Goal: Transaction & Acquisition: Subscribe to service/newsletter

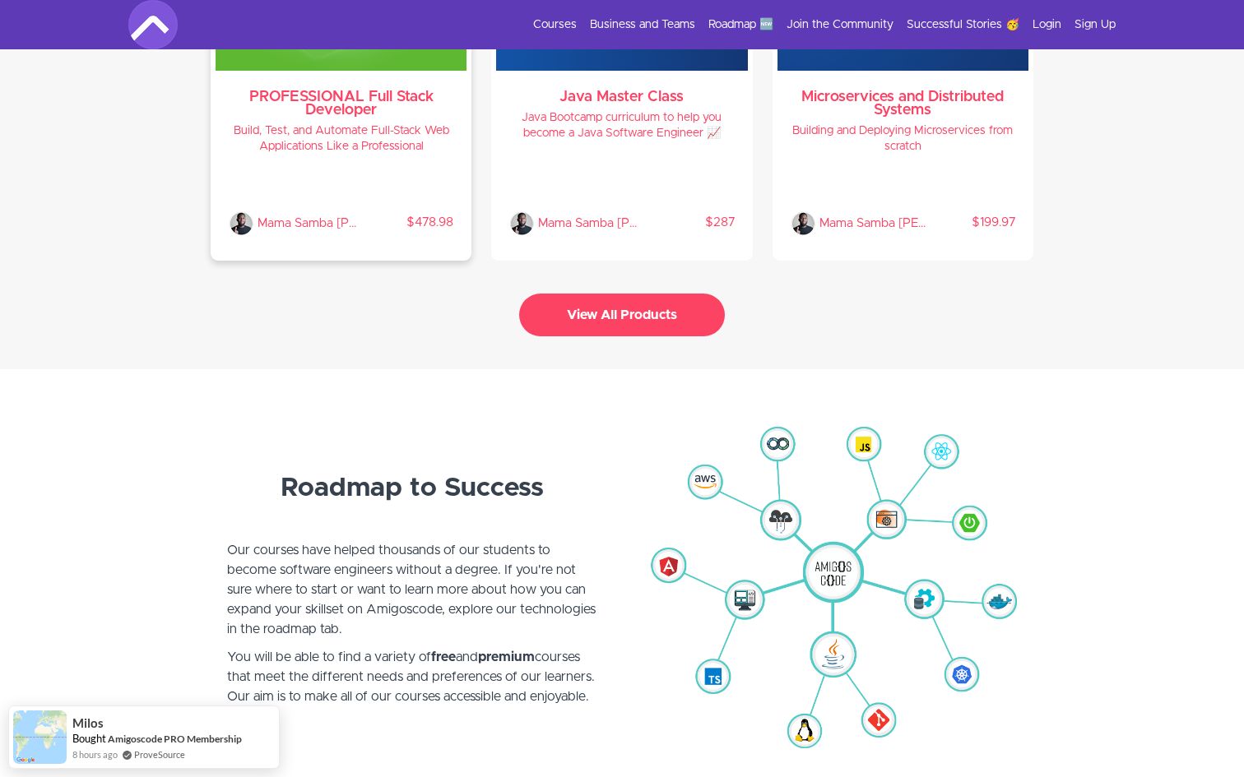
scroll to position [3583, 0]
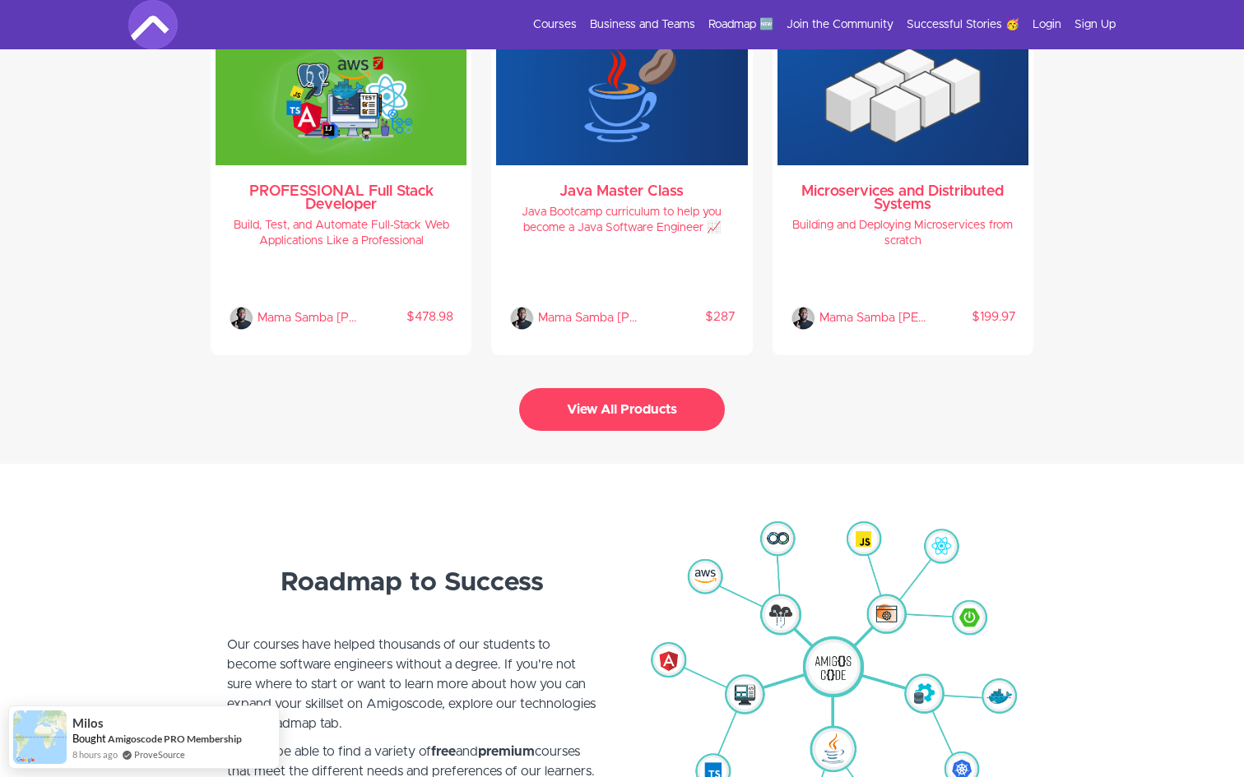
click at [591, 399] on button "View All Products" at bounding box center [622, 409] width 206 height 43
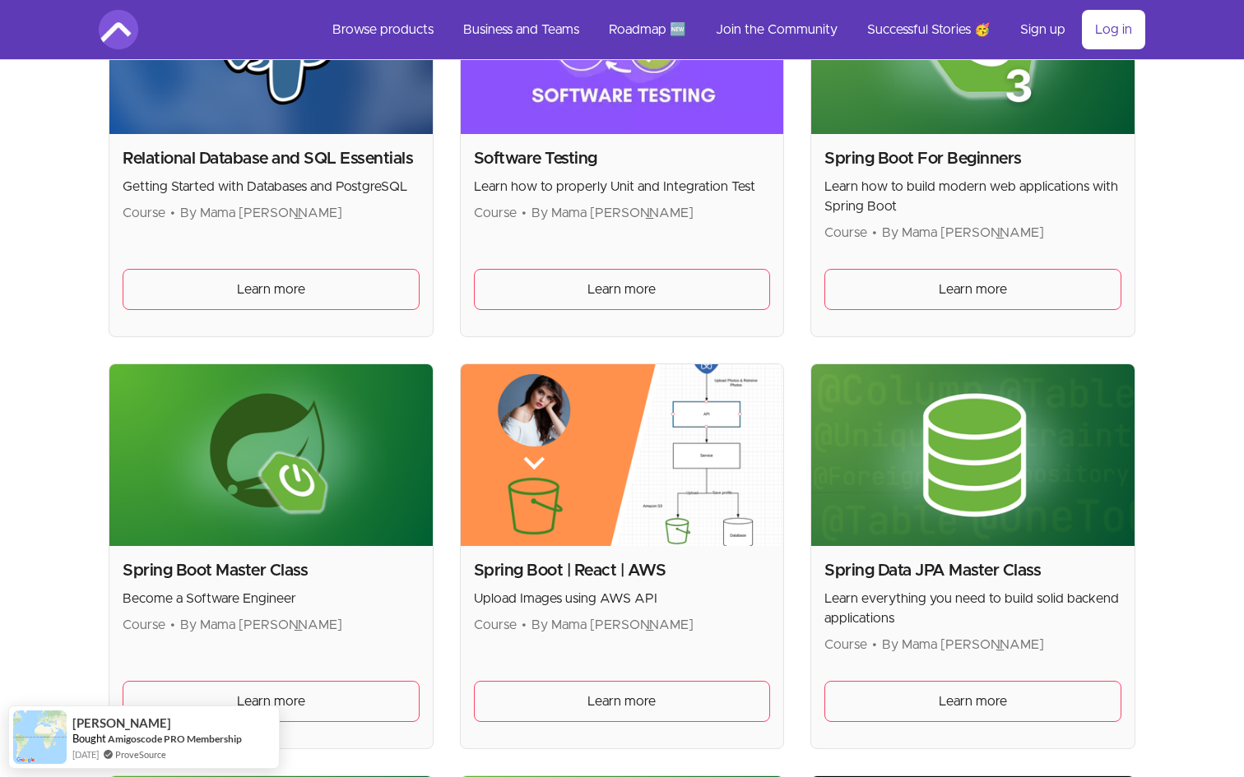
scroll to position [3748, 0]
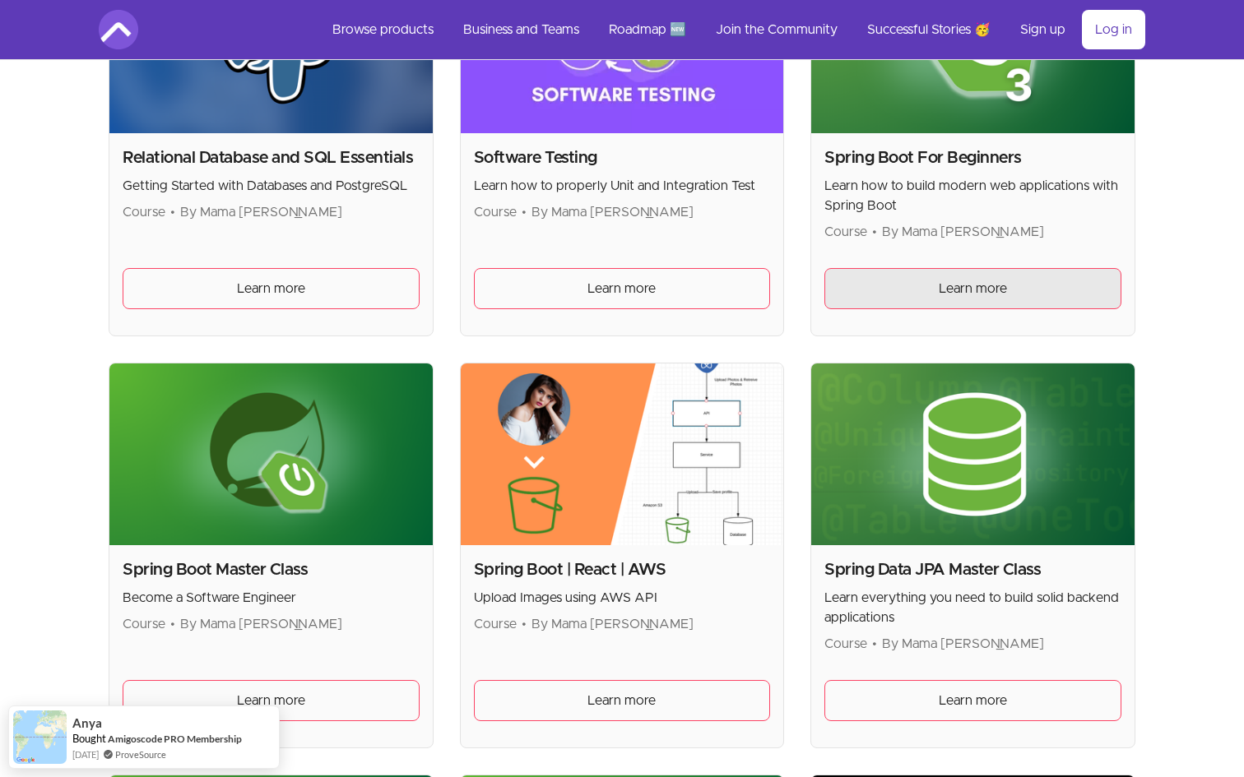
click at [888, 287] on link "Learn more" at bounding box center [972, 288] width 297 height 41
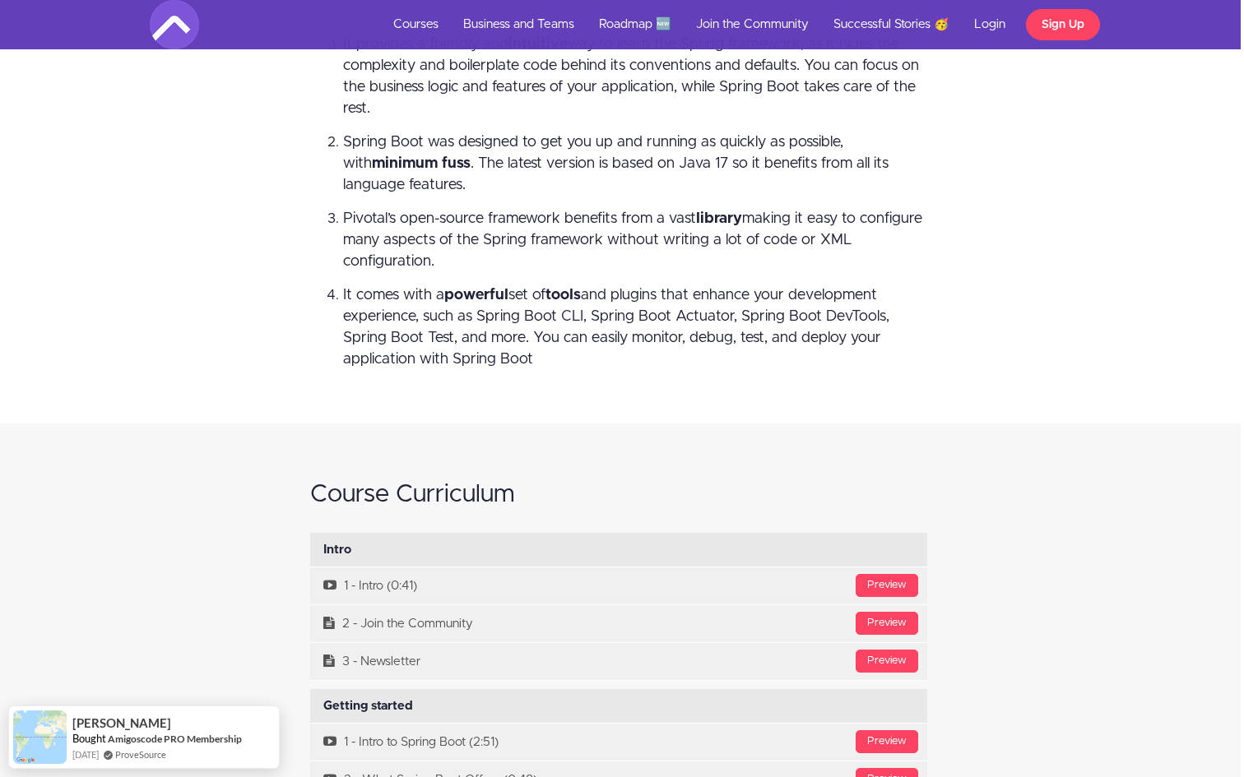
scroll to position [4895, 3]
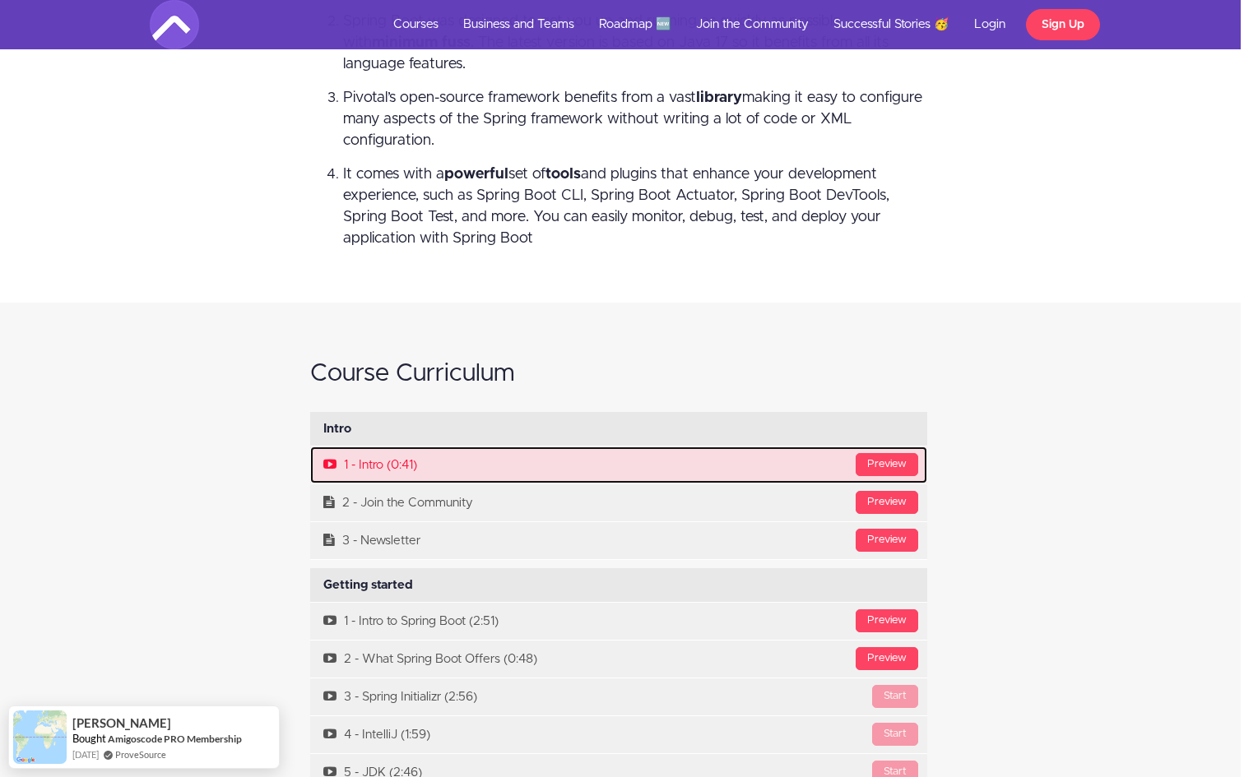
click at [677, 468] on link "Preview 1 - Intro (0:41)" at bounding box center [618, 465] width 617 height 37
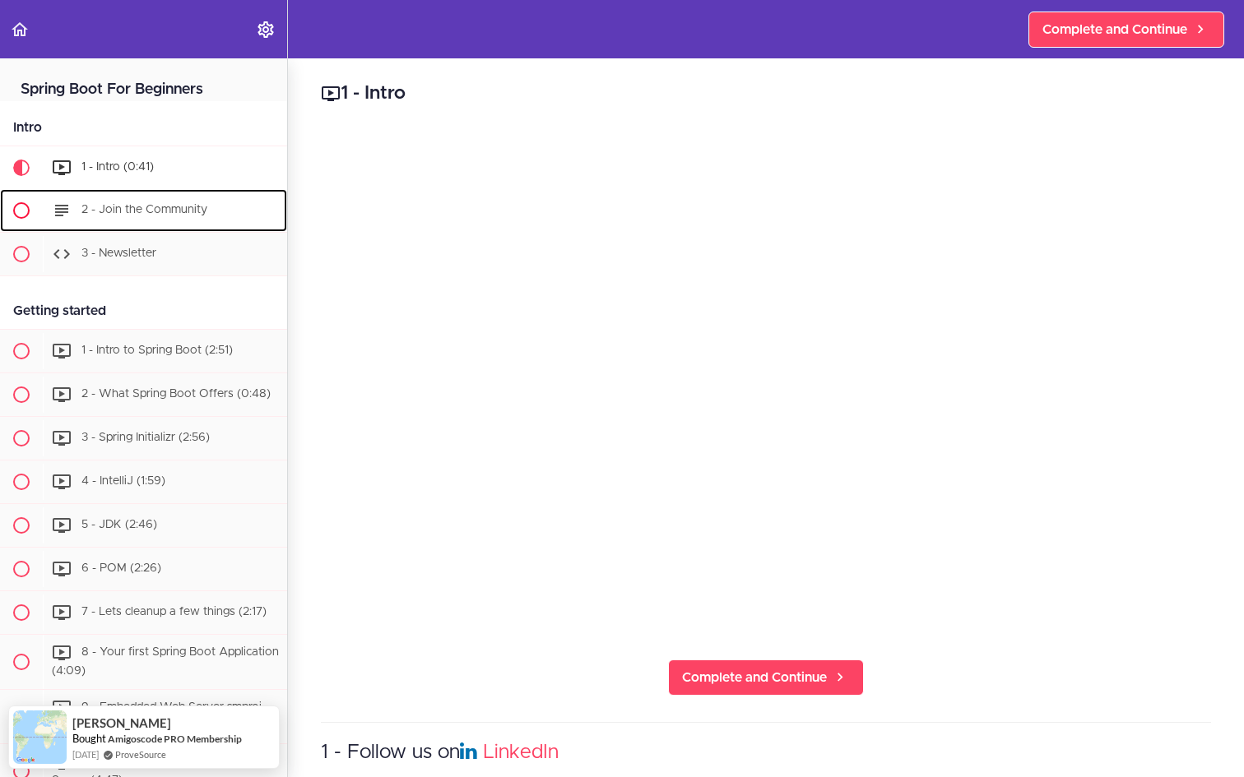
click at [205, 215] on div "2 - Join the Community" at bounding box center [165, 210] width 244 height 36
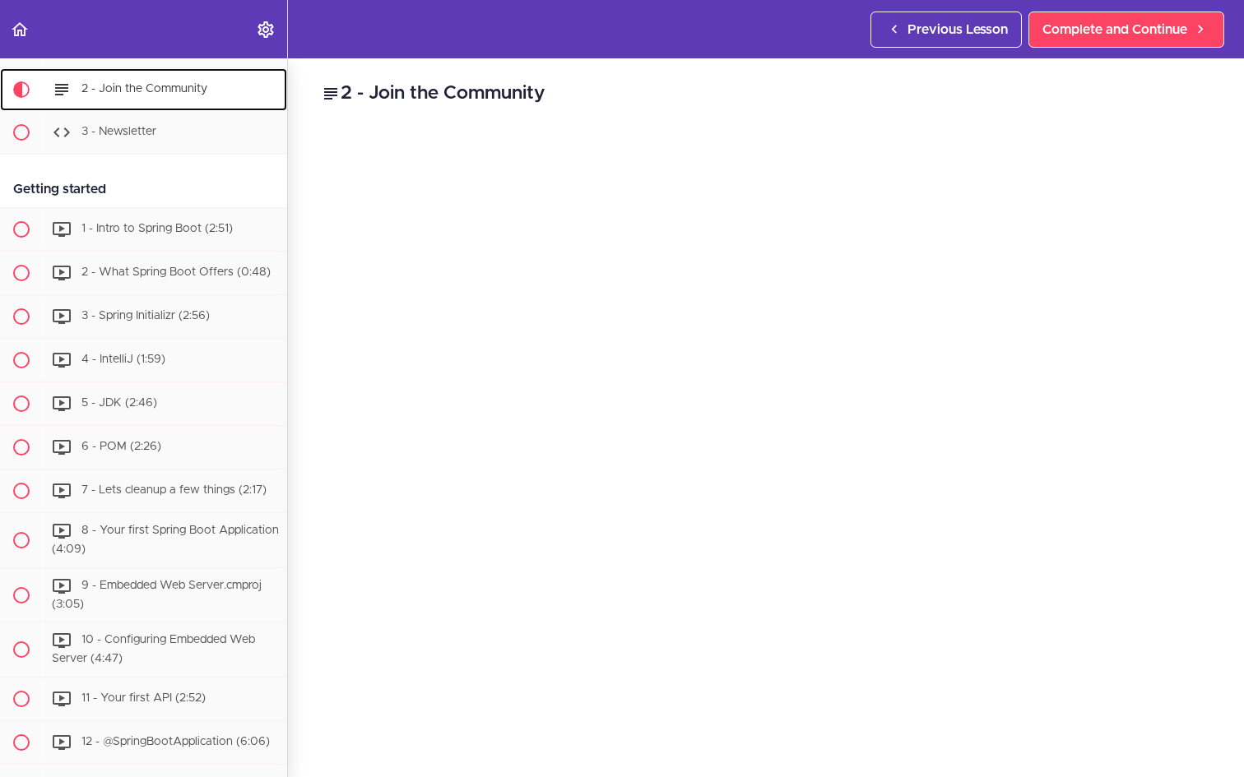
scroll to position [128, 0]
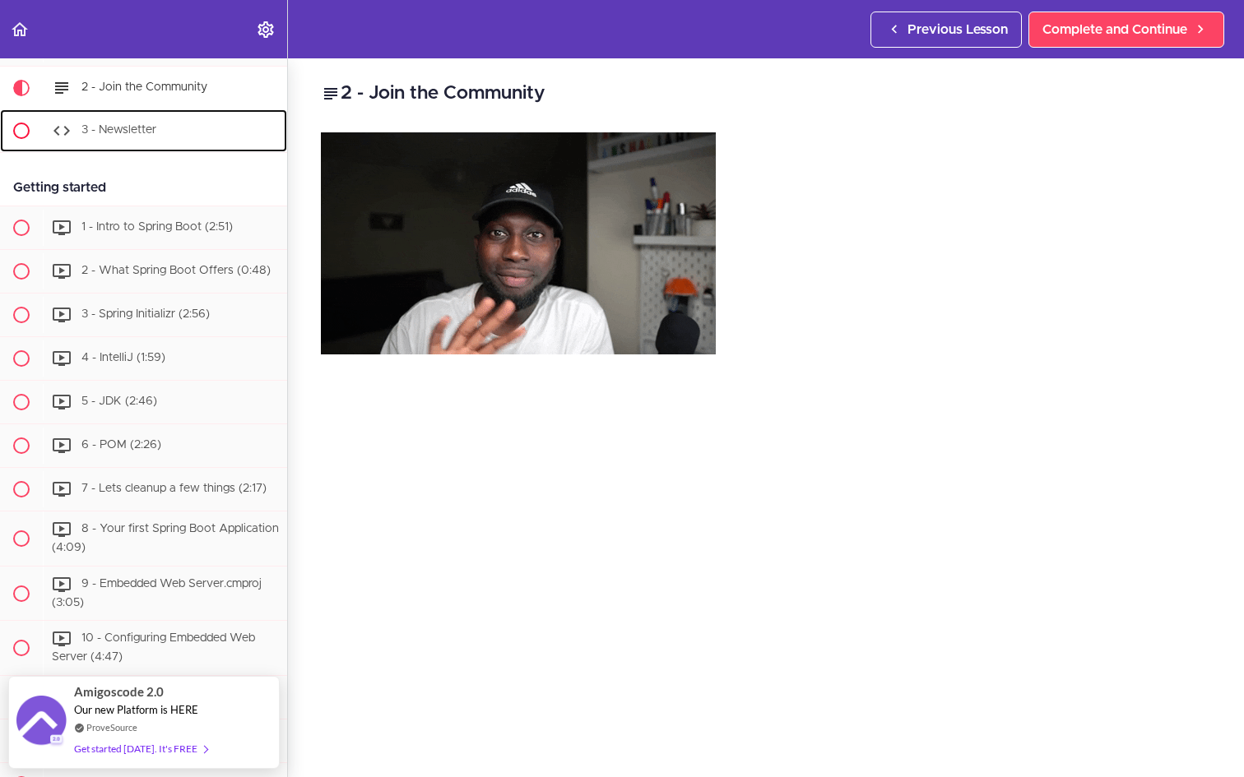
click at [139, 136] on span "3 - Newsletter" at bounding box center [118, 130] width 75 height 12
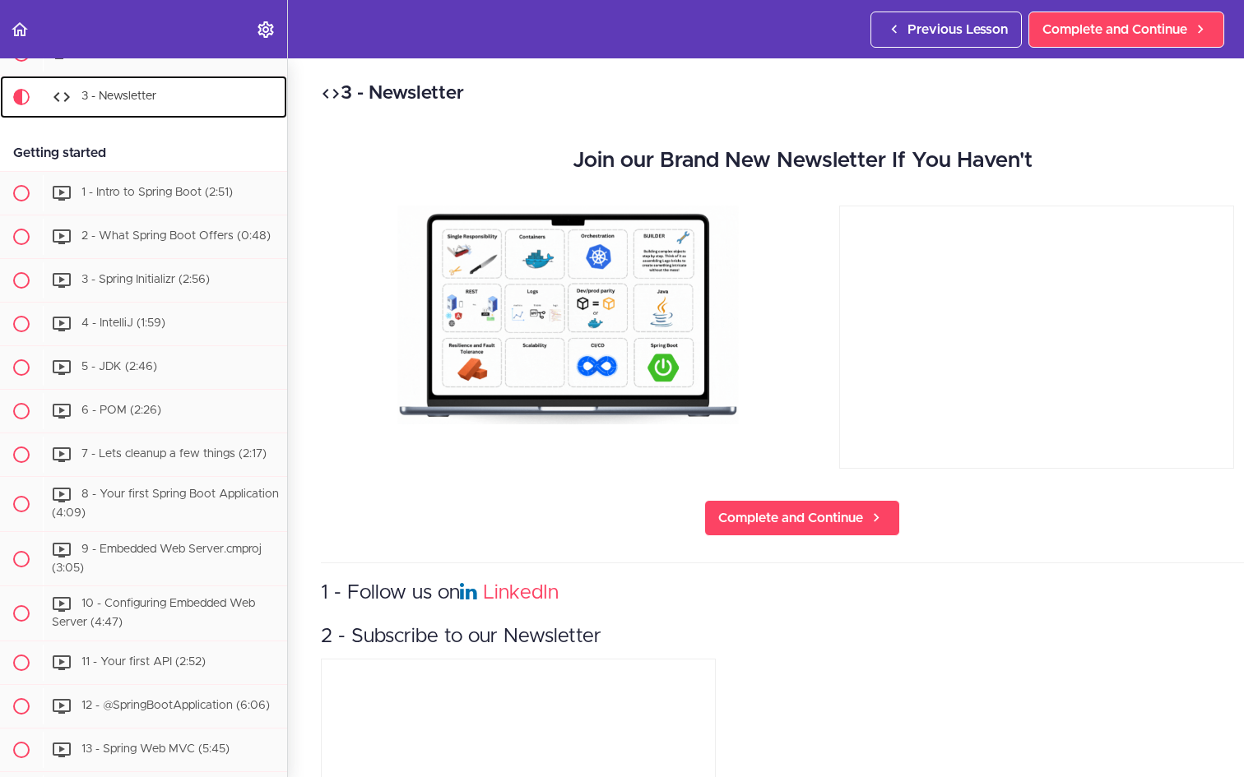
scroll to position [175, 0]
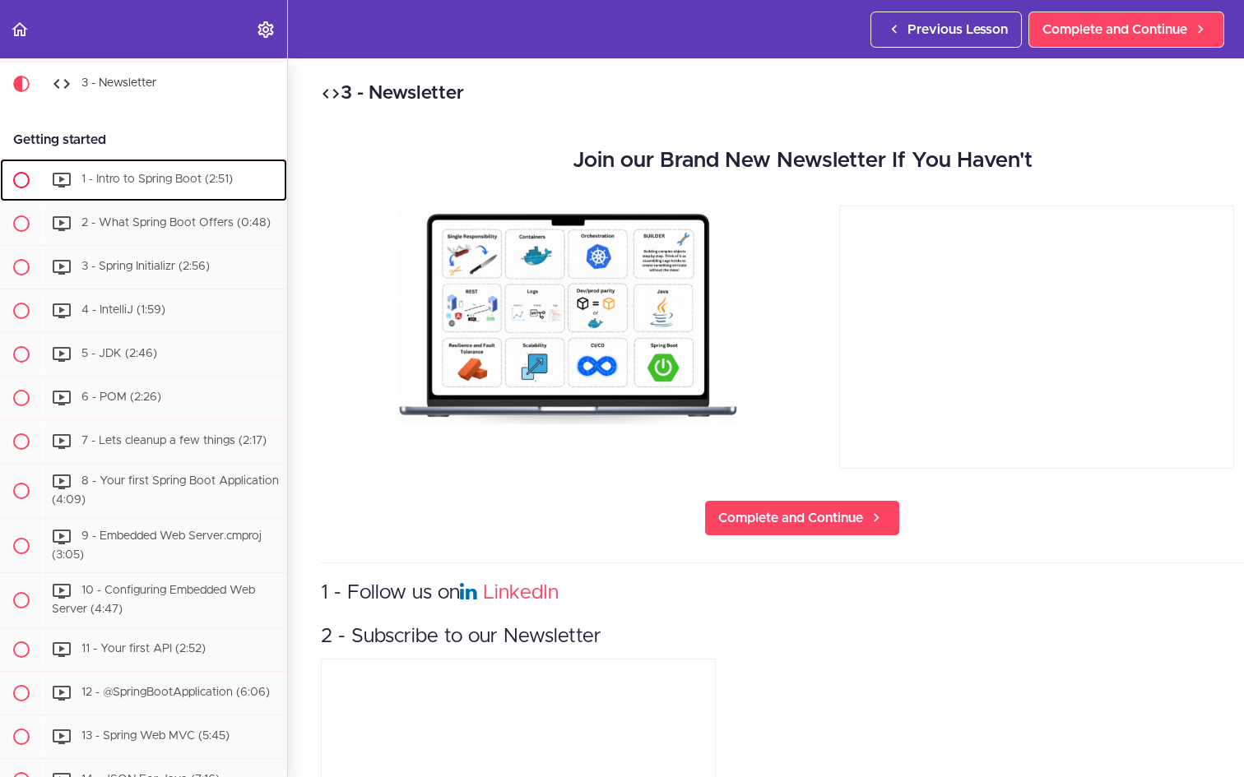
click at [152, 177] on span "1 - Intro to Spring Boot (2:51)" at bounding box center [156, 180] width 151 height 12
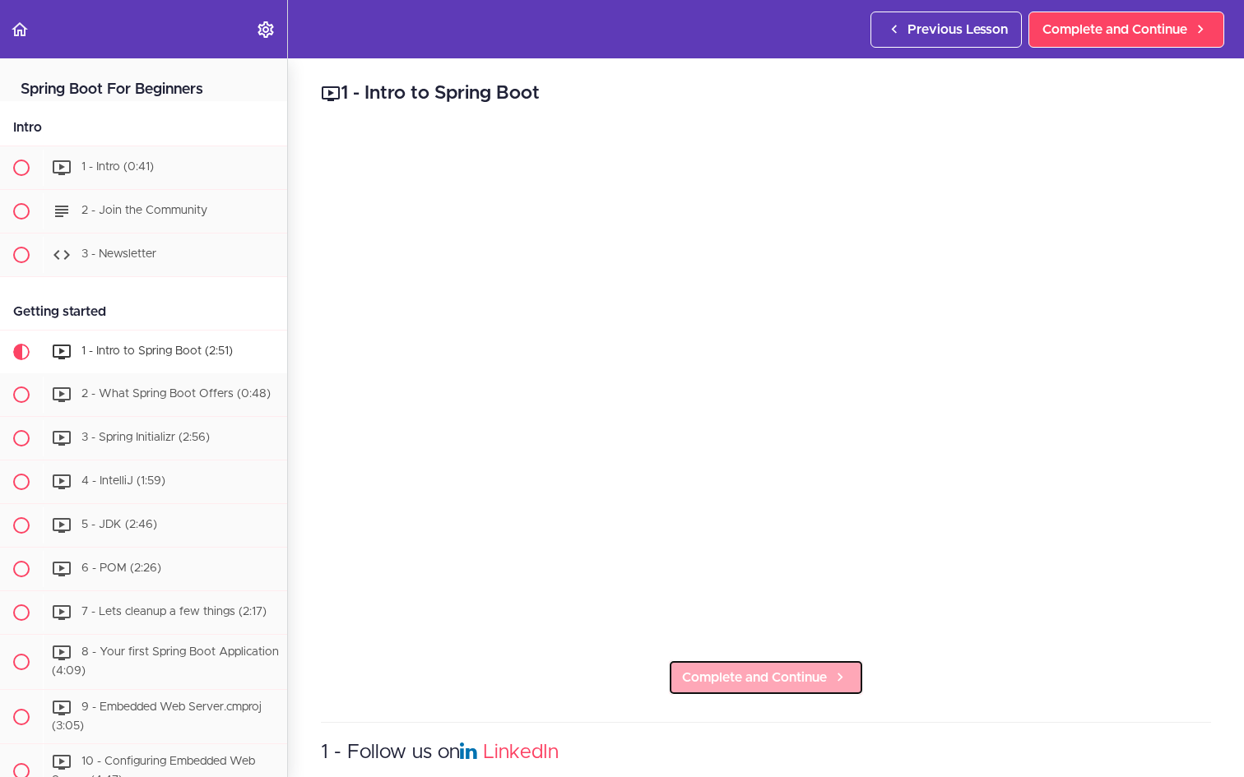
click at [780, 680] on span "Complete and Continue" at bounding box center [754, 678] width 145 height 20
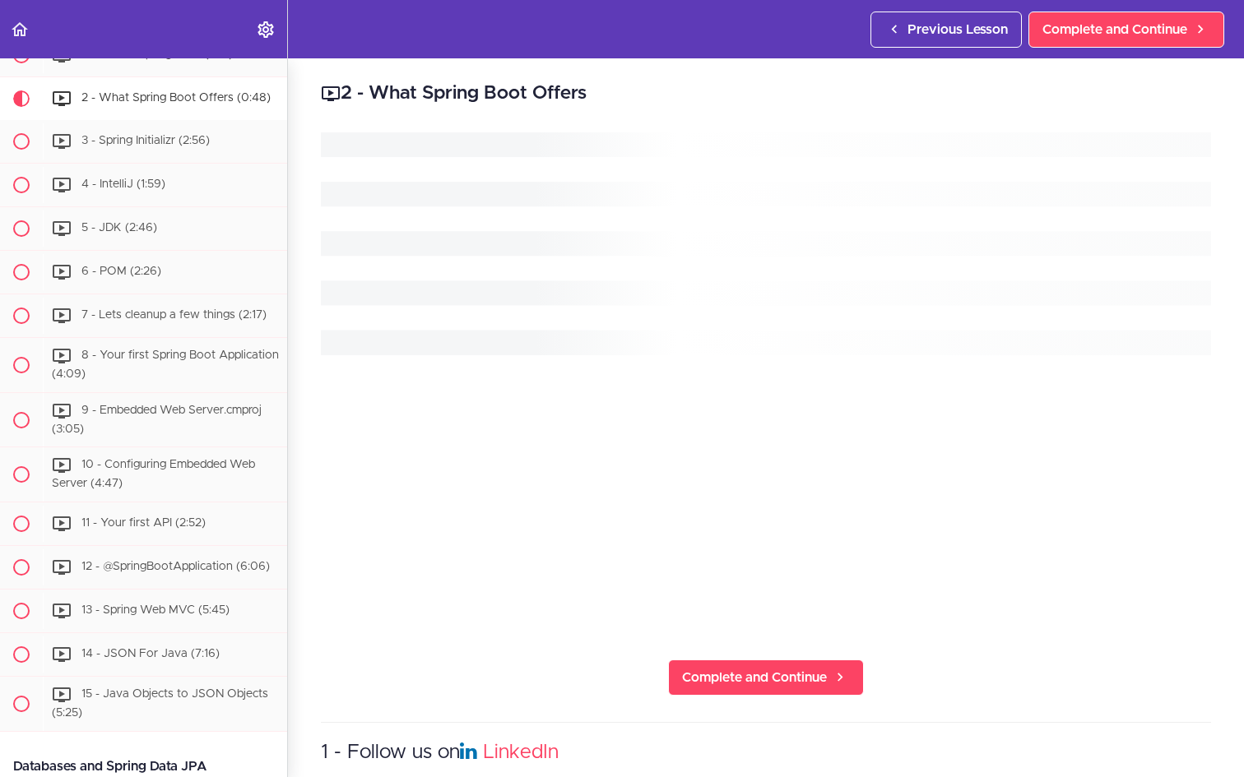
scroll to position [312, 0]
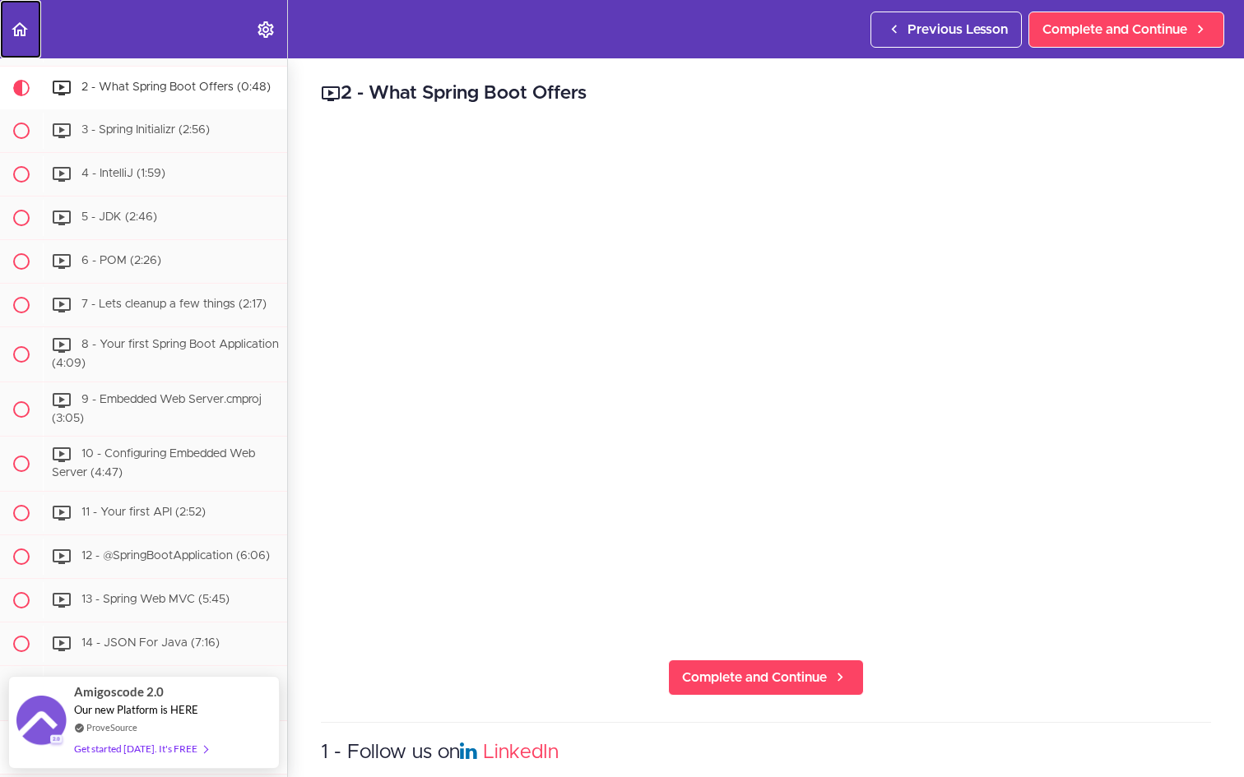
click at [18, 34] on use "Back to course curriculum" at bounding box center [20, 29] width 16 height 14
click at [21, 31] on use "Back to course curriculum" at bounding box center [20, 29] width 16 height 14
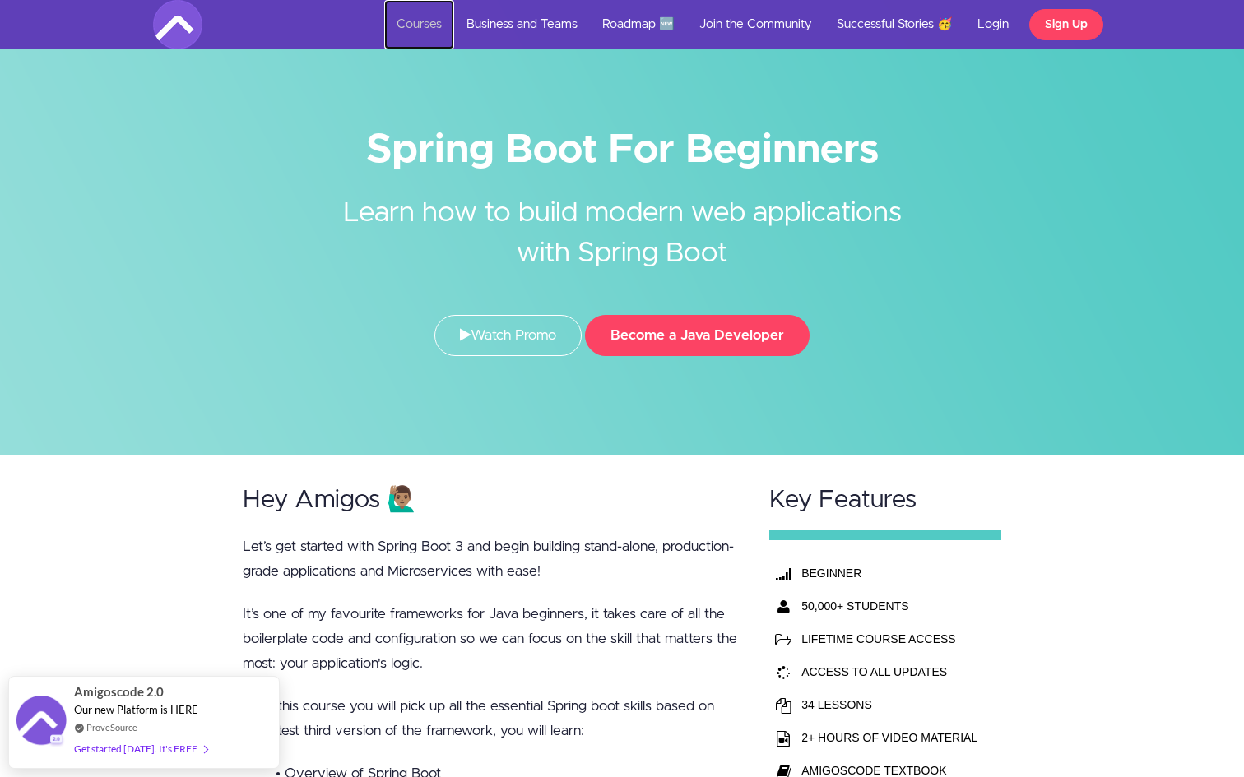
click at [436, 30] on link "Courses" at bounding box center [419, 24] width 70 height 49
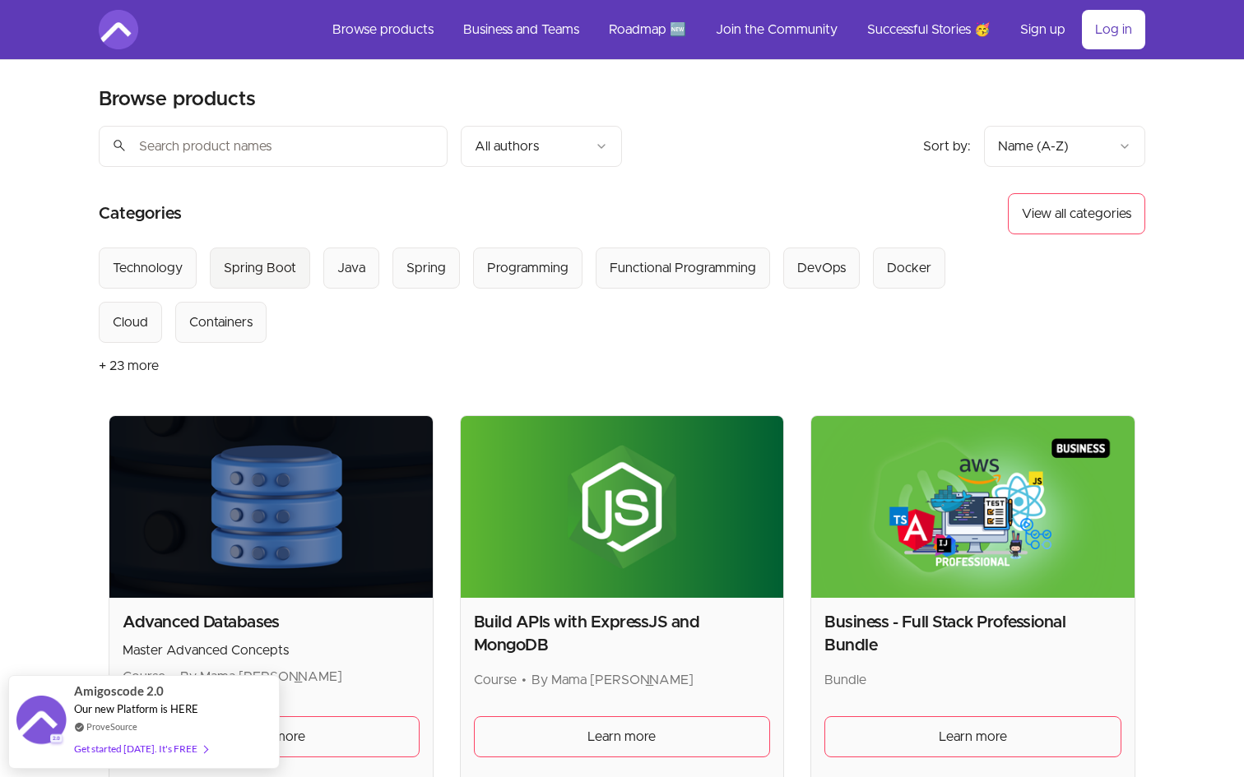
click at [272, 273] on div "Spring Boot" at bounding box center [260, 268] width 72 height 20
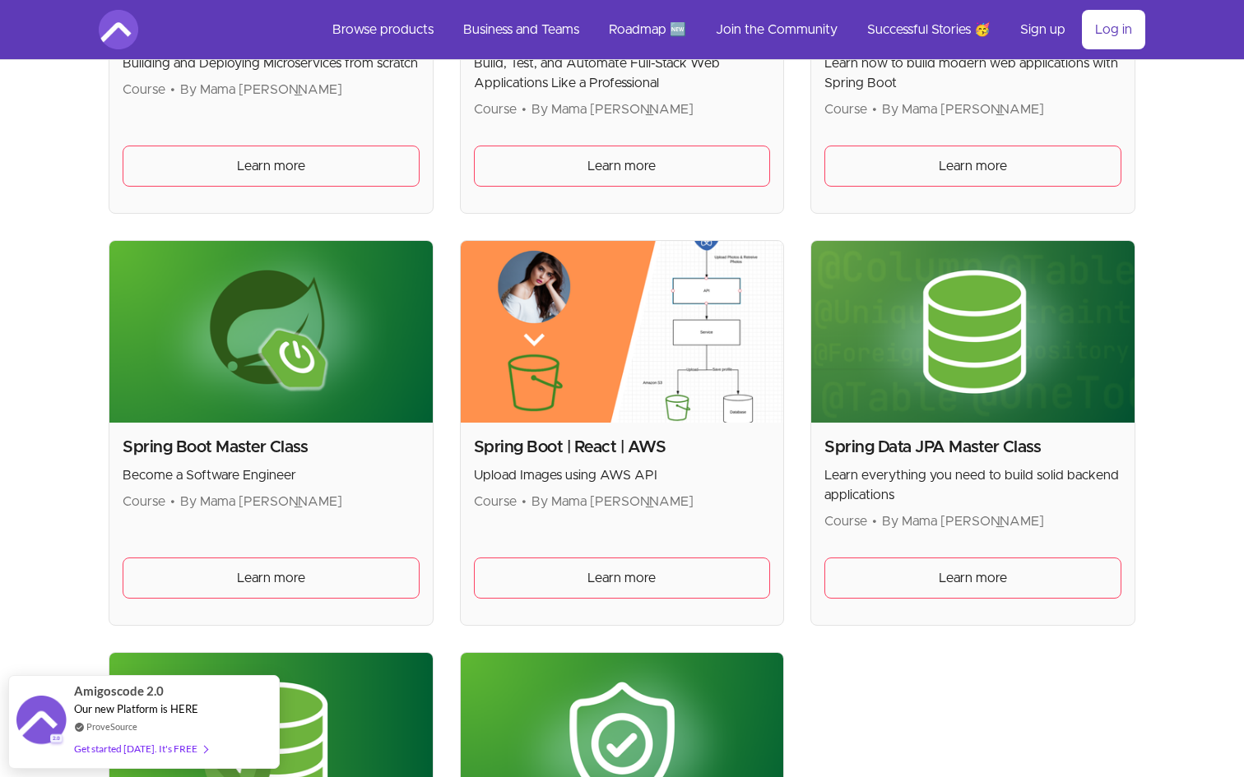
scroll to position [603, 0]
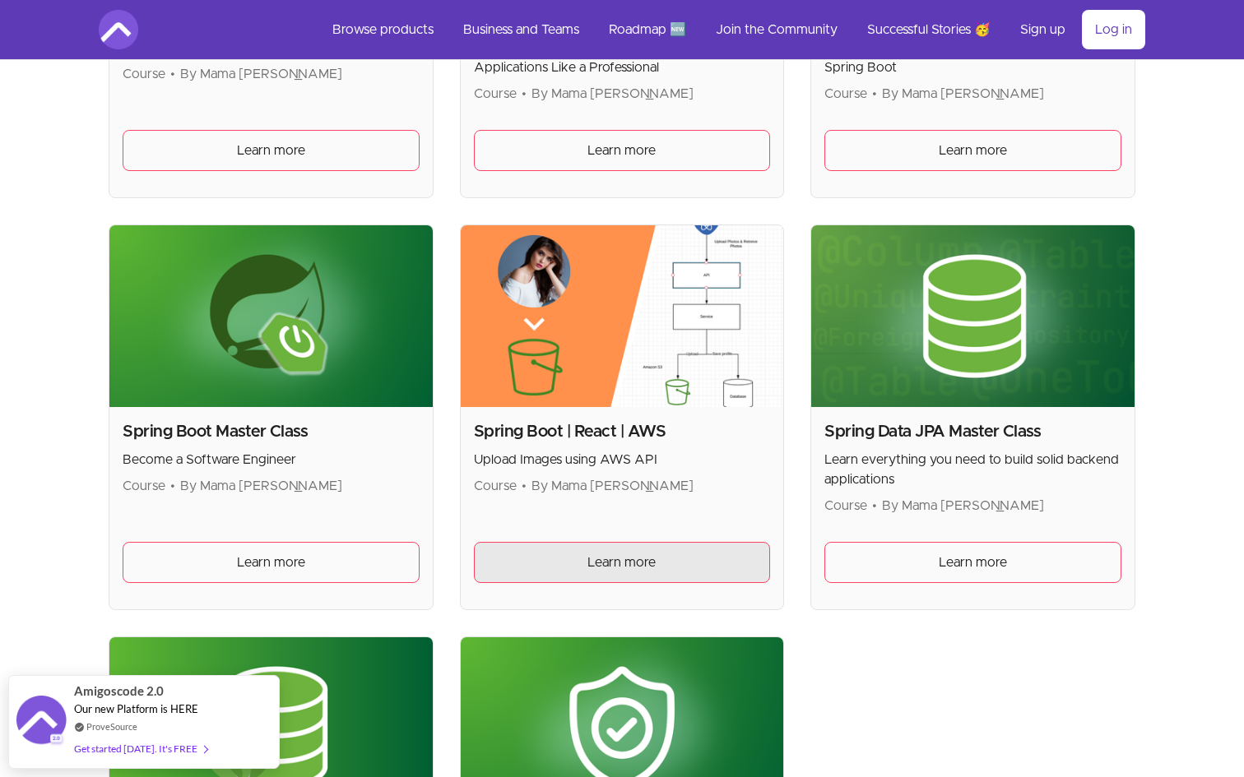
click at [513, 563] on link "Learn more" at bounding box center [622, 562] width 297 height 41
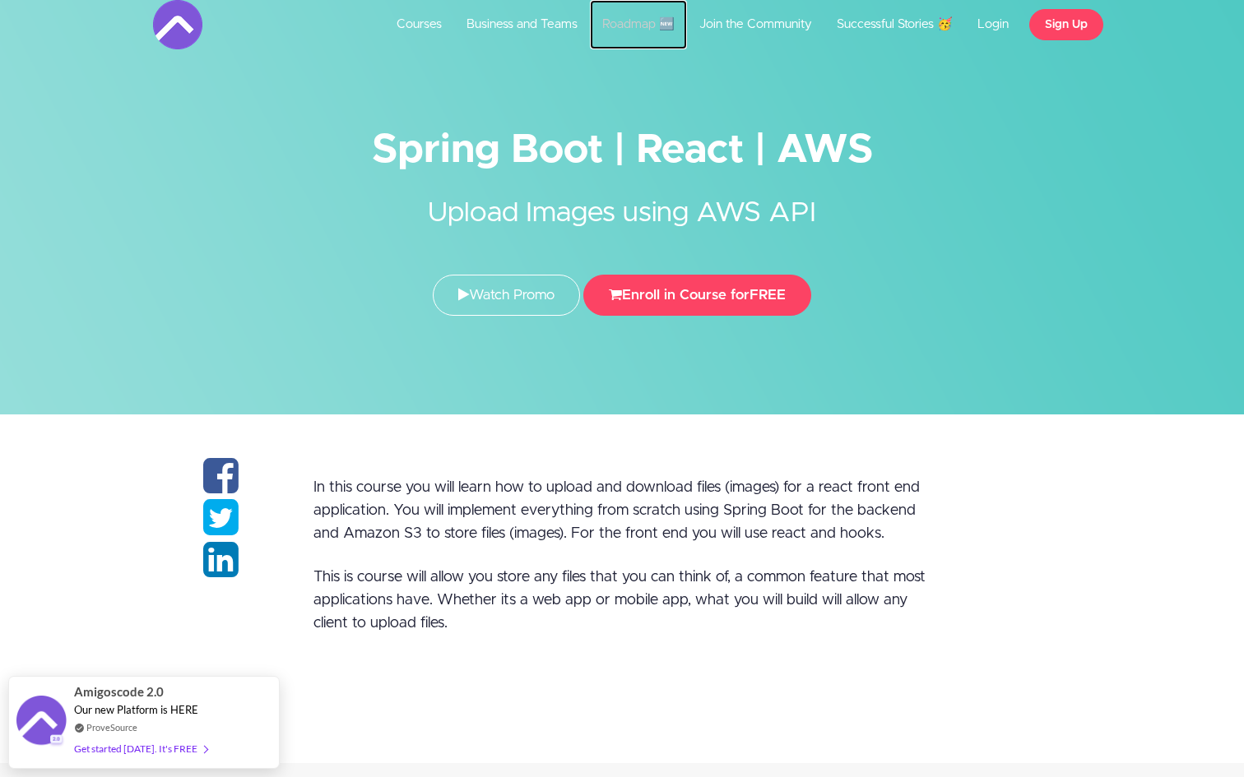
click at [625, 29] on link "Roadmap 🆕" at bounding box center [638, 24] width 97 height 49
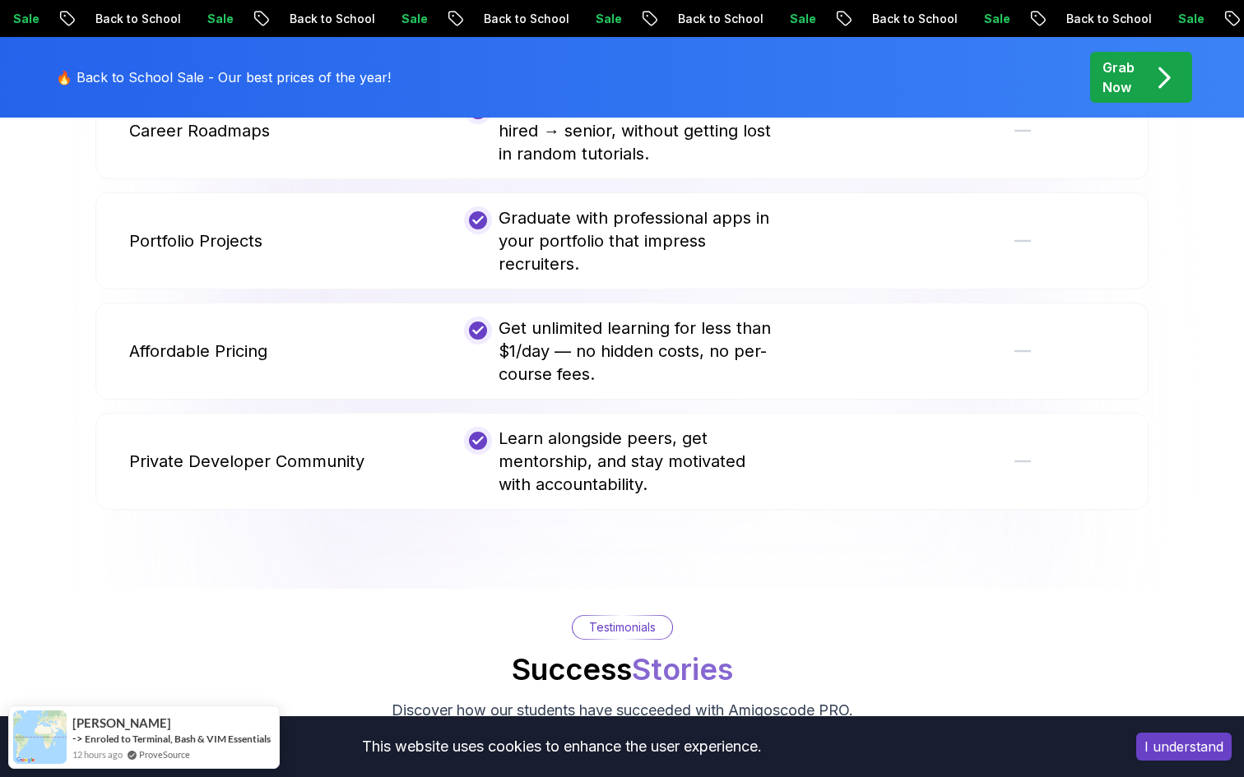
scroll to position [1544, 0]
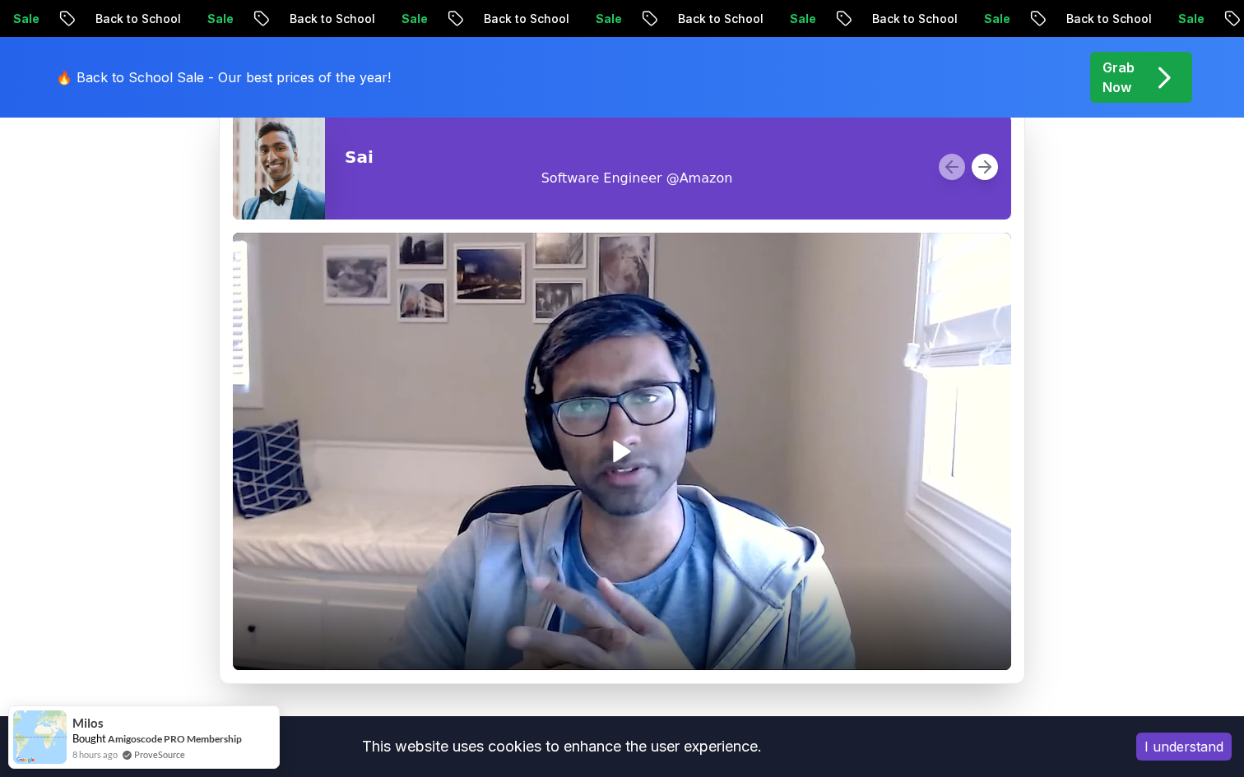
scroll to position [2214, 0]
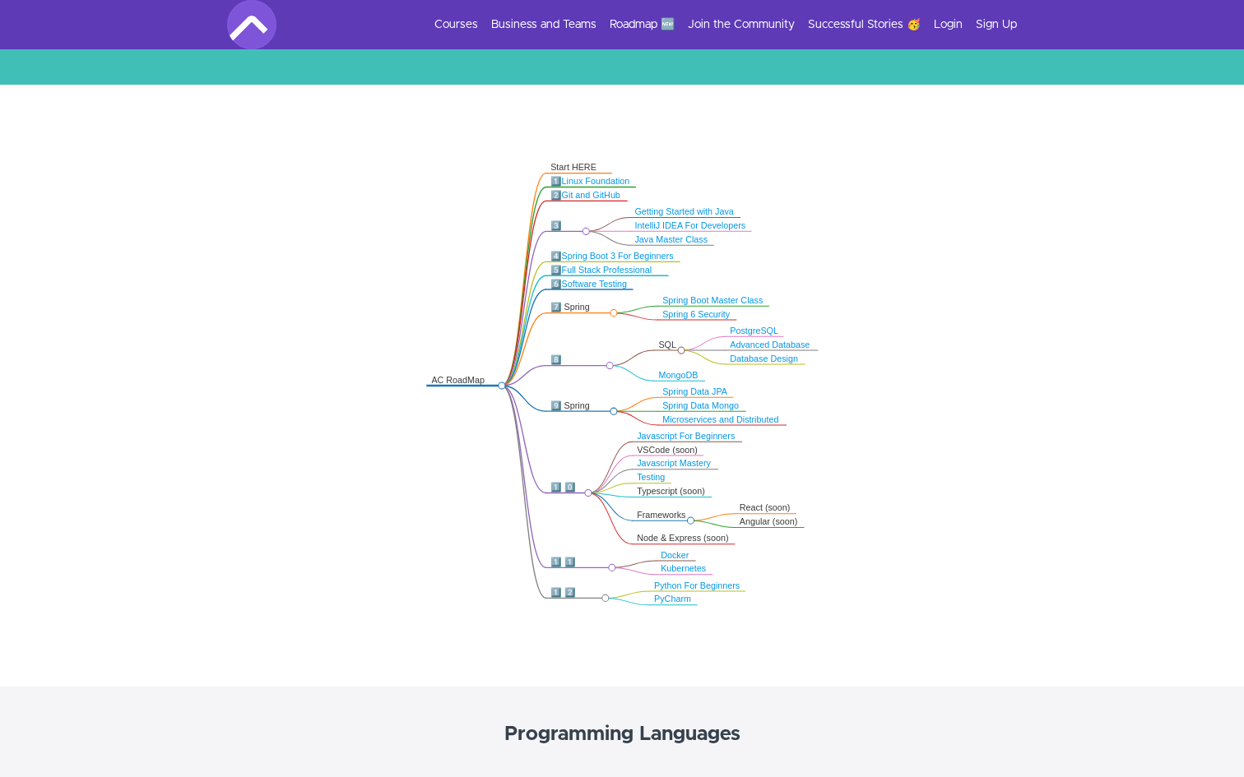
scroll to position [290, 0]
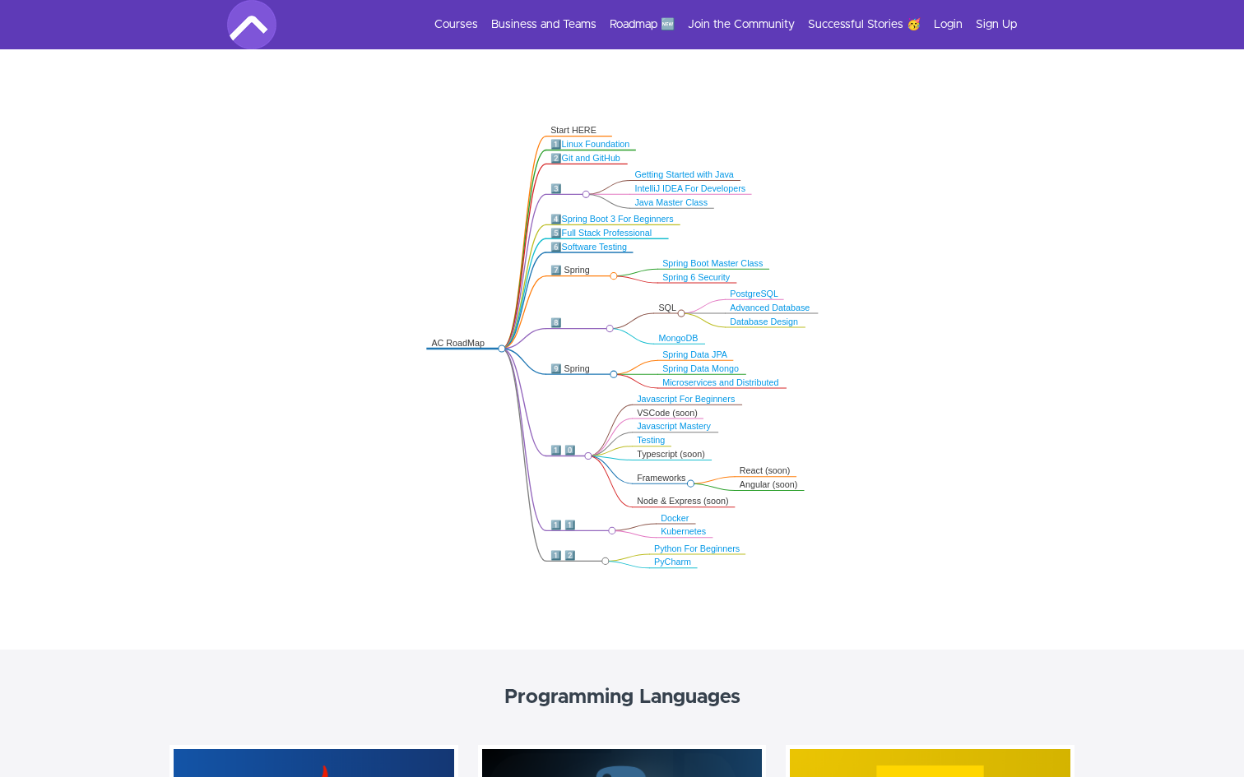
click at [574, 216] on link "Spring Boot 3 For Beginners" at bounding box center [618, 219] width 112 height 9
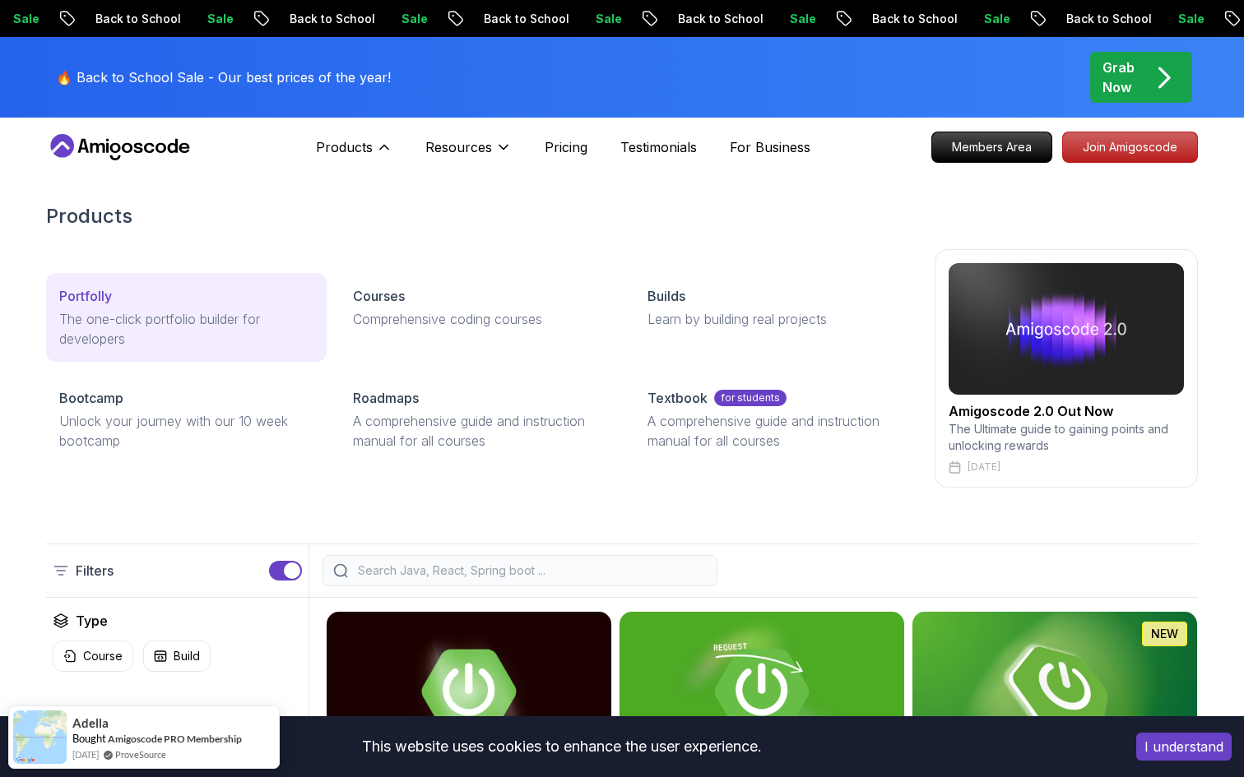
click at [262, 330] on p "The one-click portfolio builder for developers" at bounding box center [186, 328] width 254 height 39
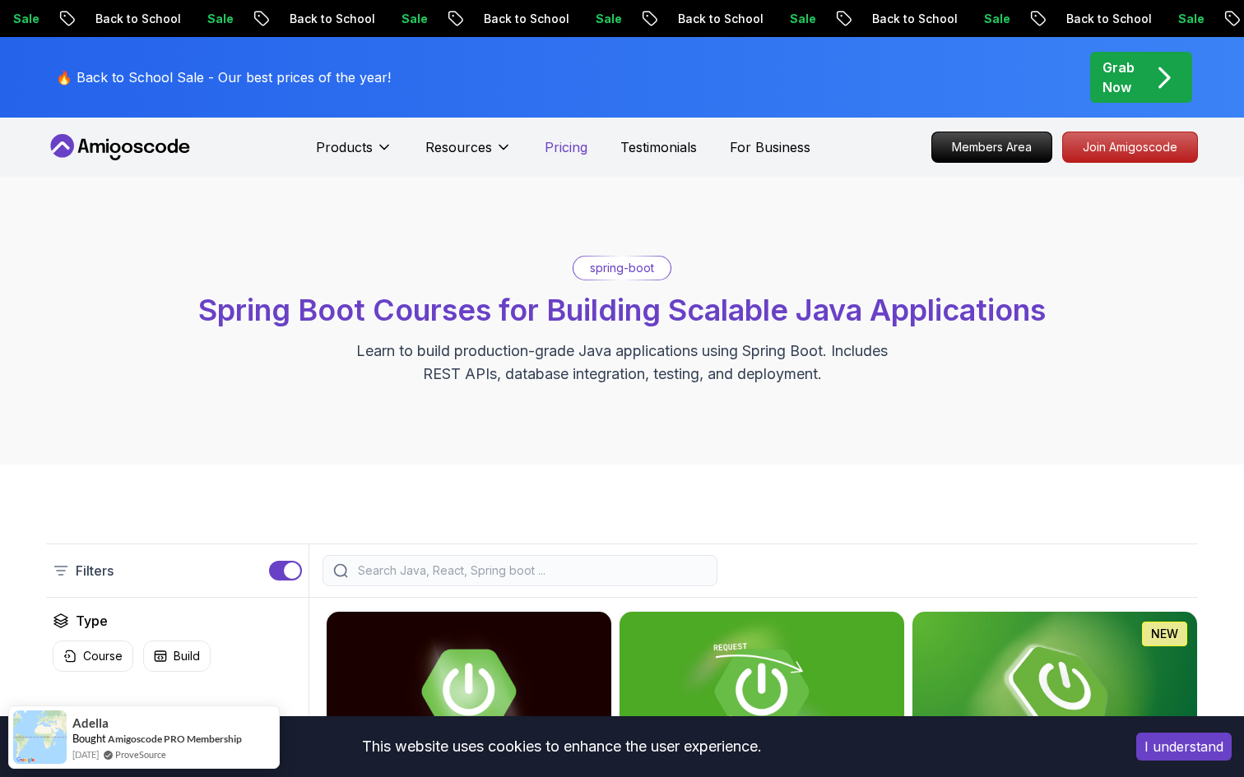
click at [554, 149] on p "Pricing" at bounding box center [566, 147] width 43 height 20
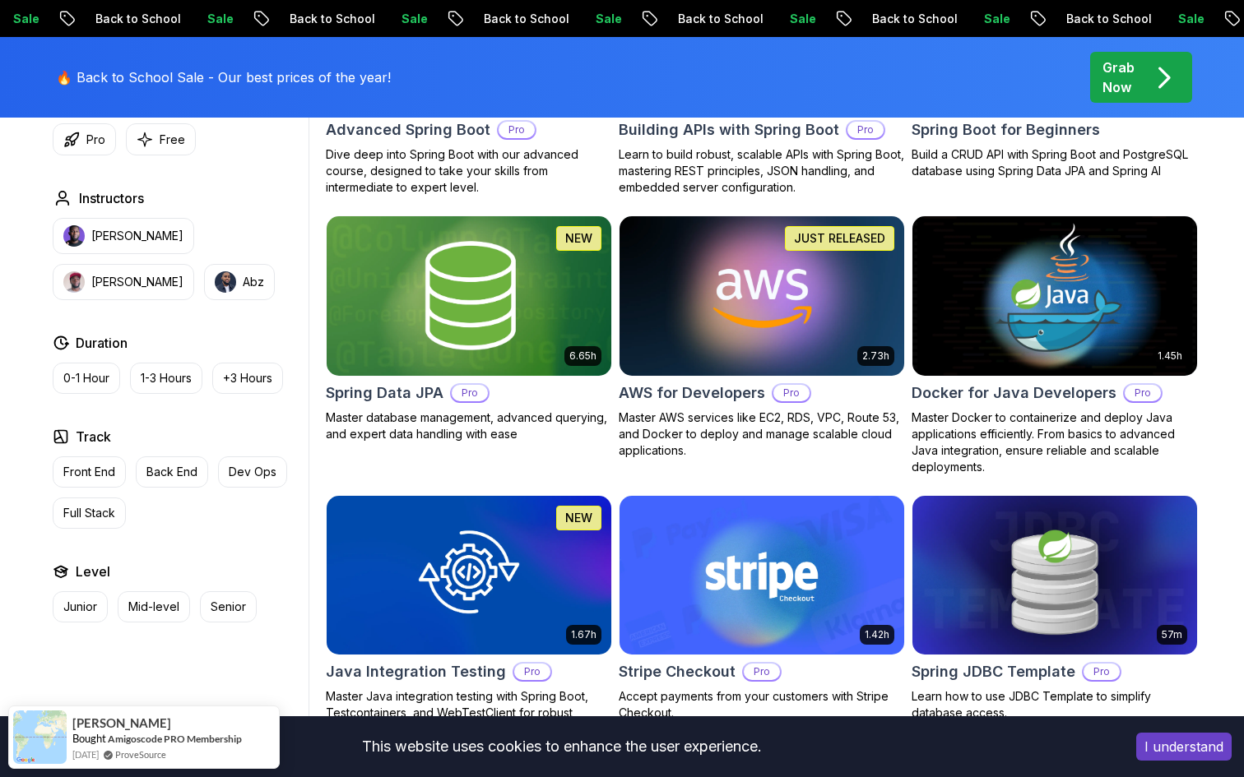
scroll to position [693, 0]
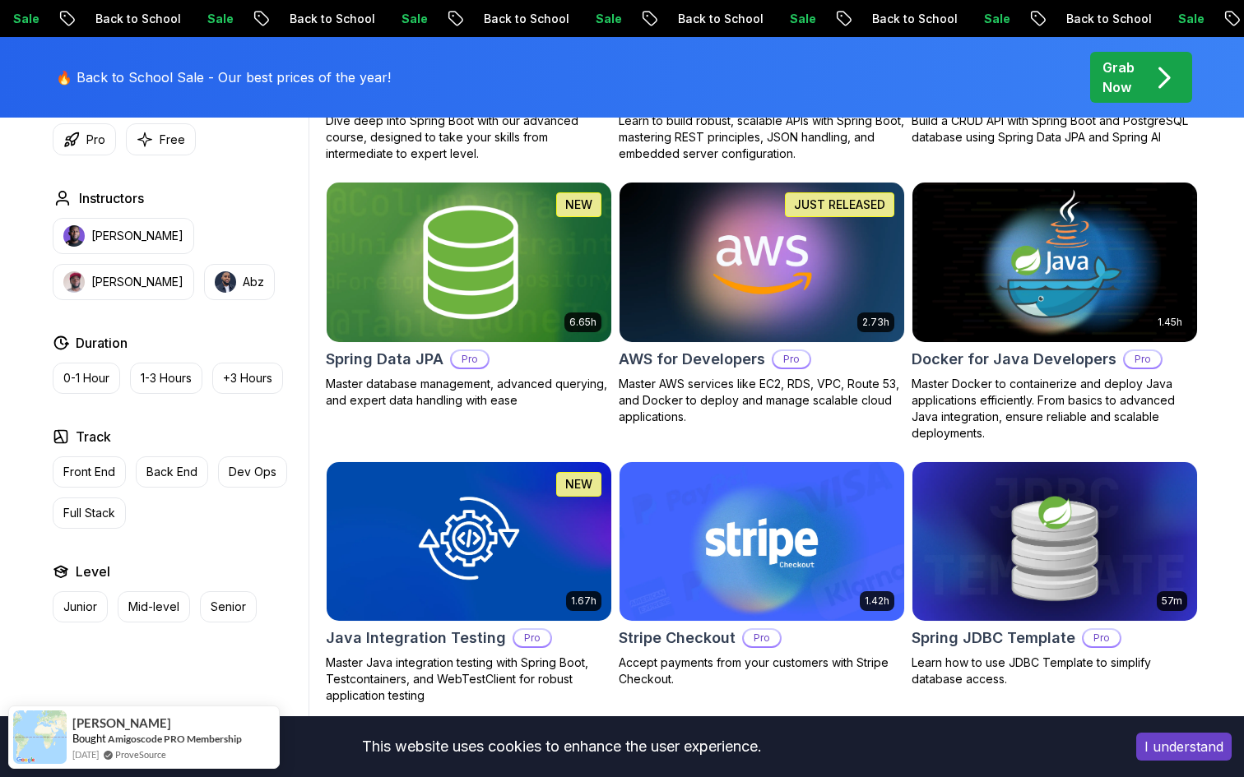
click at [536, 244] on img at bounding box center [468, 262] width 299 height 167
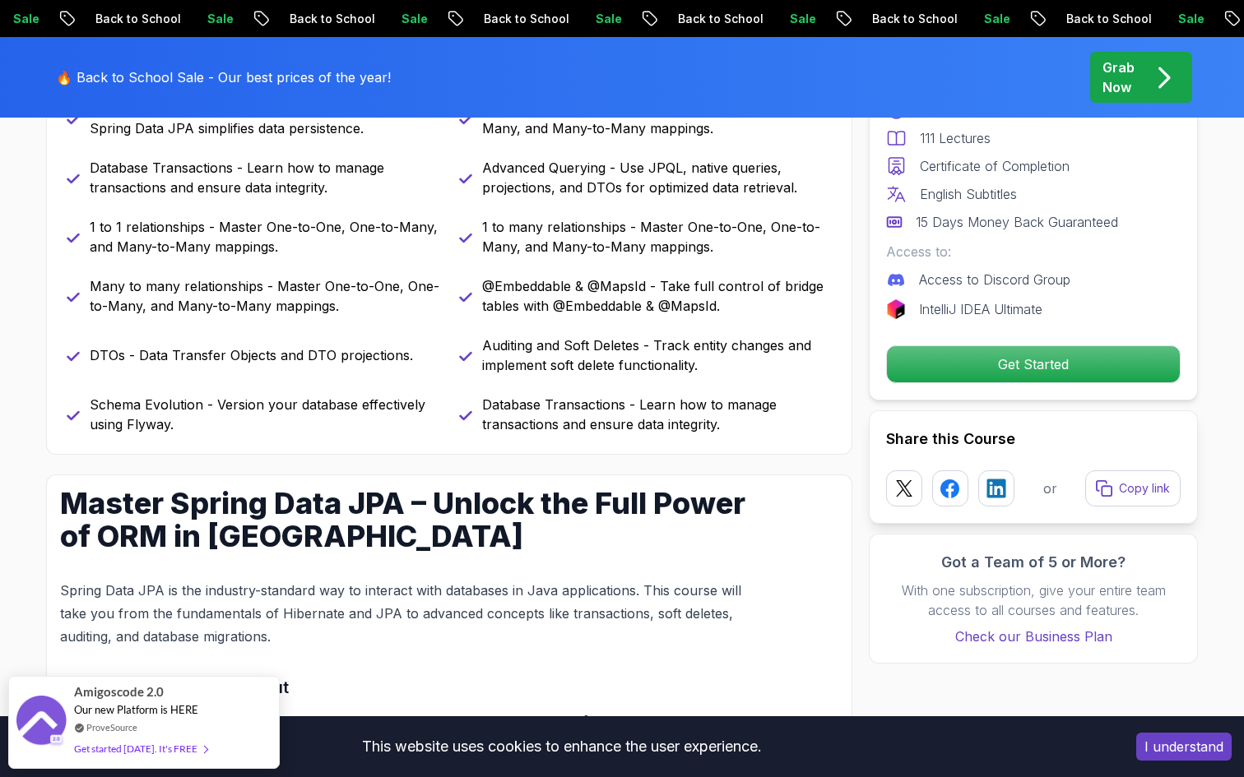
scroll to position [966, 0]
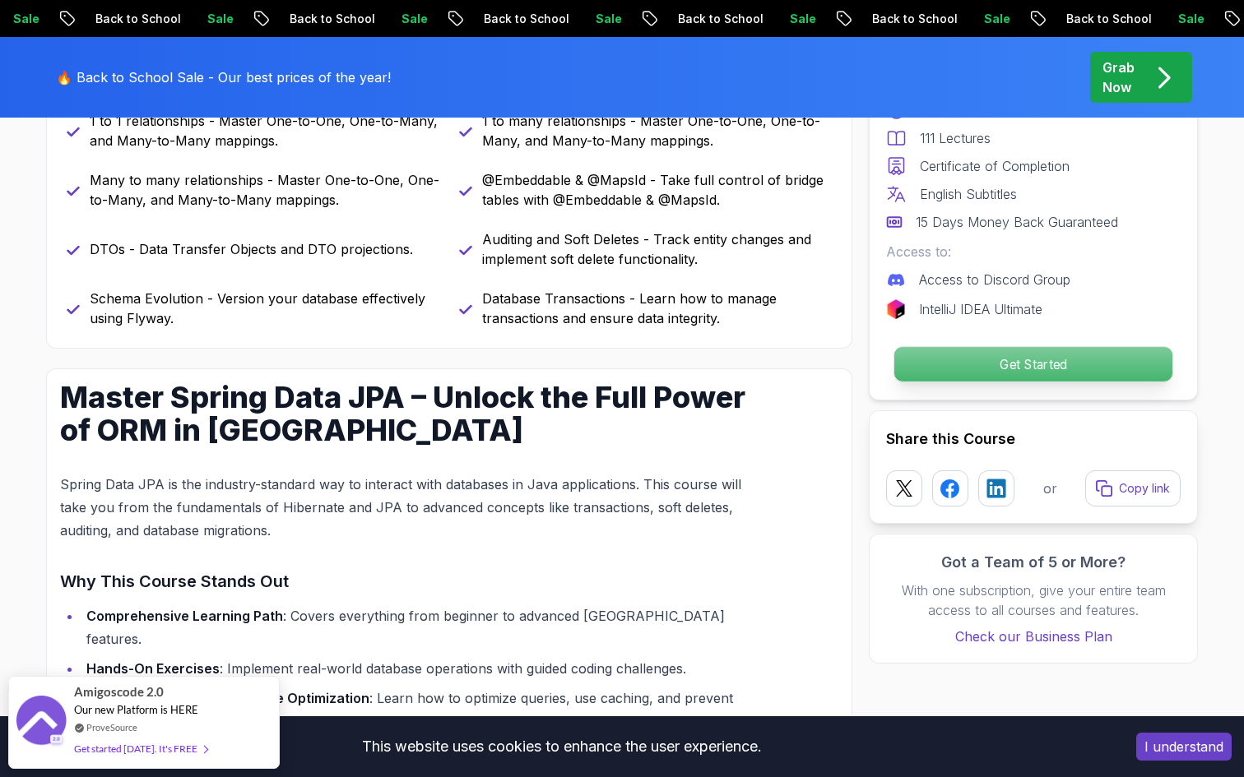
click at [996, 366] on p "Get Started" at bounding box center [1033, 364] width 278 height 35
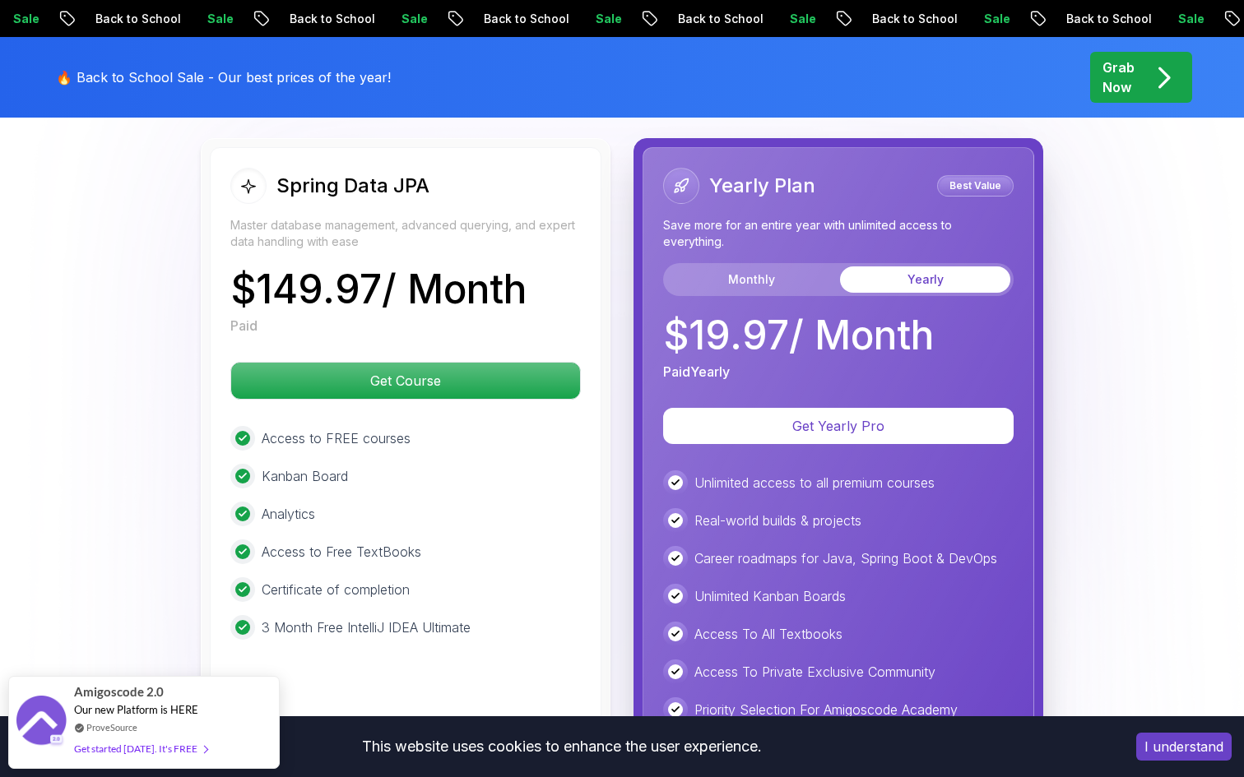
scroll to position [4158, 0]
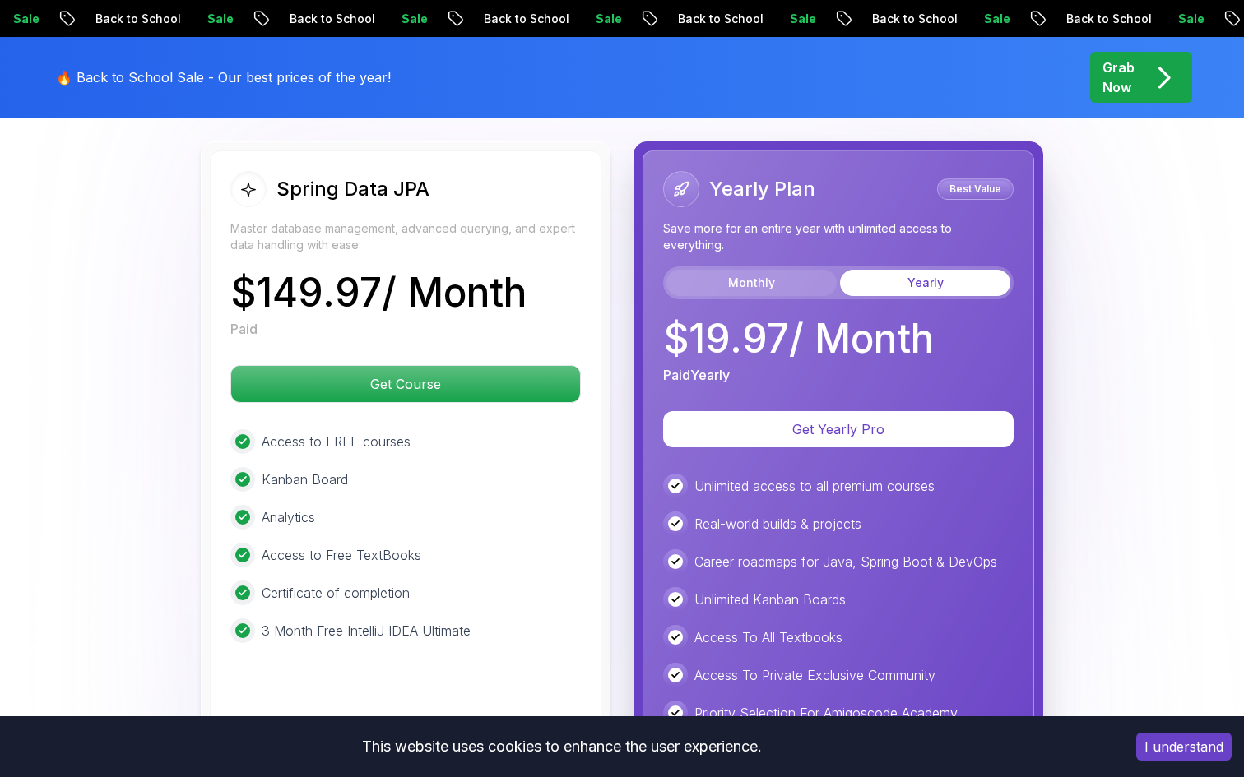
click at [809, 270] on button "Monthly" at bounding box center [751, 283] width 170 height 26
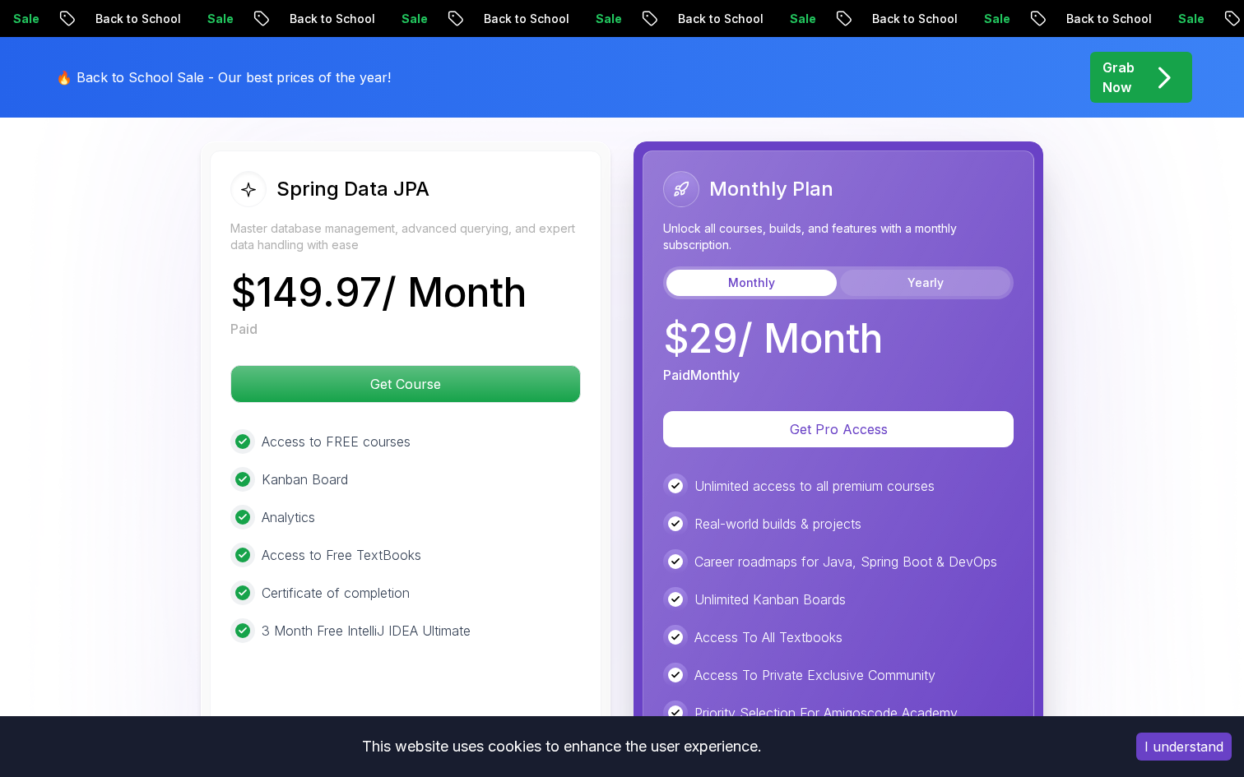
click at [878, 270] on button "Yearly" at bounding box center [925, 283] width 170 height 26
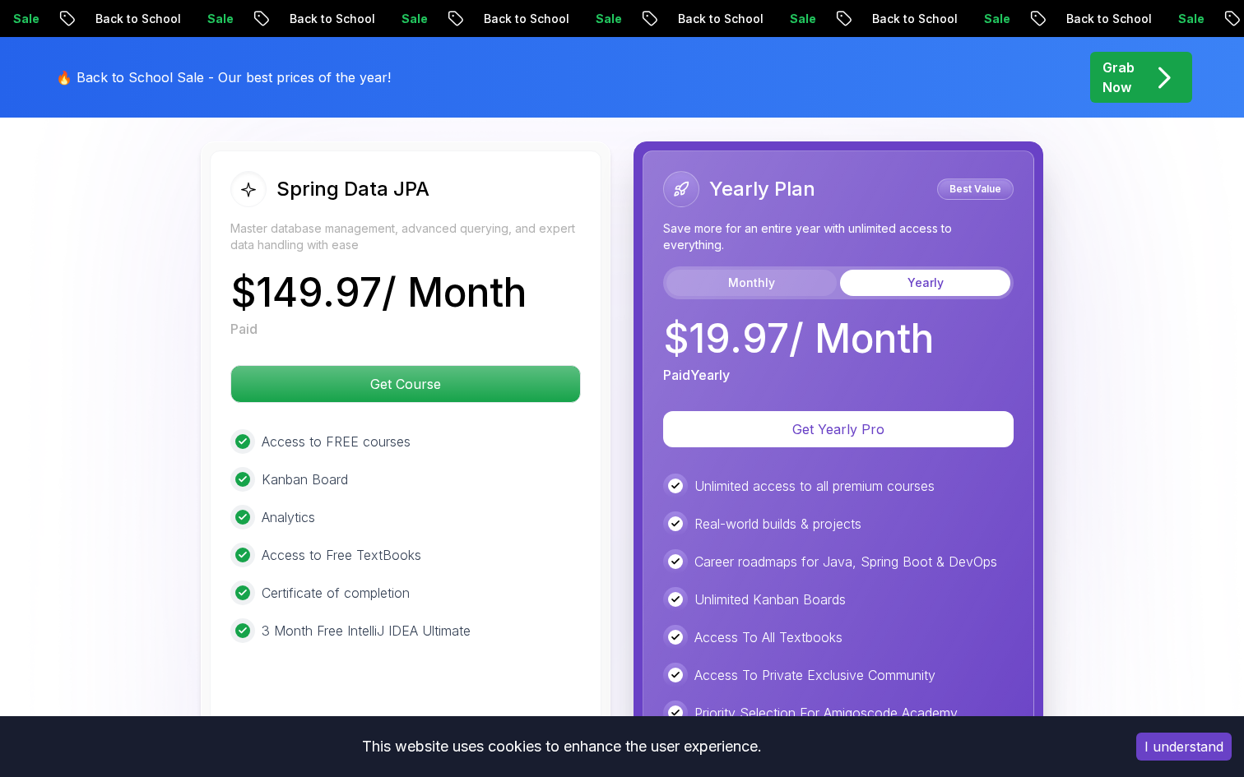
click at [773, 270] on button "Monthly" at bounding box center [751, 283] width 170 height 26
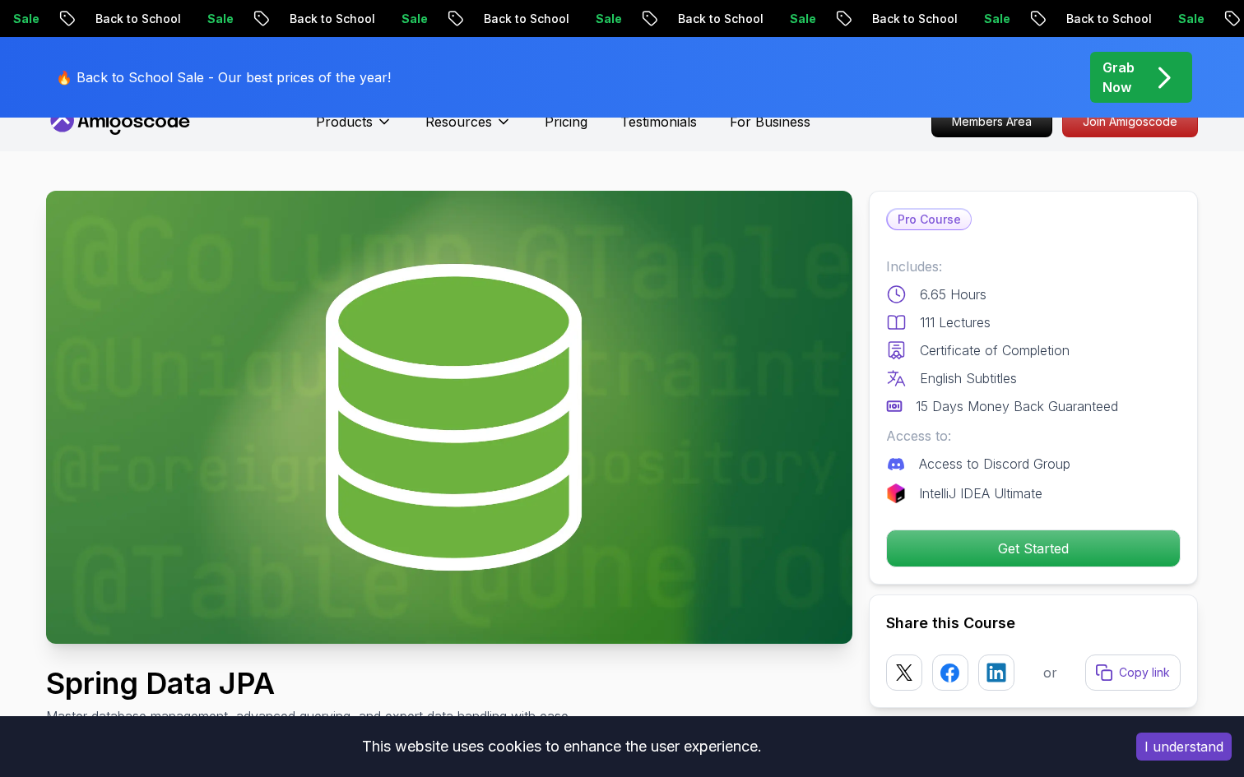
scroll to position [0, 0]
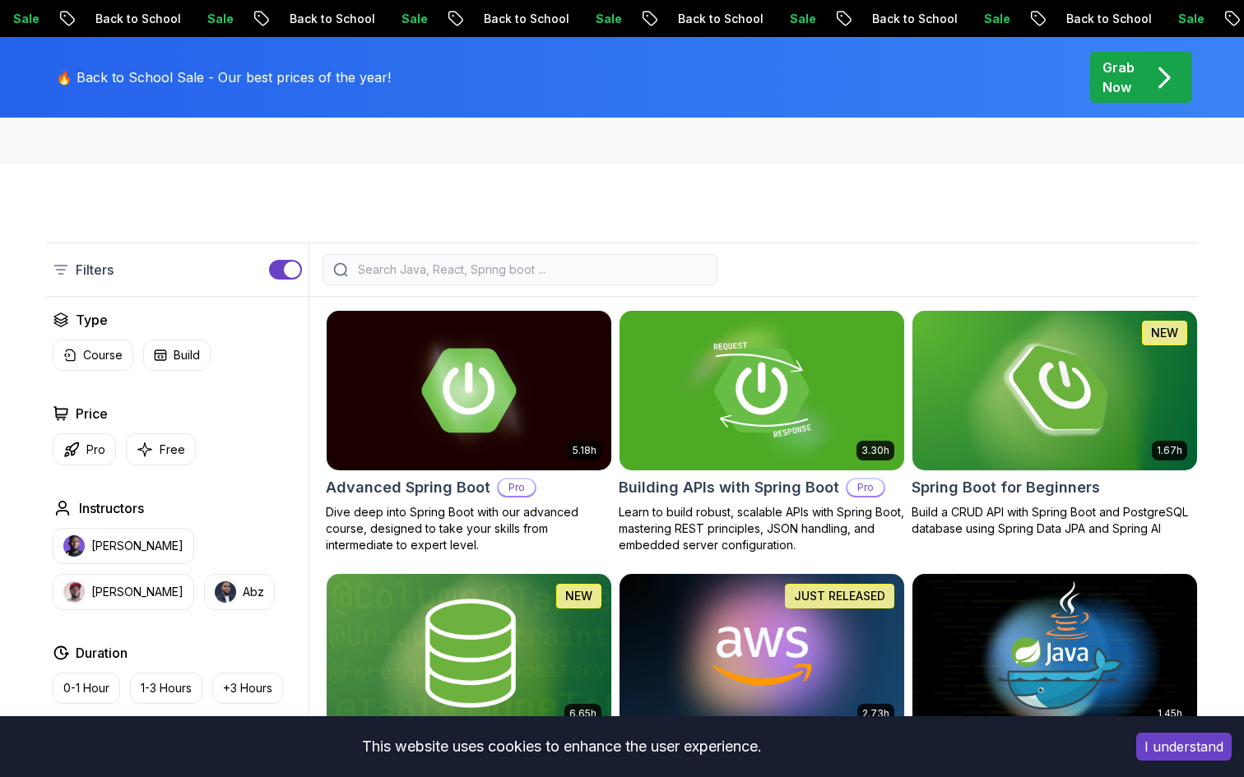
scroll to position [286, 0]
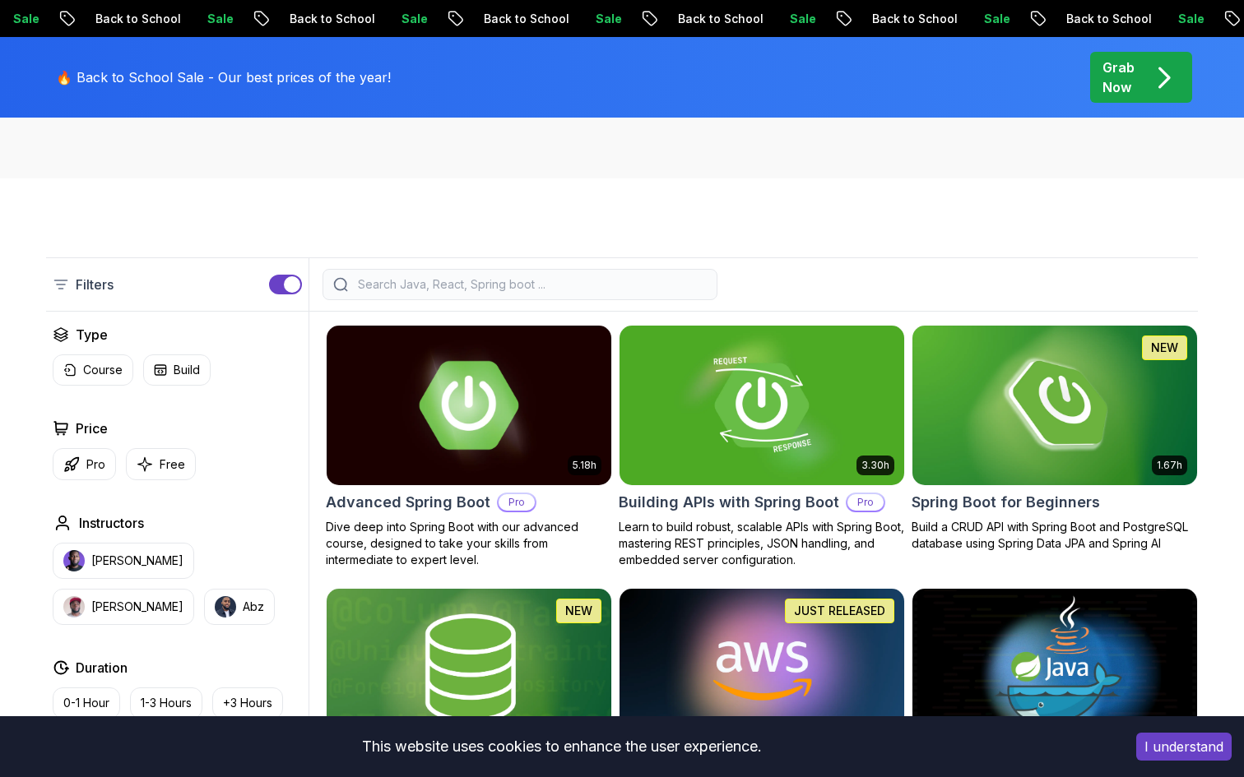
click at [562, 351] on img at bounding box center [468, 405] width 299 height 167
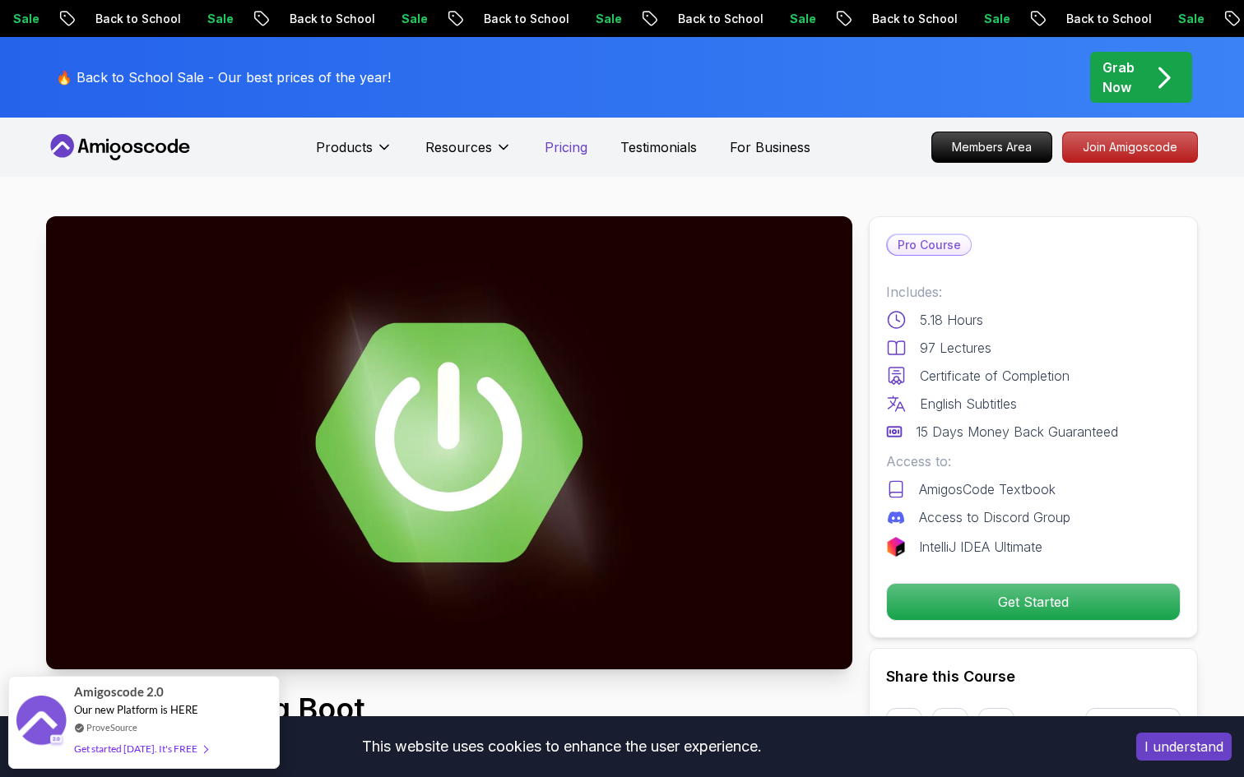
click at [549, 151] on p "Pricing" at bounding box center [566, 147] width 43 height 20
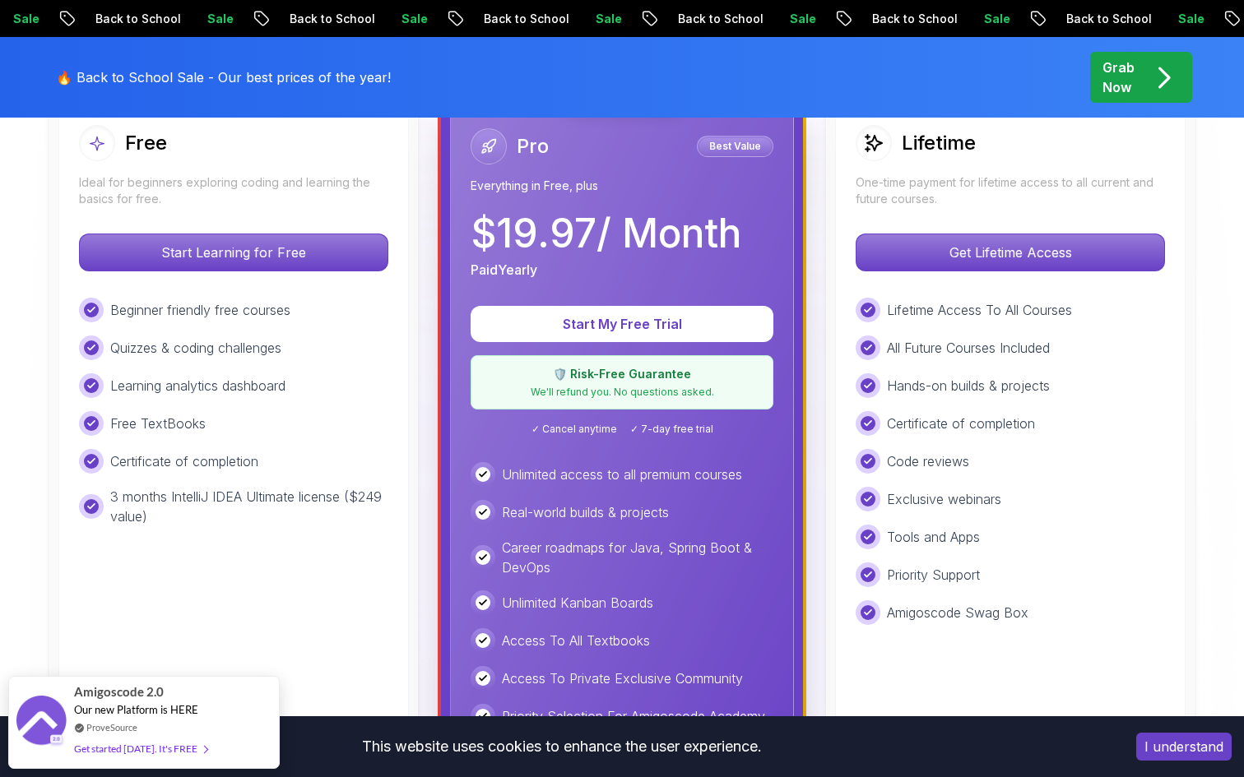
scroll to position [491, 0]
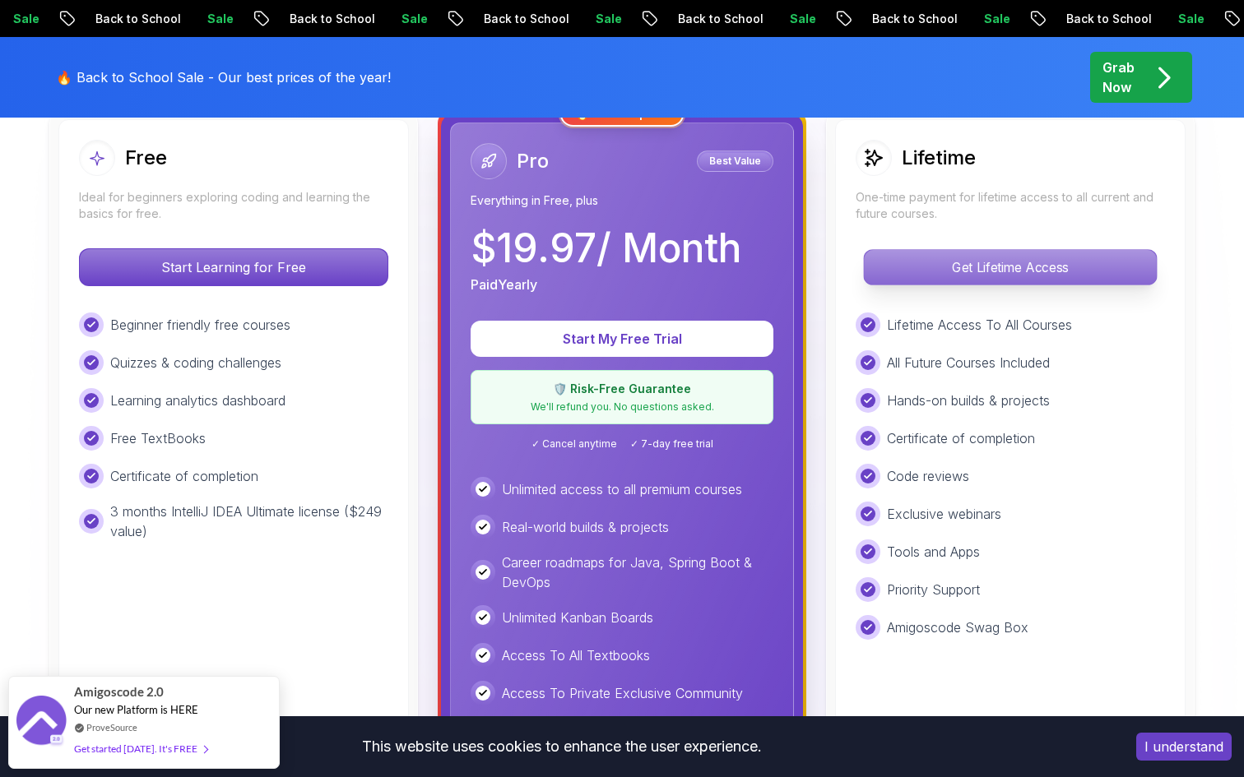
click at [921, 271] on p "Get Lifetime Access" at bounding box center [1010, 267] width 292 height 35
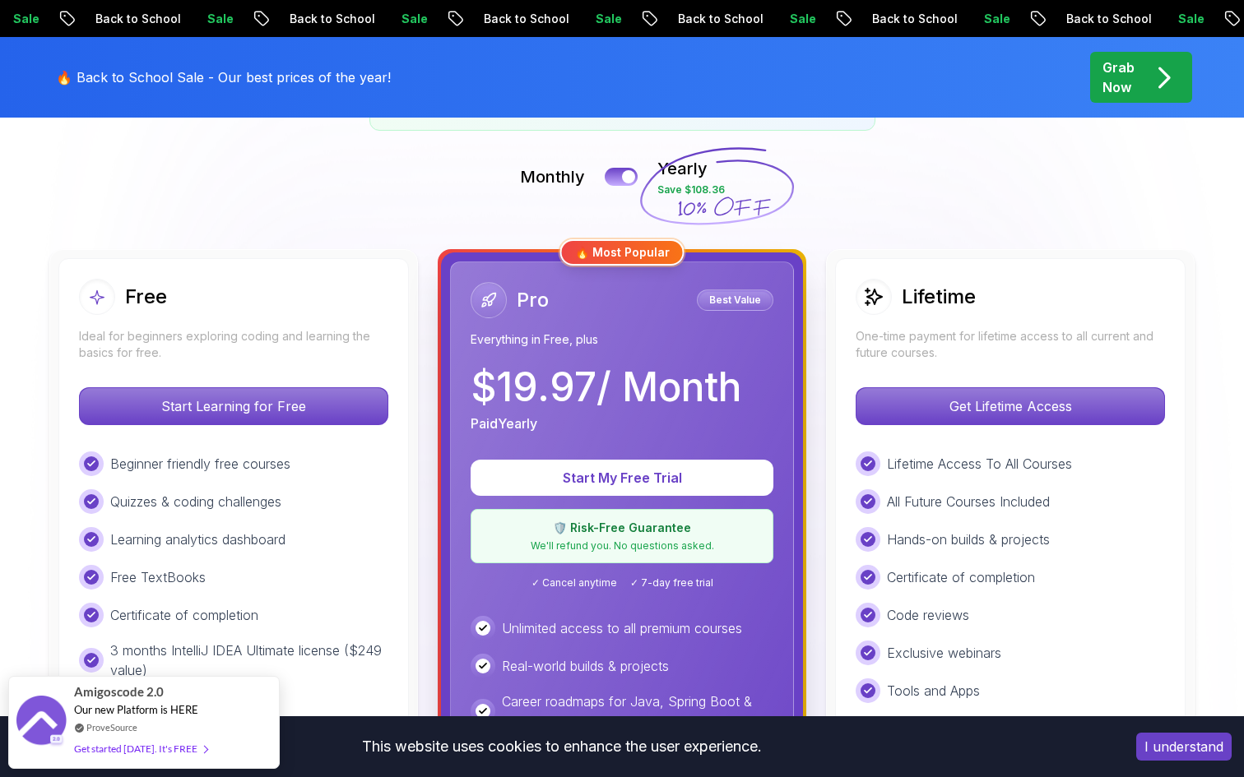
scroll to position [350, 0]
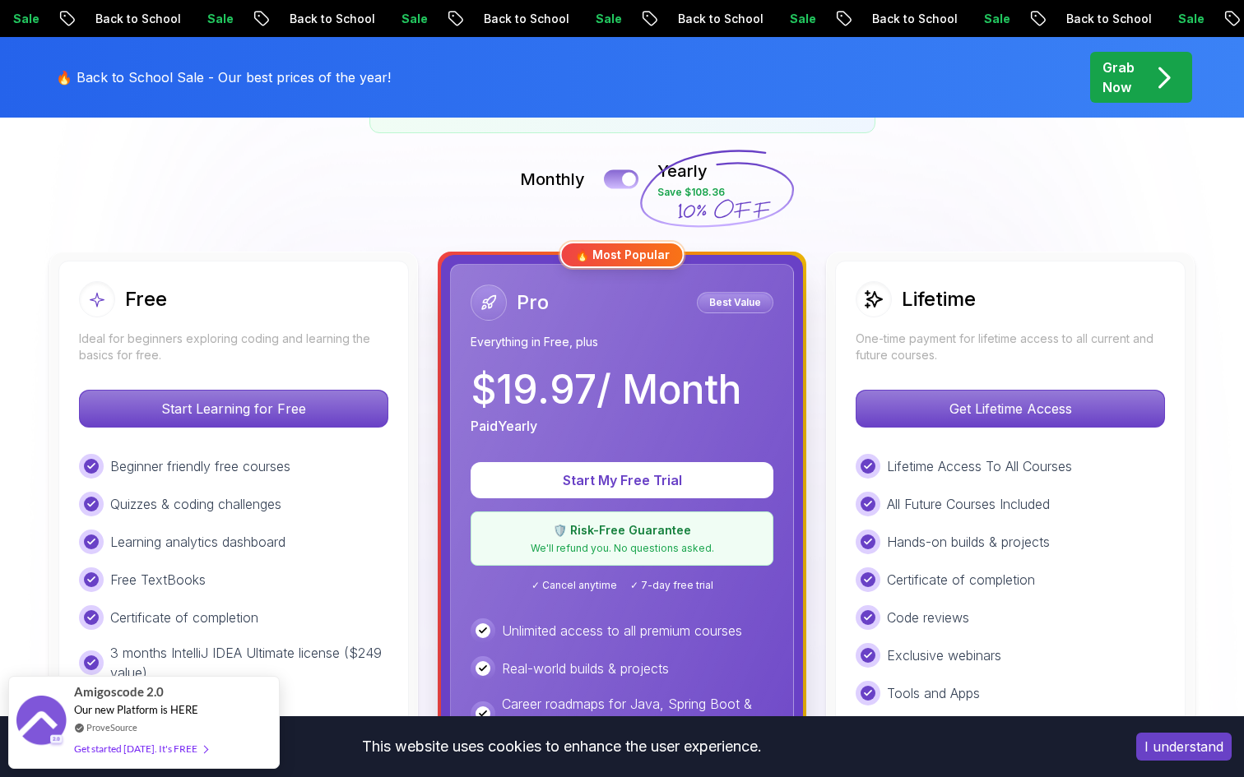
click at [623, 174] on button at bounding box center [621, 178] width 35 height 19
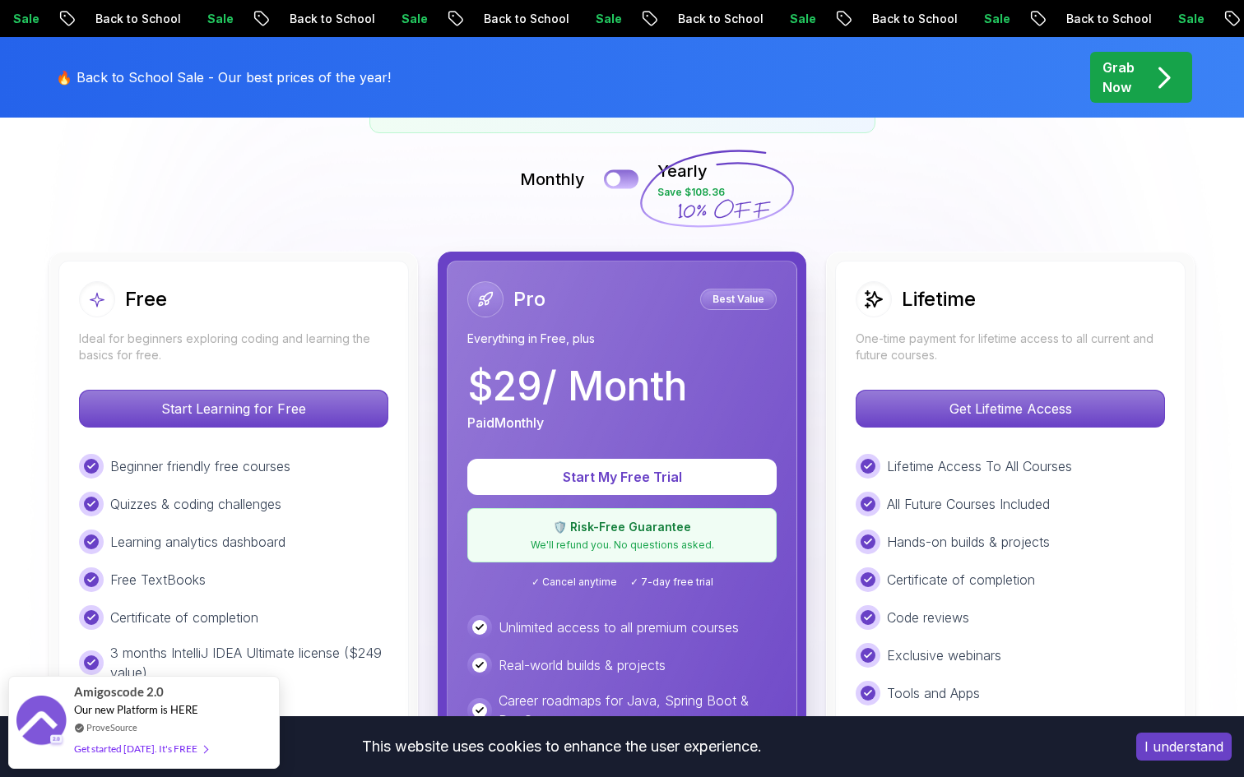
click at [623, 174] on button at bounding box center [621, 178] width 35 height 19
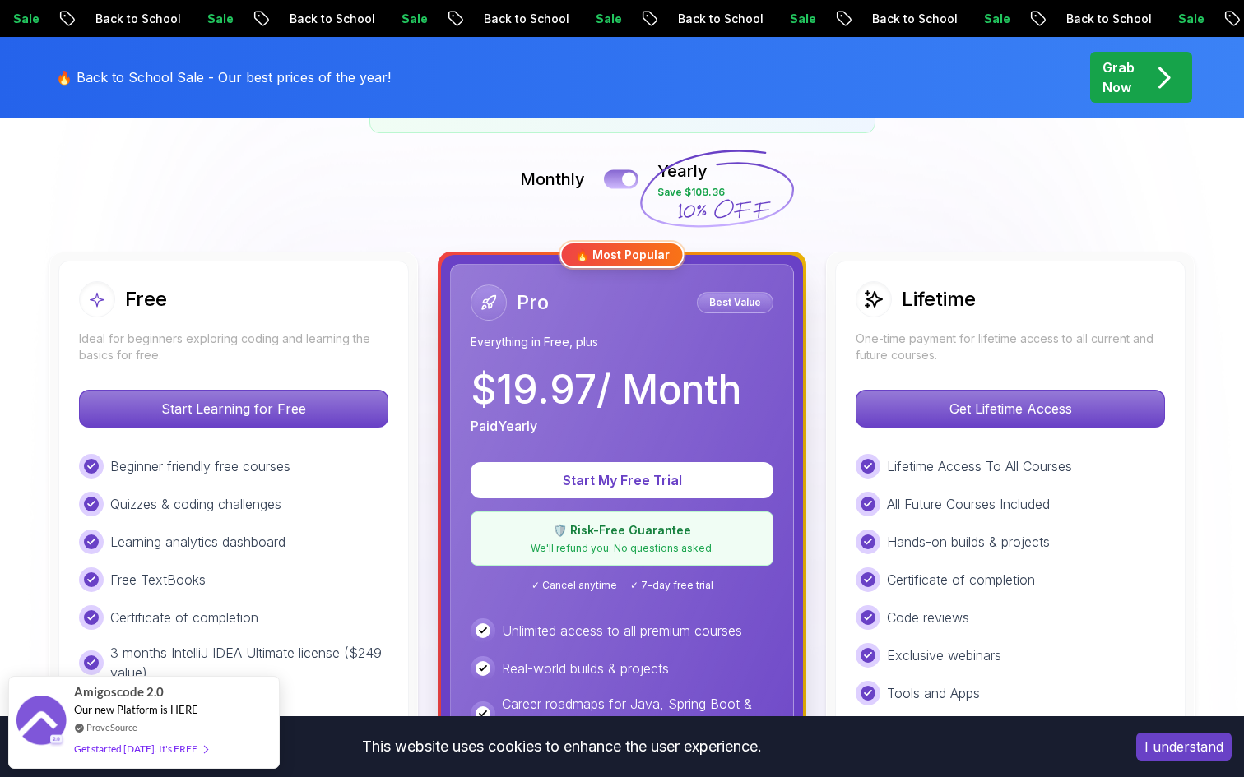
click at [623, 174] on button at bounding box center [621, 178] width 35 height 19
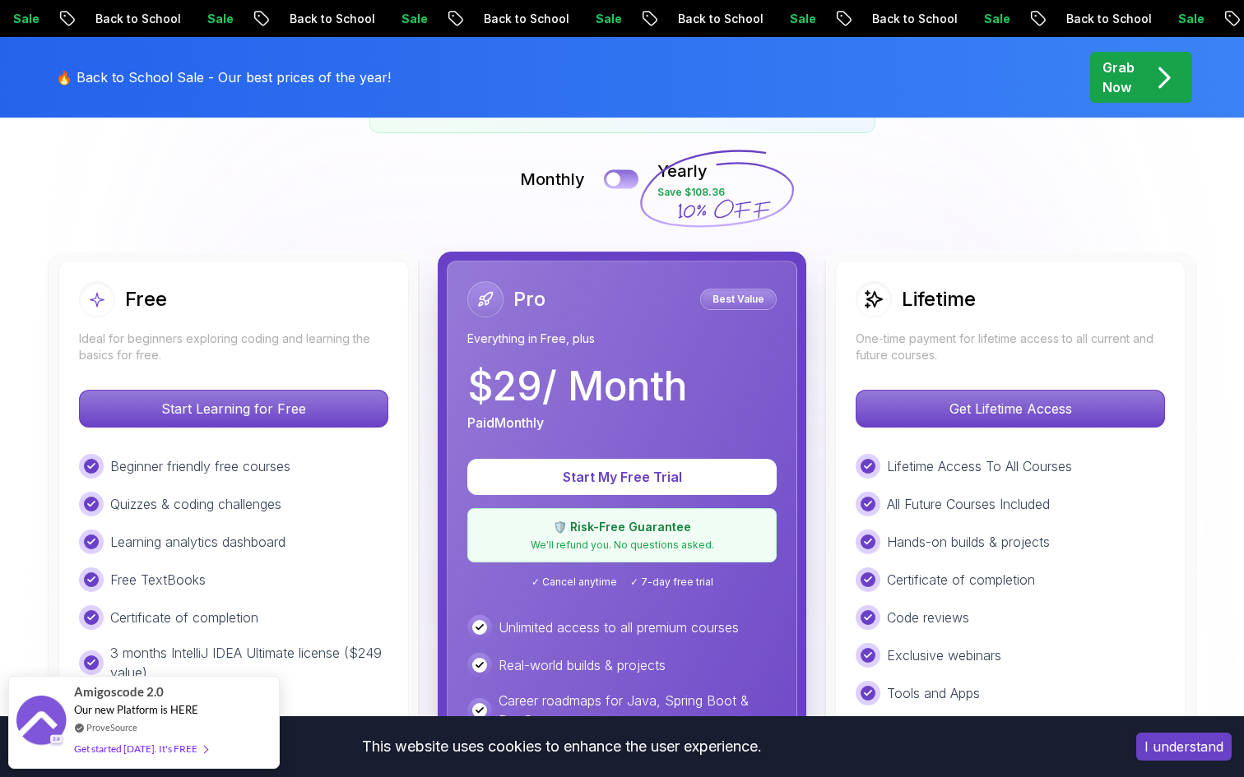
click at [623, 174] on button at bounding box center [621, 178] width 35 height 19
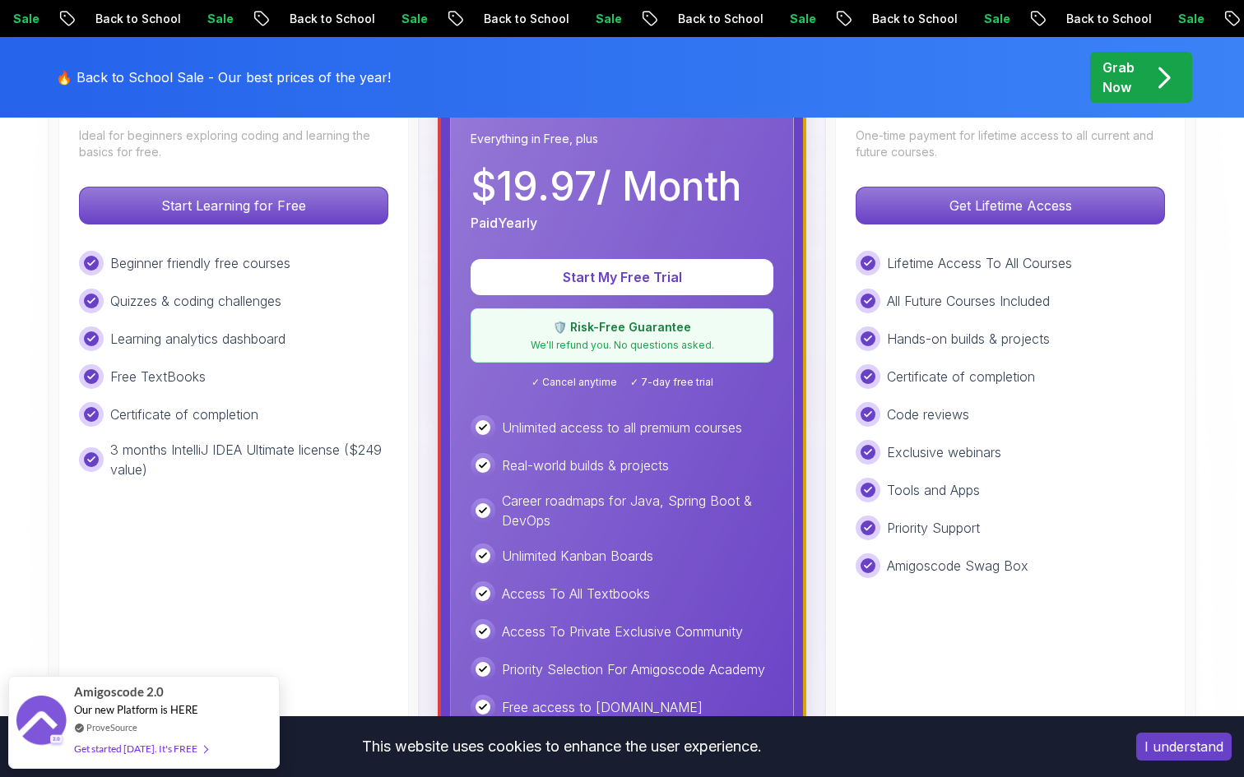
scroll to position [536, 0]
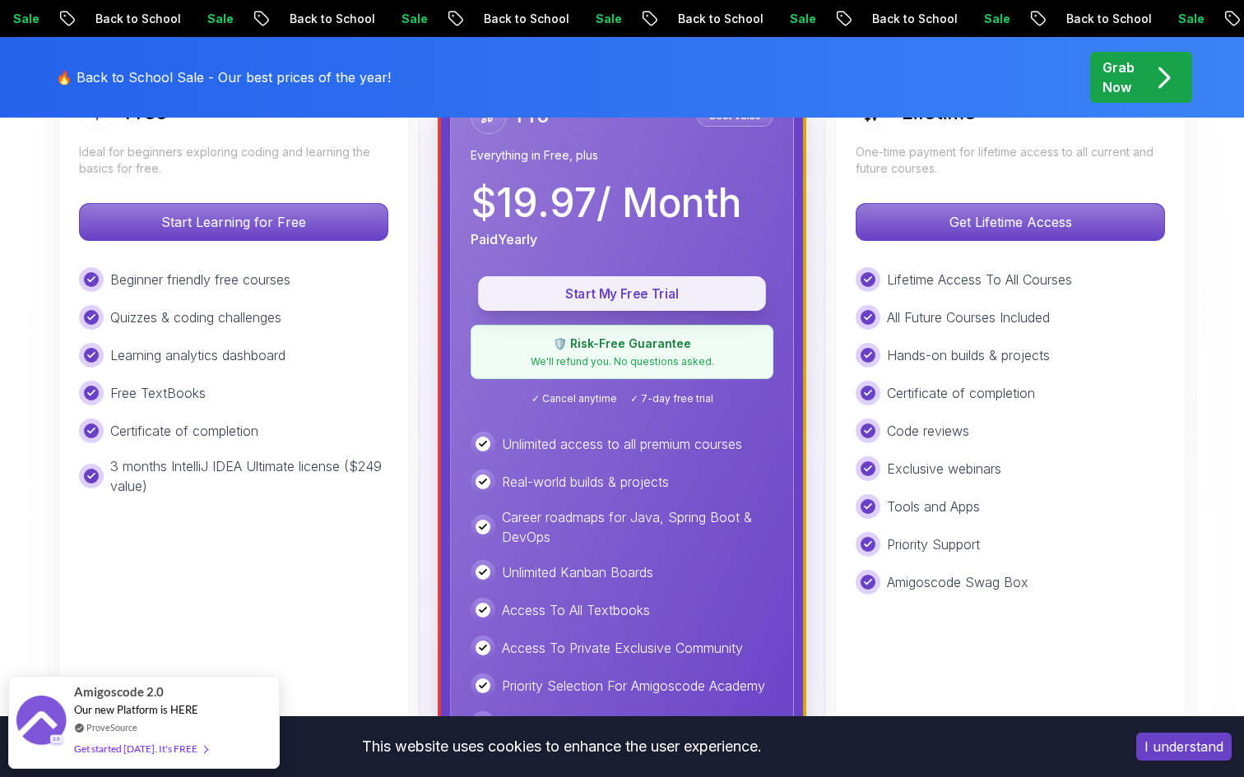
click at [627, 302] on p "Start My Free Trial" at bounding box center [622, 294] width 250 height 19
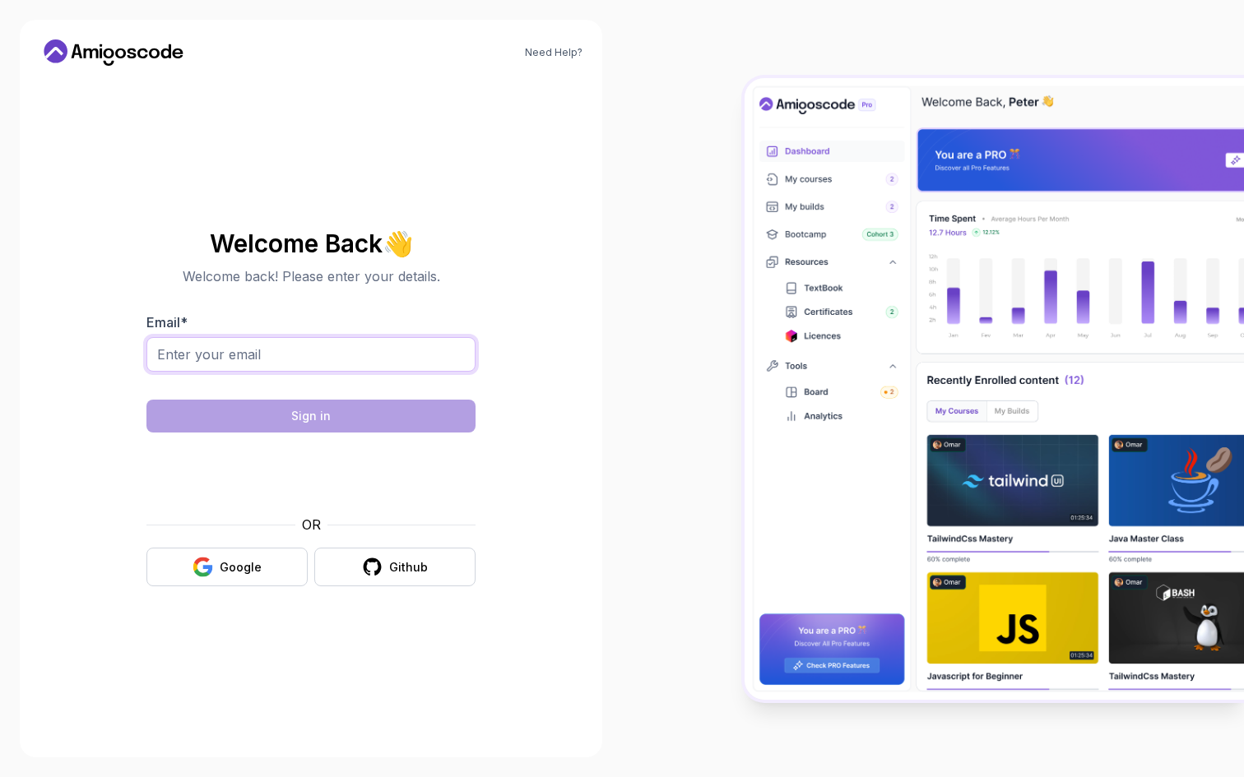
click at [430, 355] on input "Email *" at bounding box center [310, 354] width 329 height 35
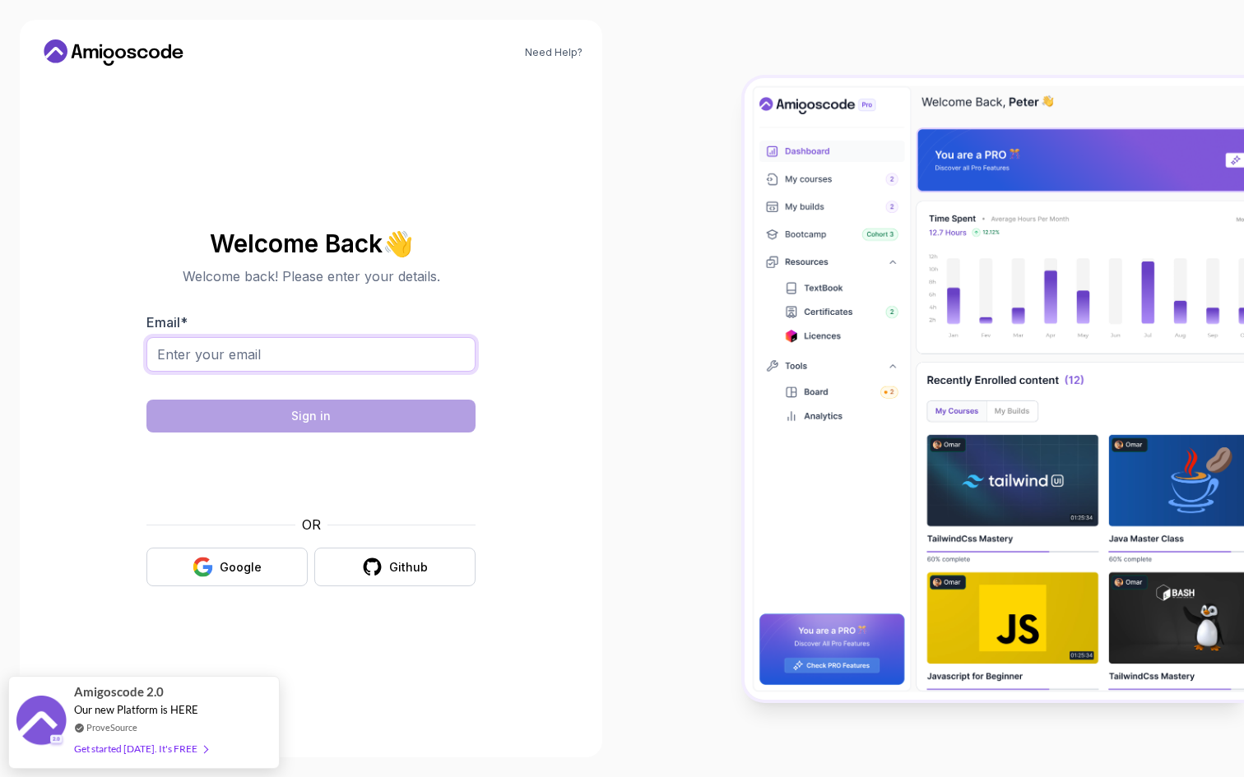
type input "nhoangnguyen@outlook.com"
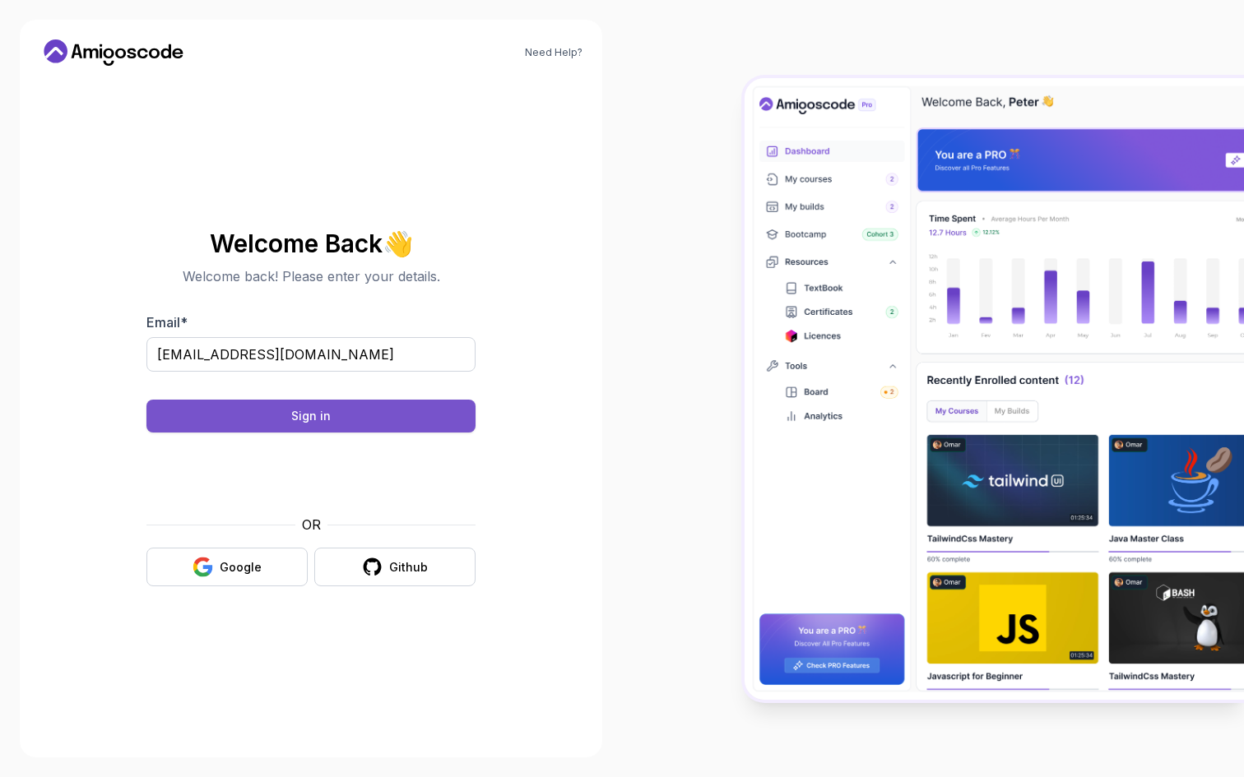
click at [416, 420] on button "Sign in" at bounding box center [310, 416] width 329 height 33
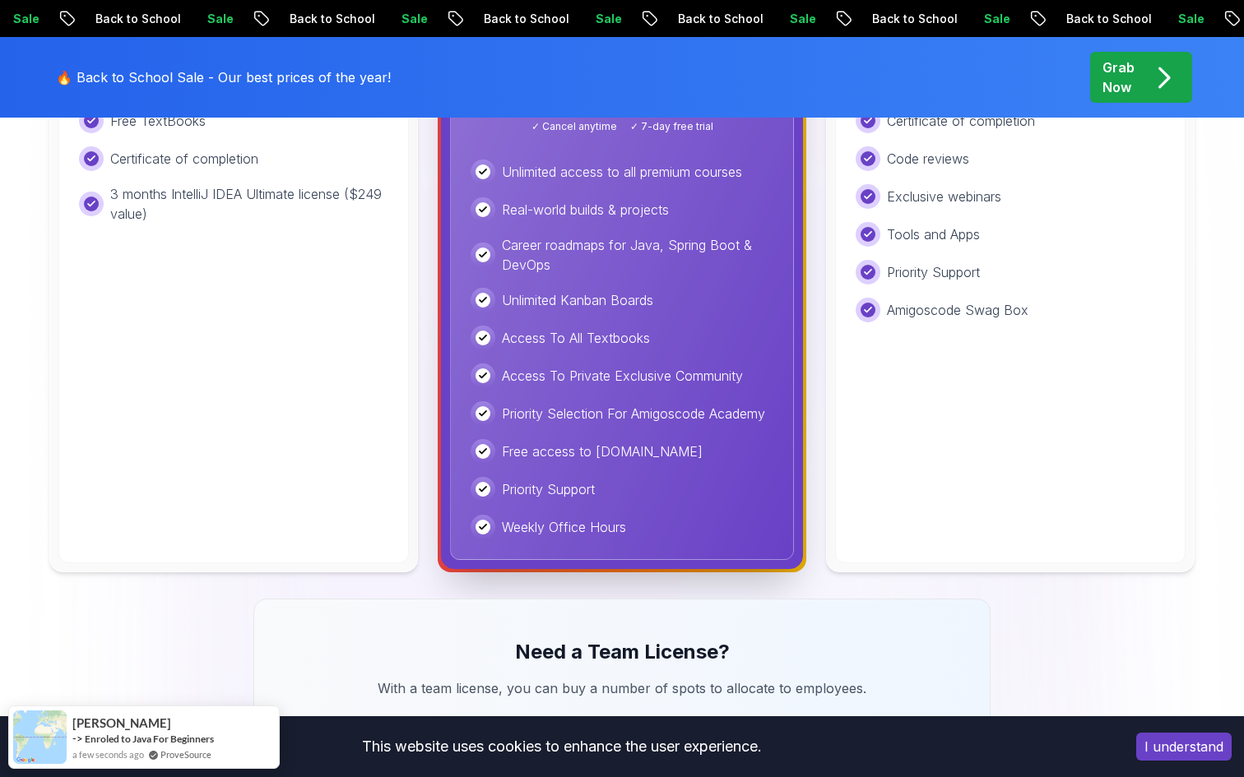
scroll to position [564, 0]
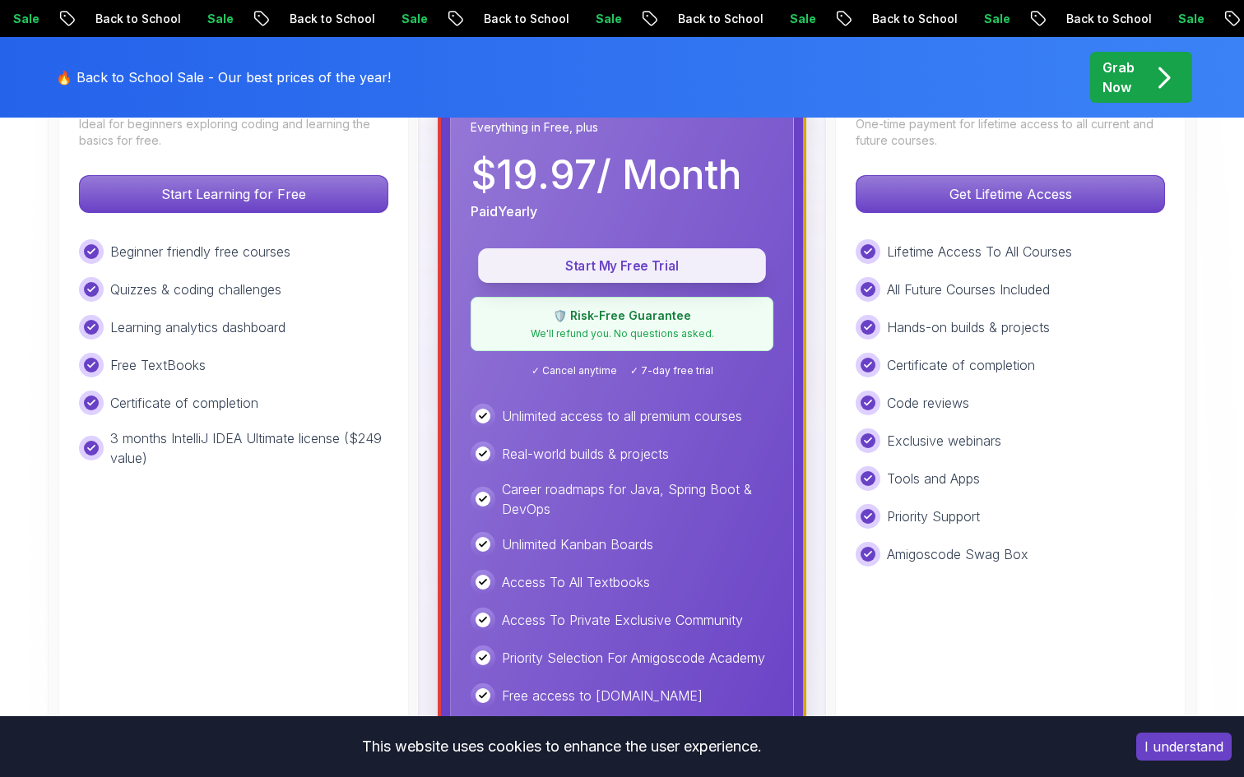
click at [689, 279] on button "Start My Free Trial" at bounding box center [622, 265] width 288 height 35
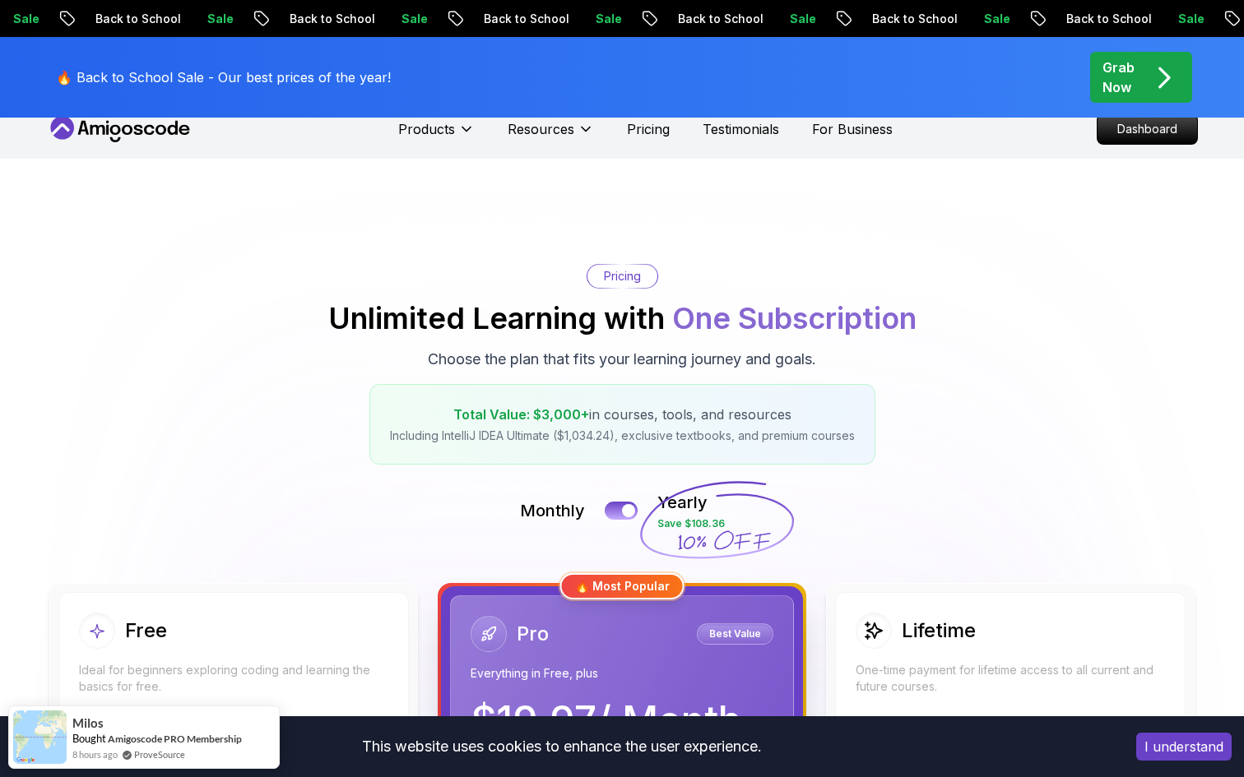
scroll to position [0, 0]
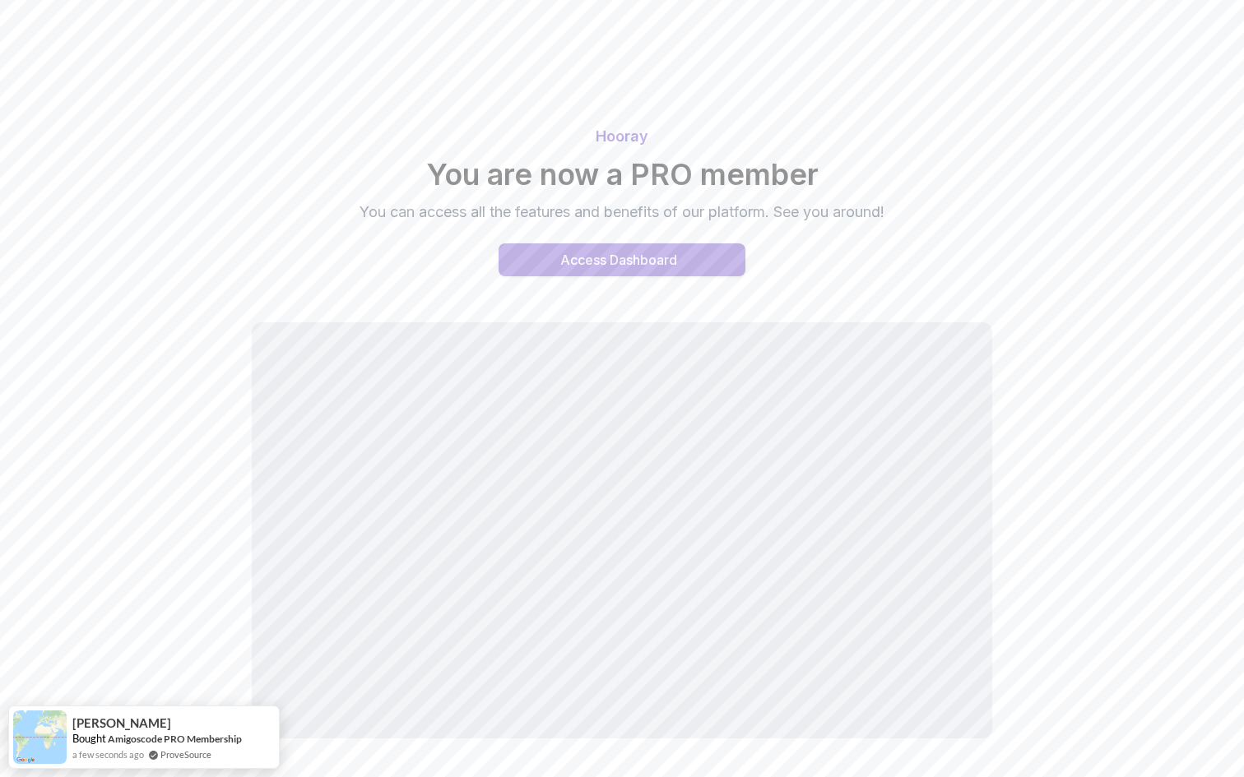
click at [666, 259] on div "Access Dashboard" at bounding box center [618, 260] width 117 height 20
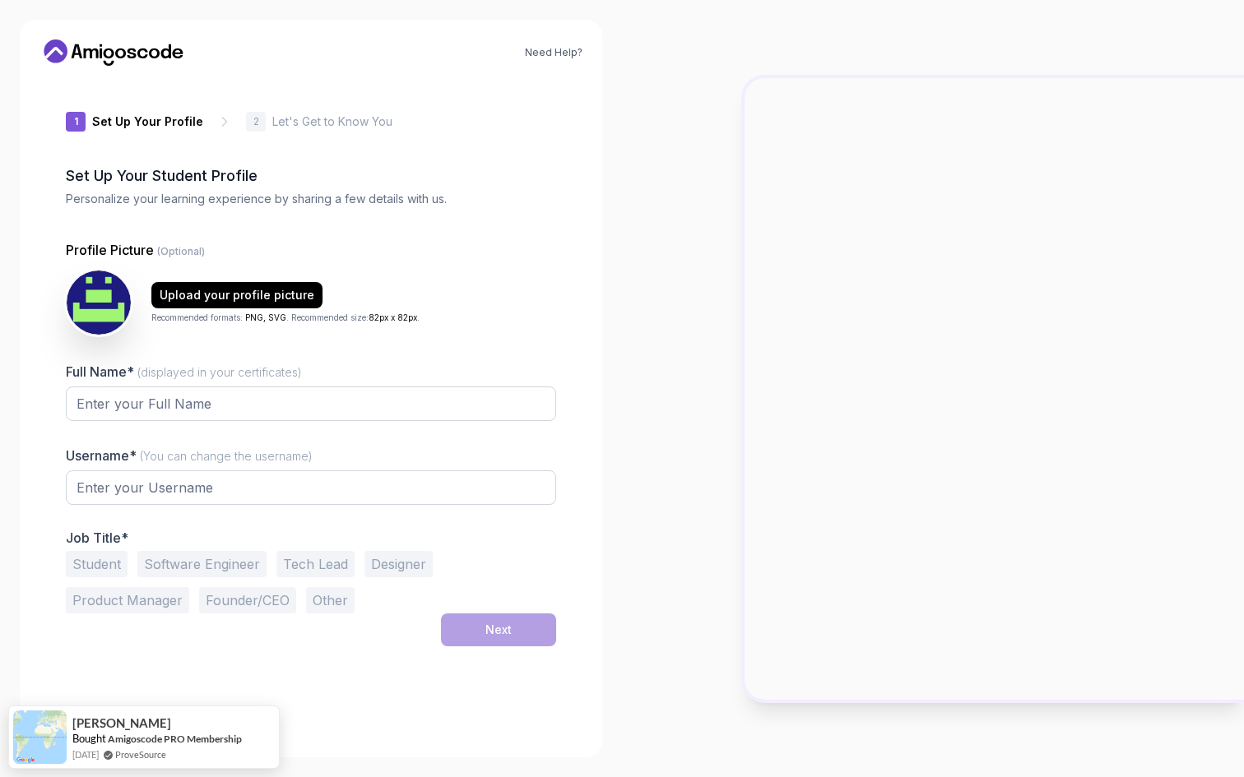
type input "briskstag00902"
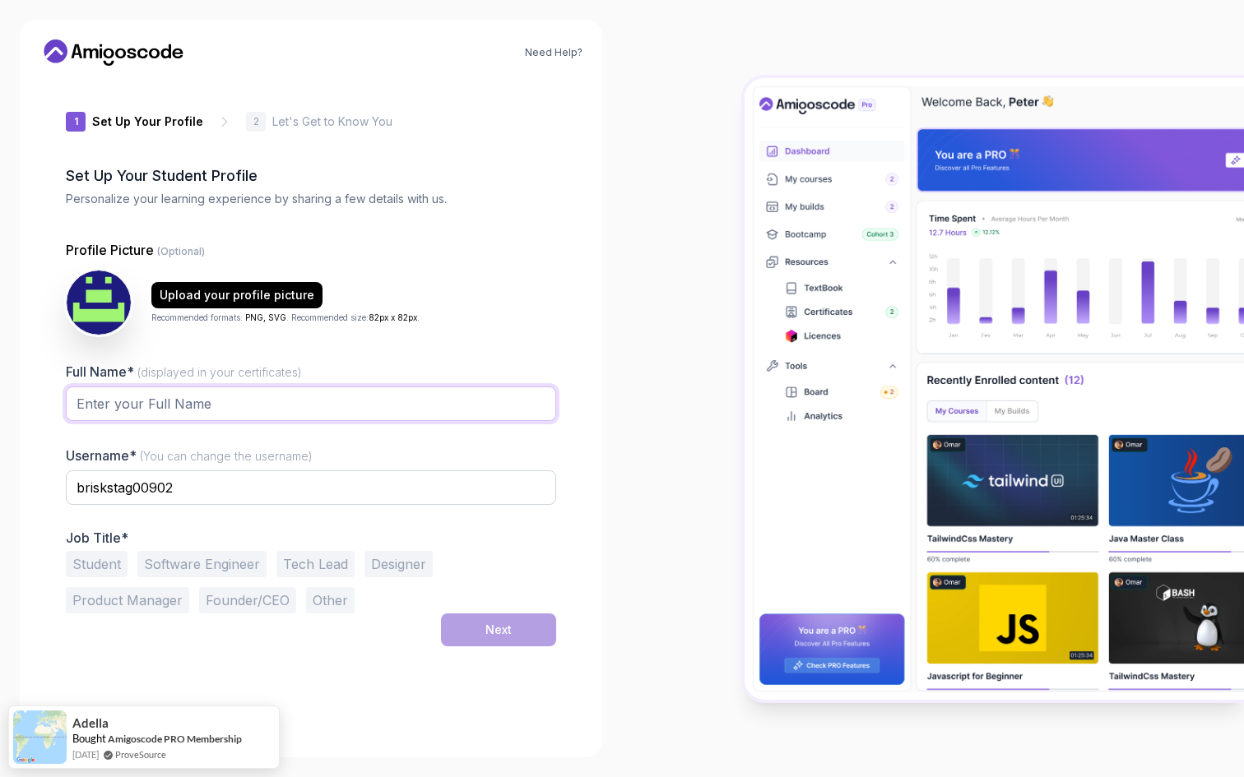
click at [222, 402] on input "Full Name* (displayed in your certificates)" at bounding box center [311, 404] width 490 height 35
type input "N"
click at [144, 494] on input "briskstag00902" at bounding box center [311, 488] width 490 height 35
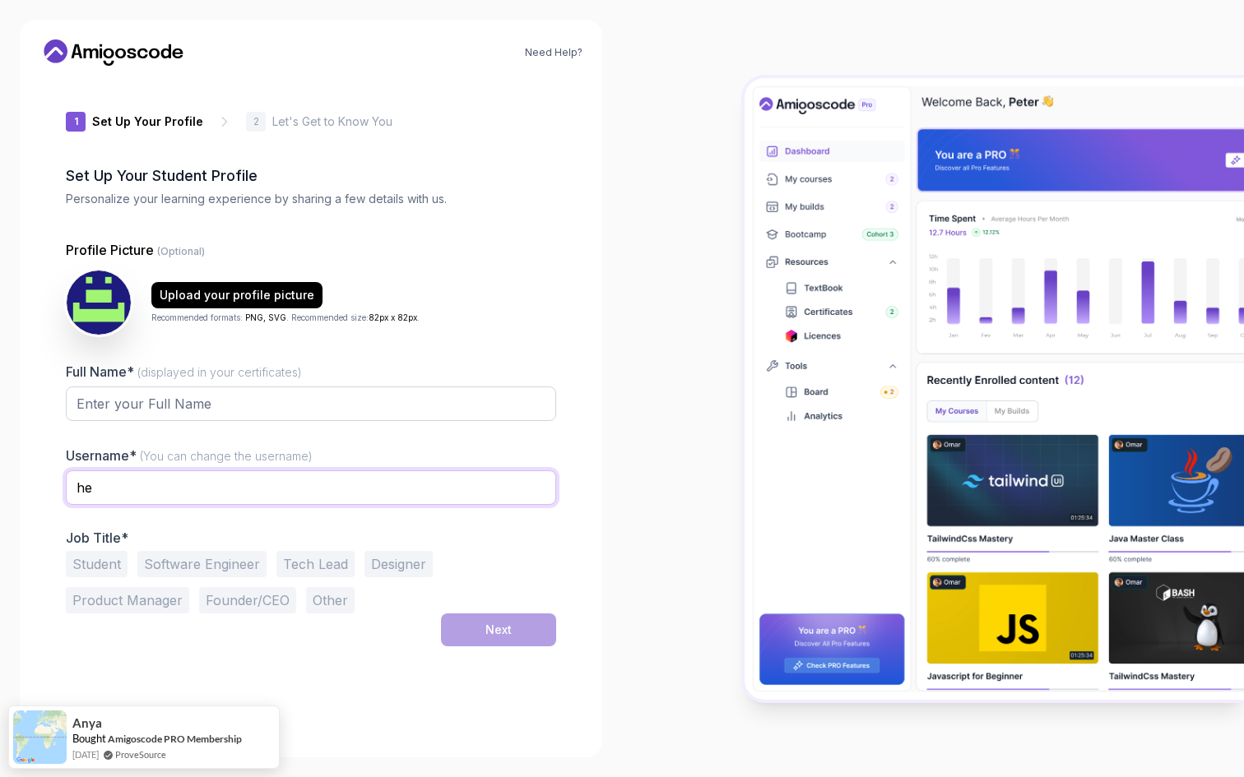
type input "h"
click at [90, 567] on button "Student" at bounding box center [97, 564] width 62 height 26
click at [124, 487] on input "text" at bounding box center [311, 488] width 490 height 35
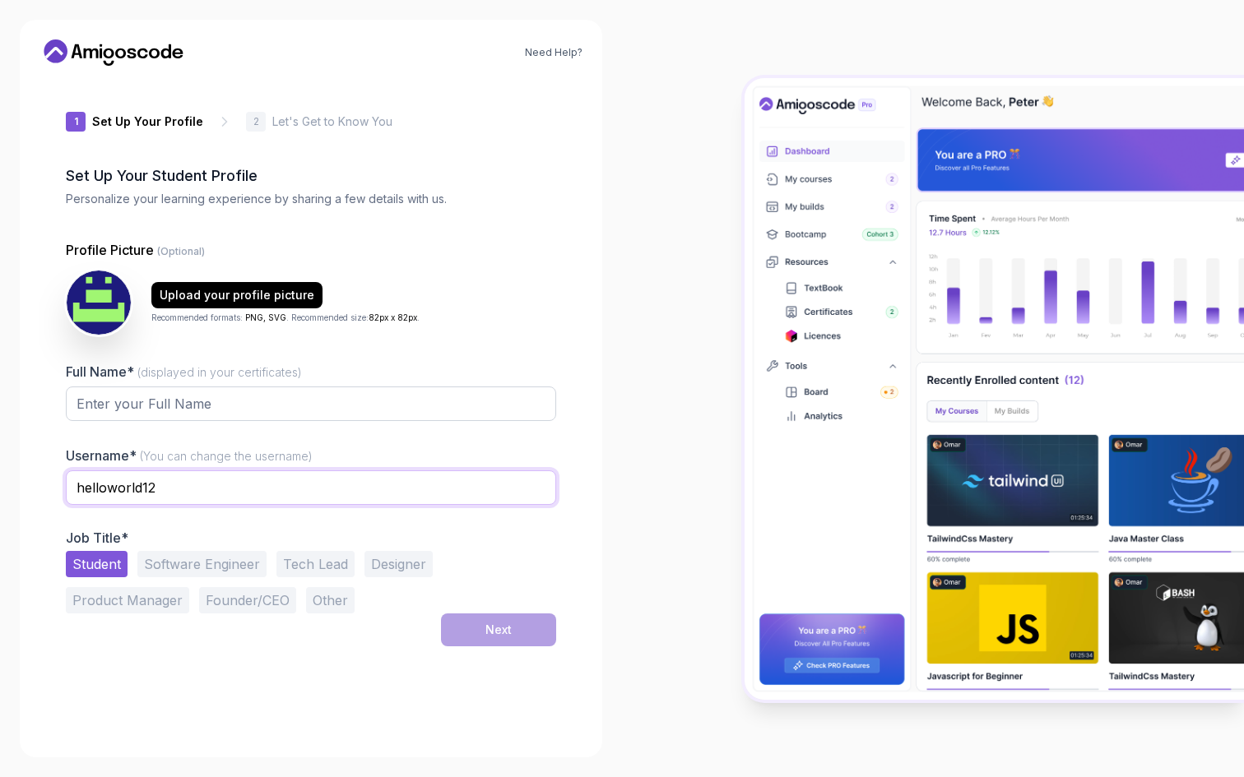
click at [118, 485] on input "helloworld12" at bounding box center [311, 488] width 490 height 35
click at [177, 488] on input "helloWorld12" at bounding box center [311, 488] width 490 height 35
type input "helloWorld!!"
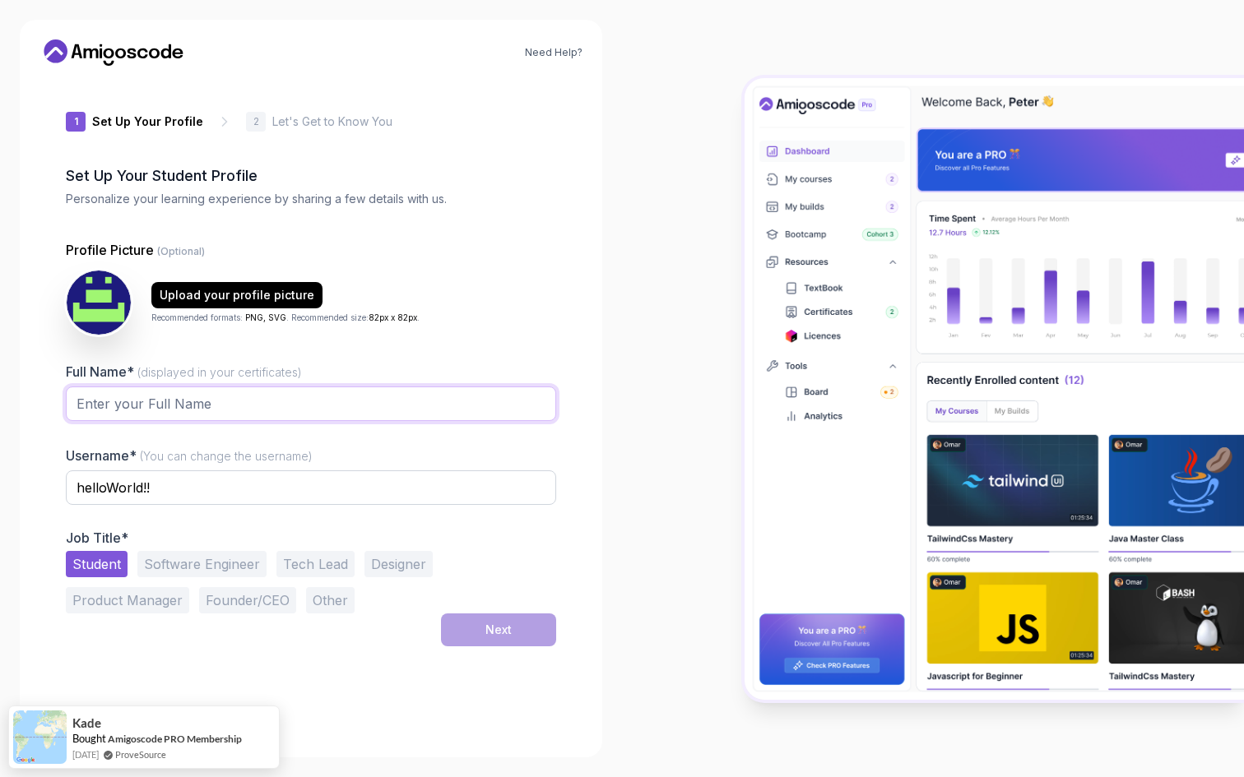
click at [167, 407] on input "Full Name* (displayed in your certificates)" at bounding box center [311, 404] width 490 height 35
type input "Nhat [PERSON_NAME]"
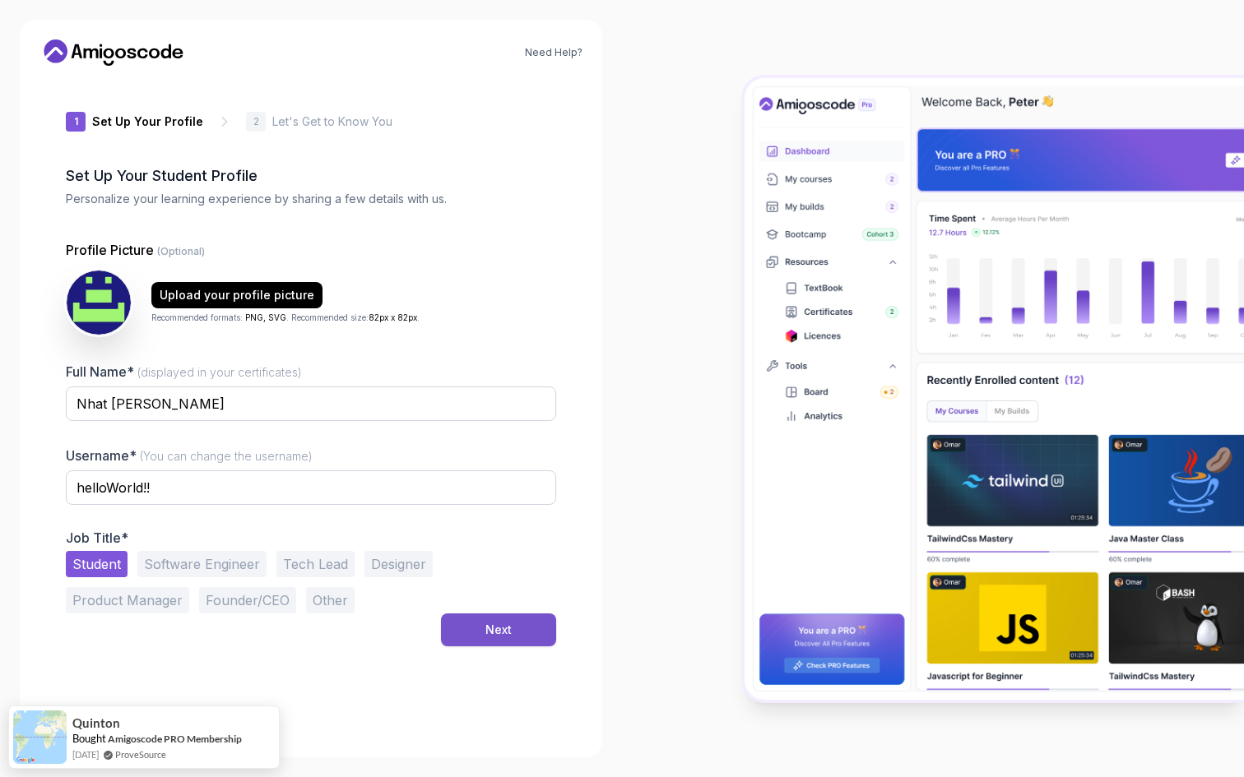
click at [508, 628] on div "Next" at bounding box center [498, 630] width 26 height 16
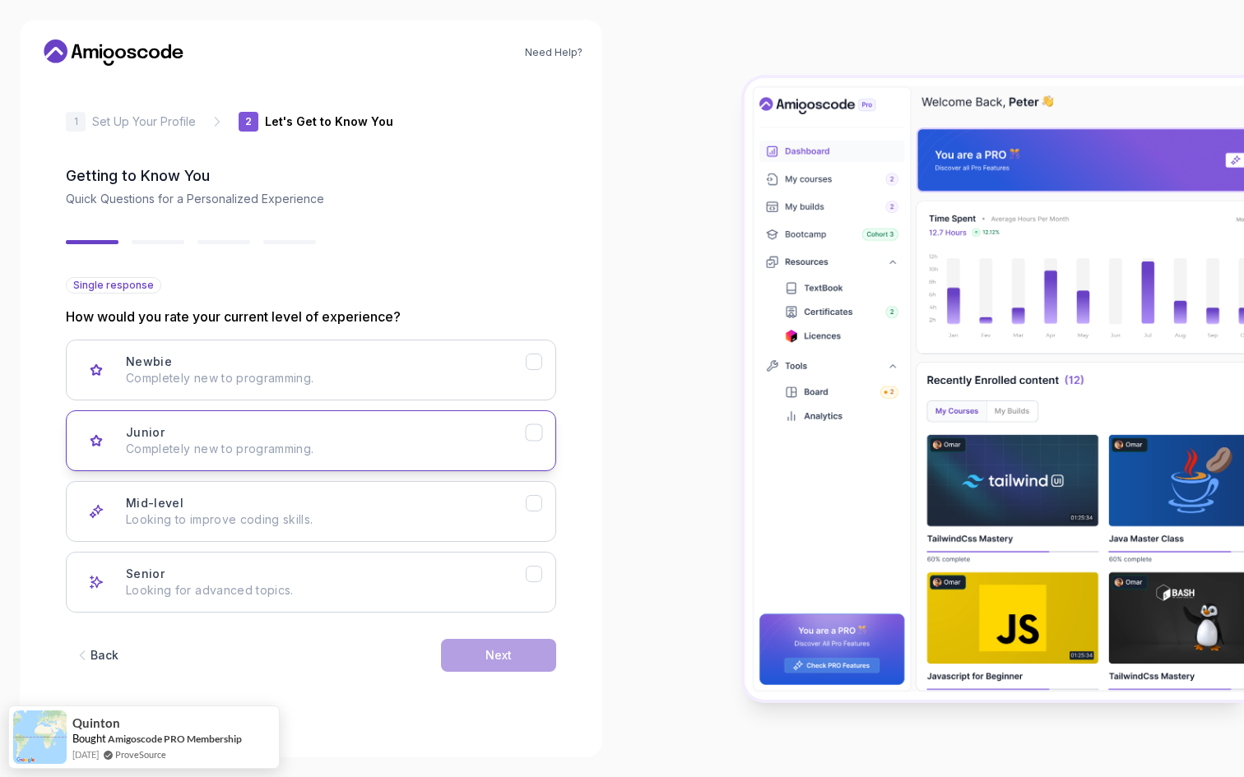
click at [496, 439] on div "Junior Completely new to programming." at bounding box center [326, 440] width 400 height 33
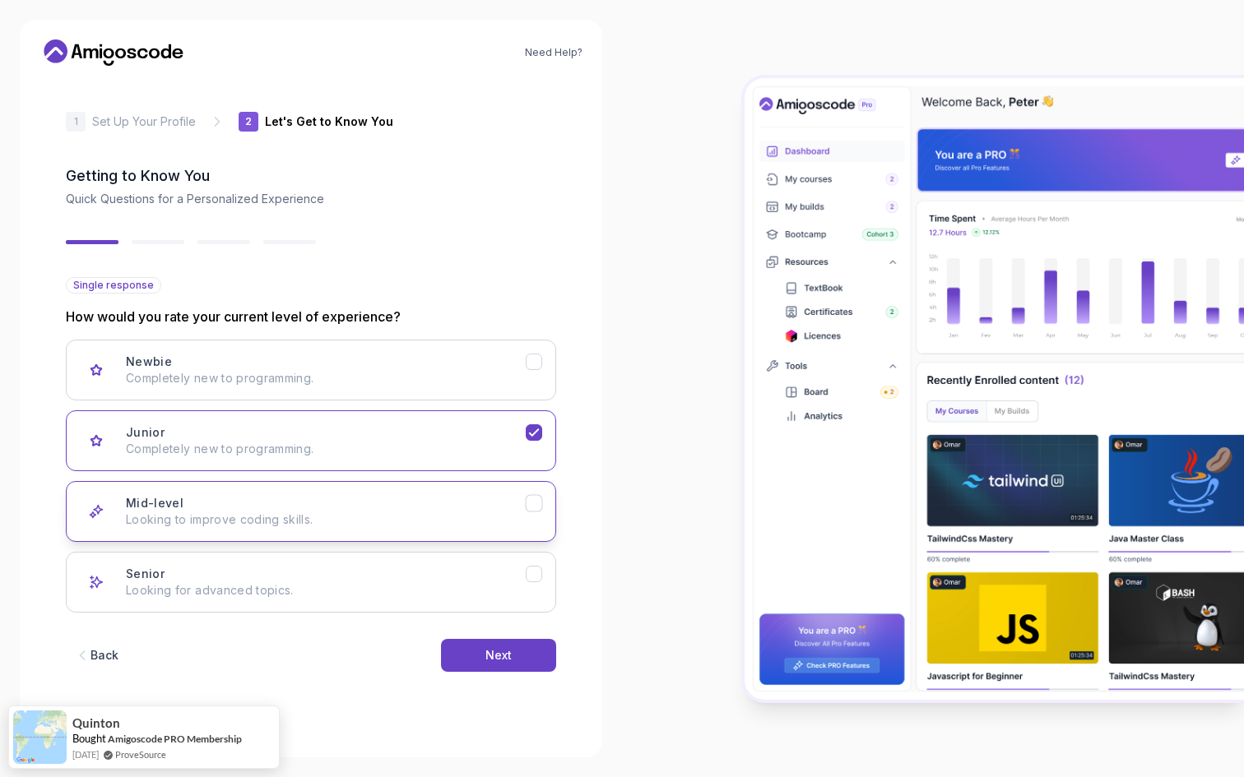
click at [500, 521] on p "Looking to improve coding skills." at bounding box center [326, 520] width 400 height 16
click at [503, 655] on div "Next" at bounding box center [498, 655] width 26 height 16
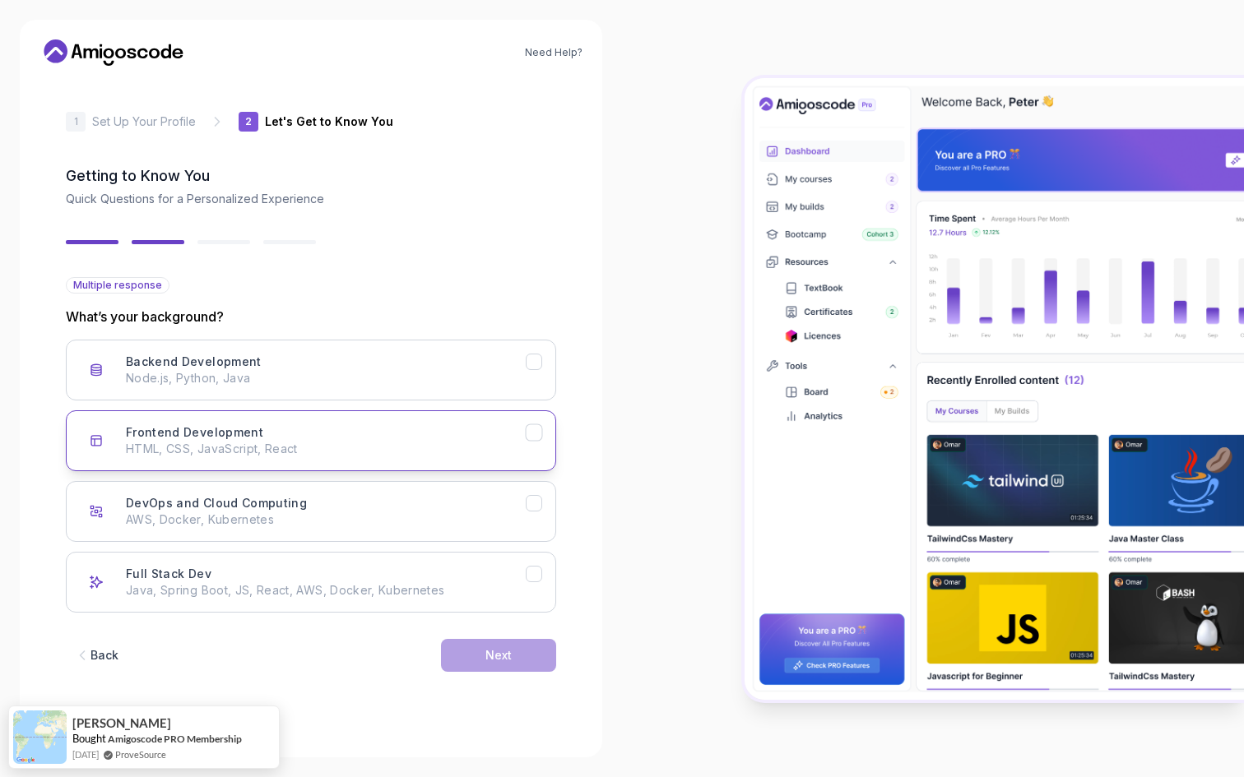
click at [347, 444] on p "HTML, CSS, JavaScript, React" at bounding box center [326, 449] width 400 height 16
click at [465, 656] on button "Next" at bounding box center [498, 655] width 115 height 33
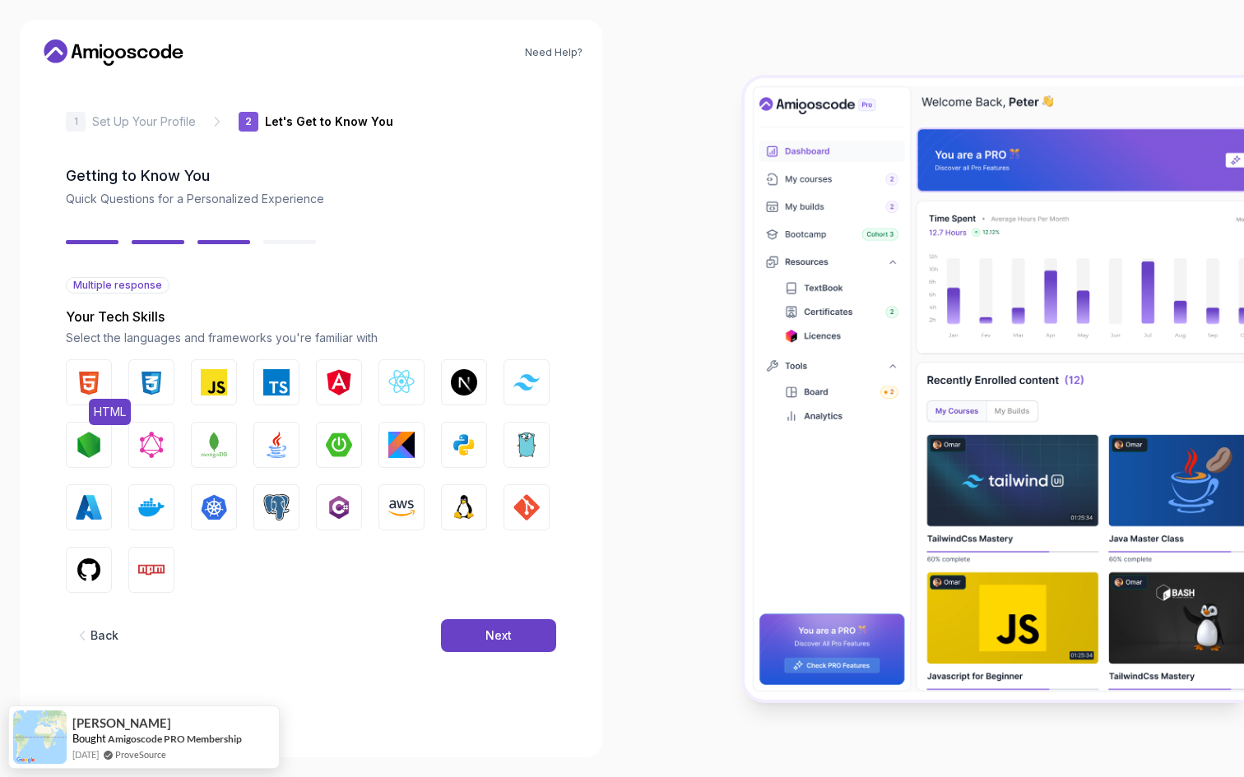
click at [89, 392] on img "button" at bounding box center [89, 382] width 26 height 26
click at [150, 389] on img "button" at bounding box center [151, 382] width 26 height 26
click at [211, 386] on img "button" at bounding box center [214, 382] width 26 height 26
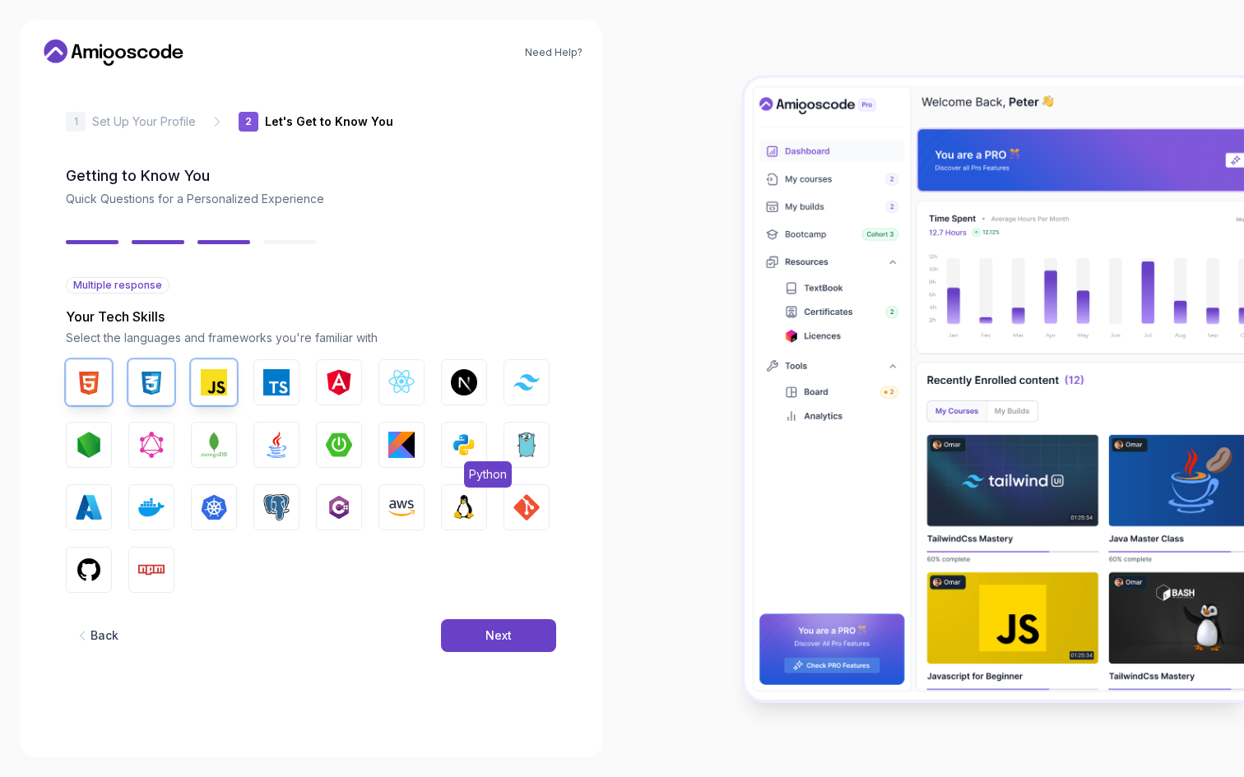
click at [470, 450] on img "button" at bounding box center [464, 445] width 26 height 26
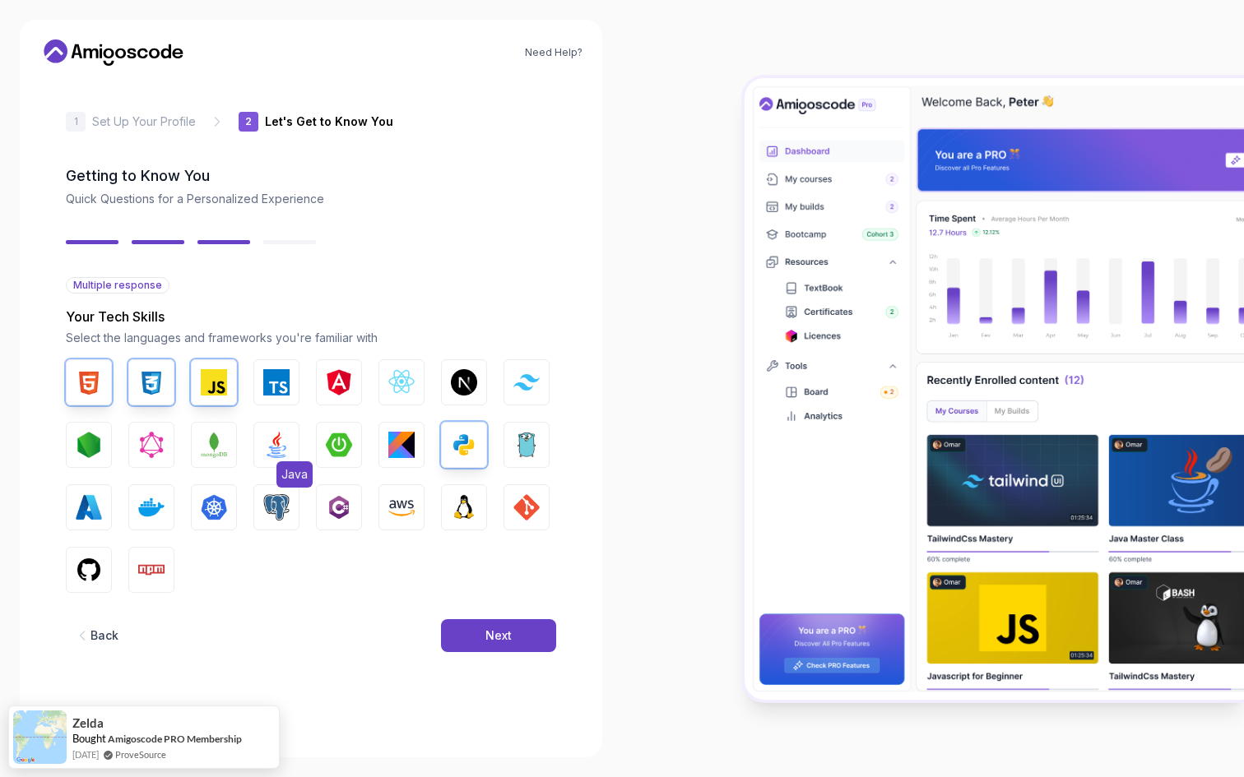
click at [268, 456] on img "button" at bounding box center [276, 445] width 26 height 26
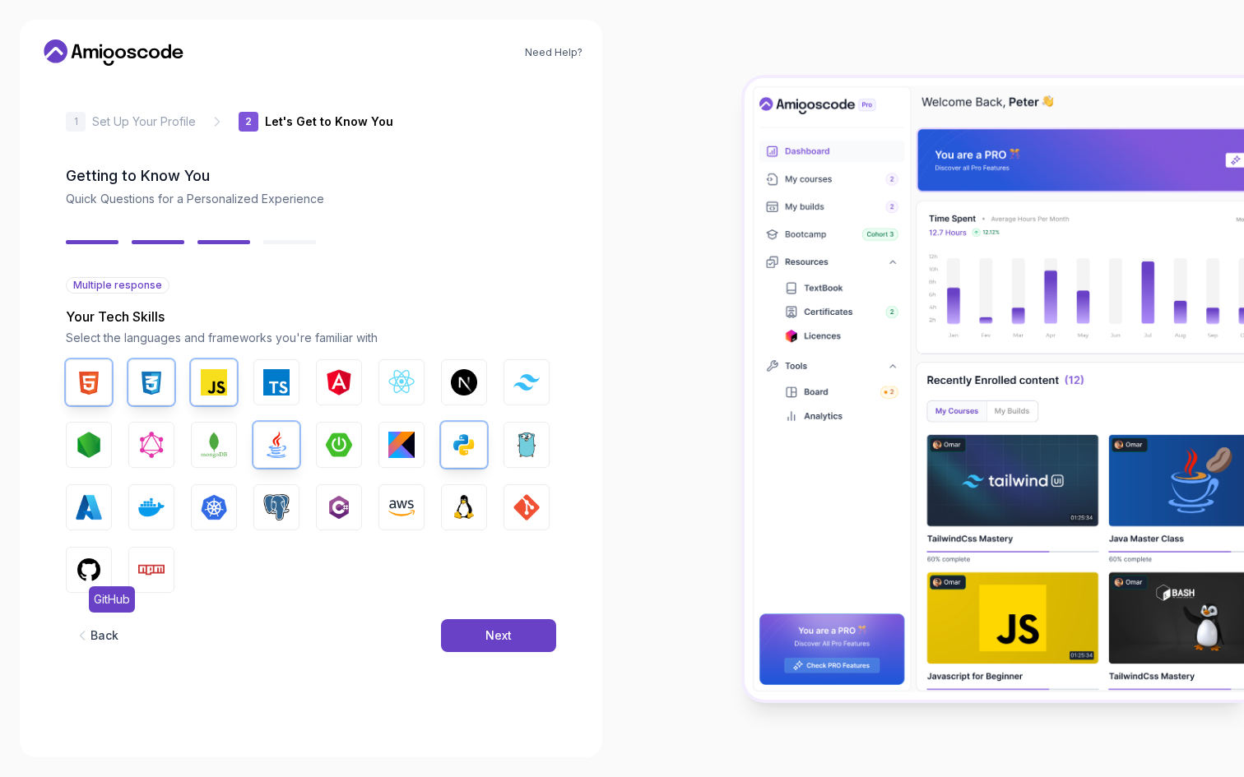
click at [84, 563] on img "button" at bounding box center [89, 570] width 26 height 26
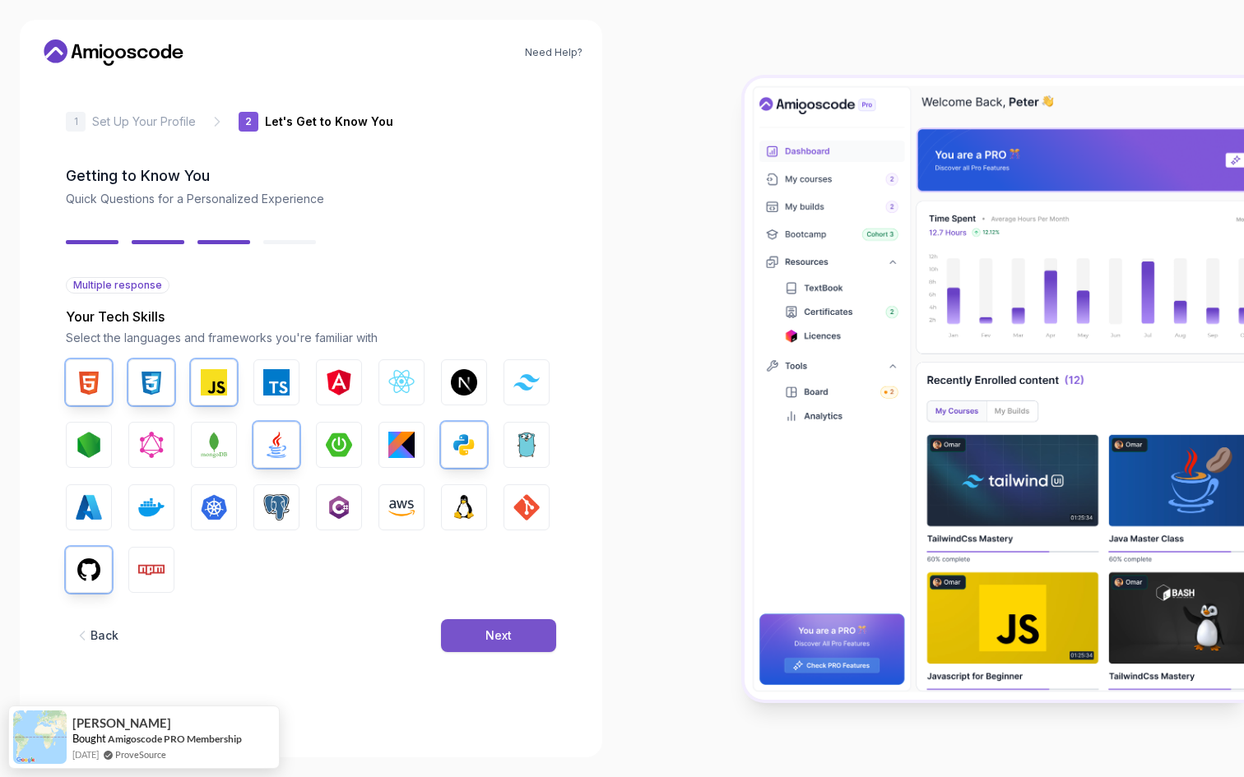
click at [532, 634] on button "Next" at bounding box center [498, 635] width 115 height 33
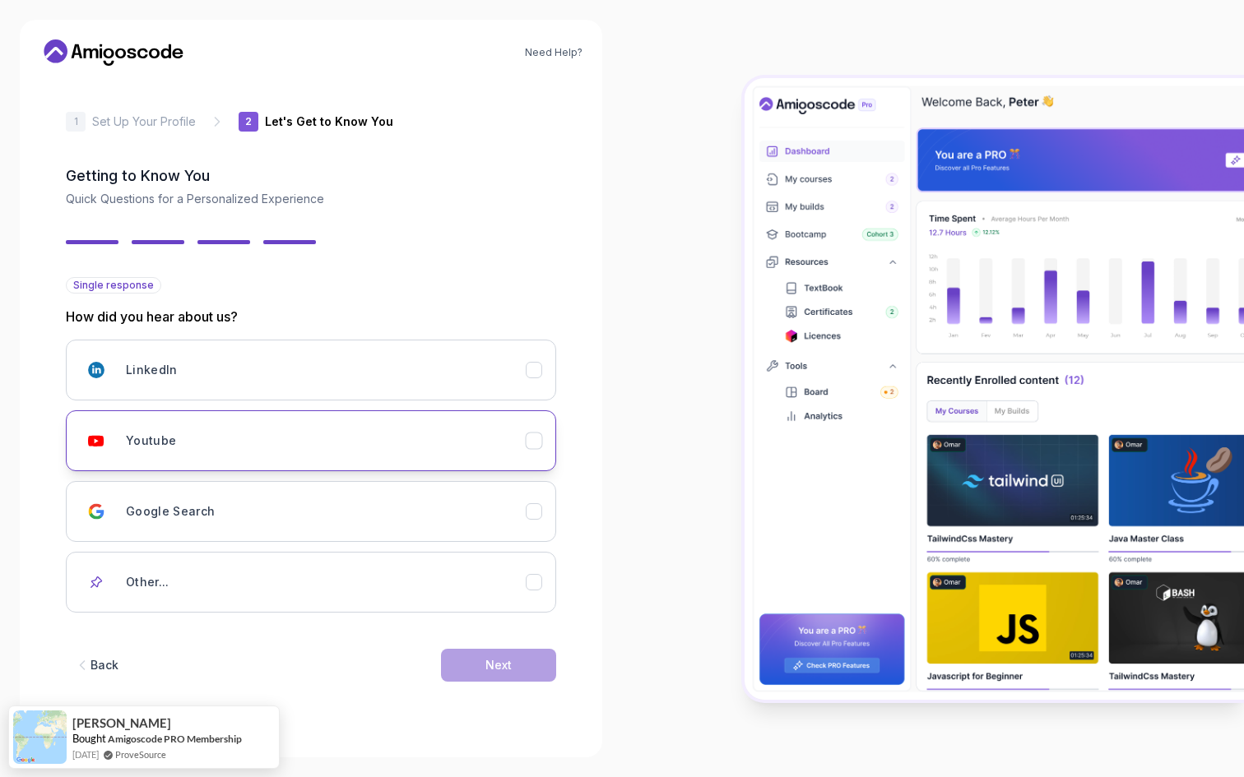
click at [415, 442] on div "Youtube" at bounding box center [326, 440] width 400 height 33
click at [518, 668] on button "Next" at bounding box center [498, 665] width 115 height 33
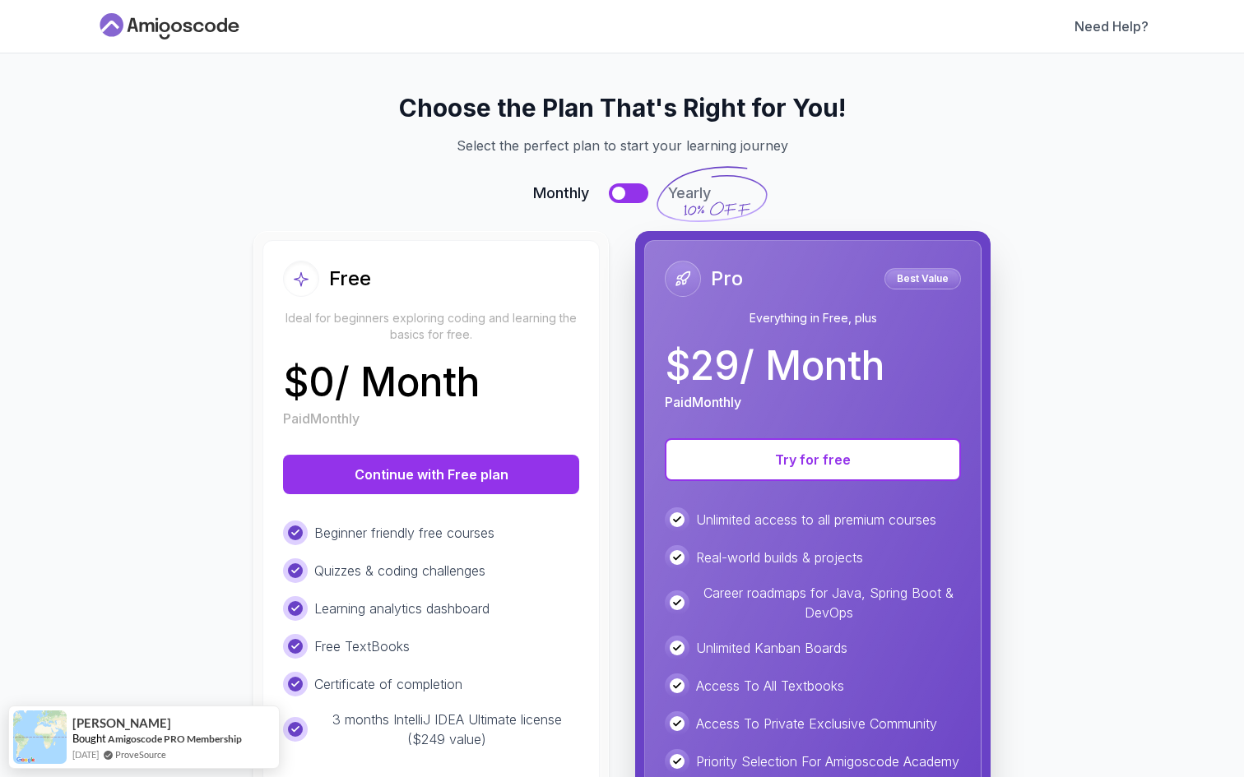
click at [220, 27] on icon at bounding box center [169, 26] width 148 height 26
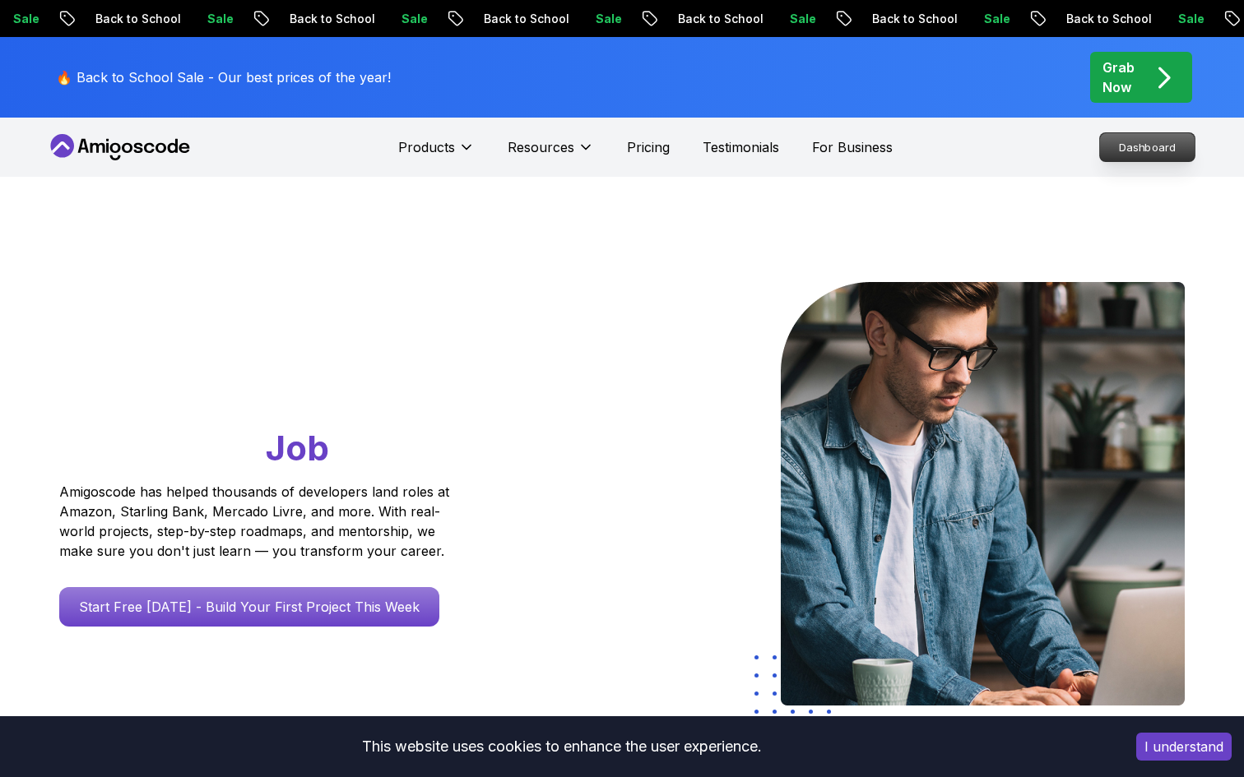
click at [1141, 141] on p "Dashboard" at bounding box center [1147, 147] width 95 height 28
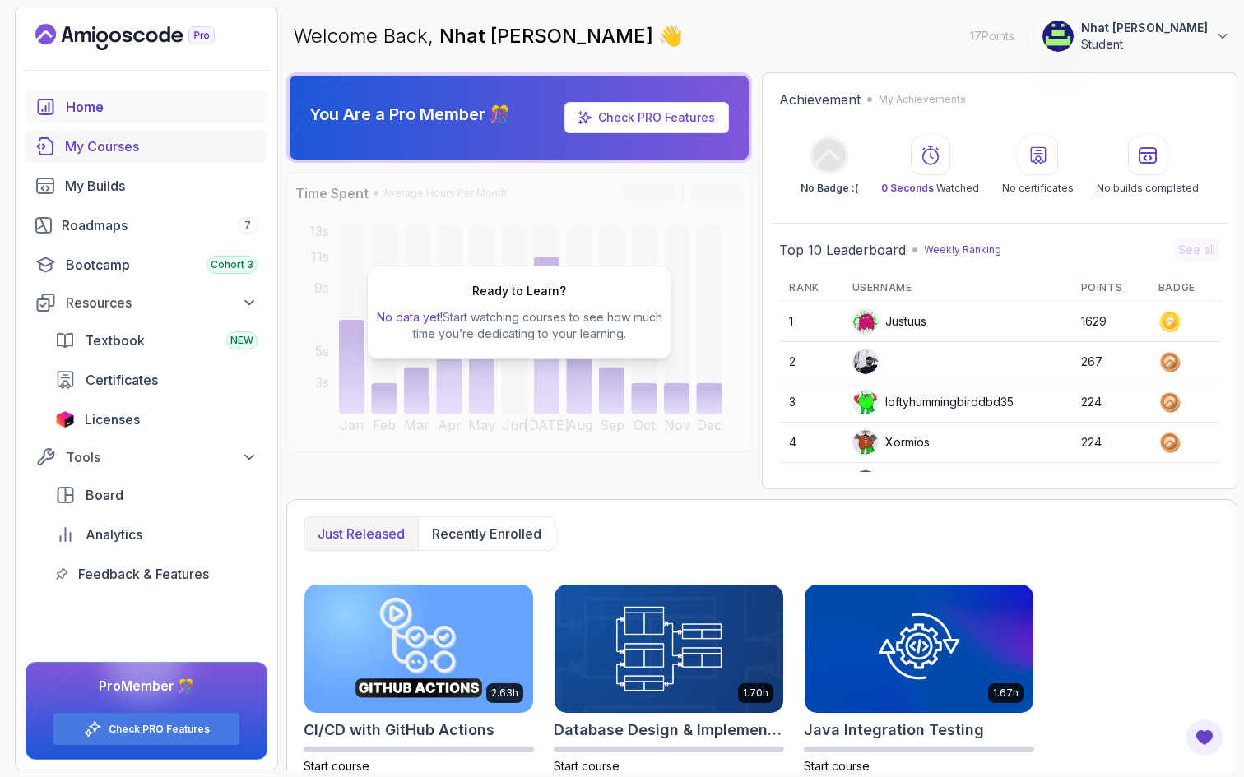
click at [182, 153] on div "My Courses" at bounding box center [161, 147] width 192 height 20
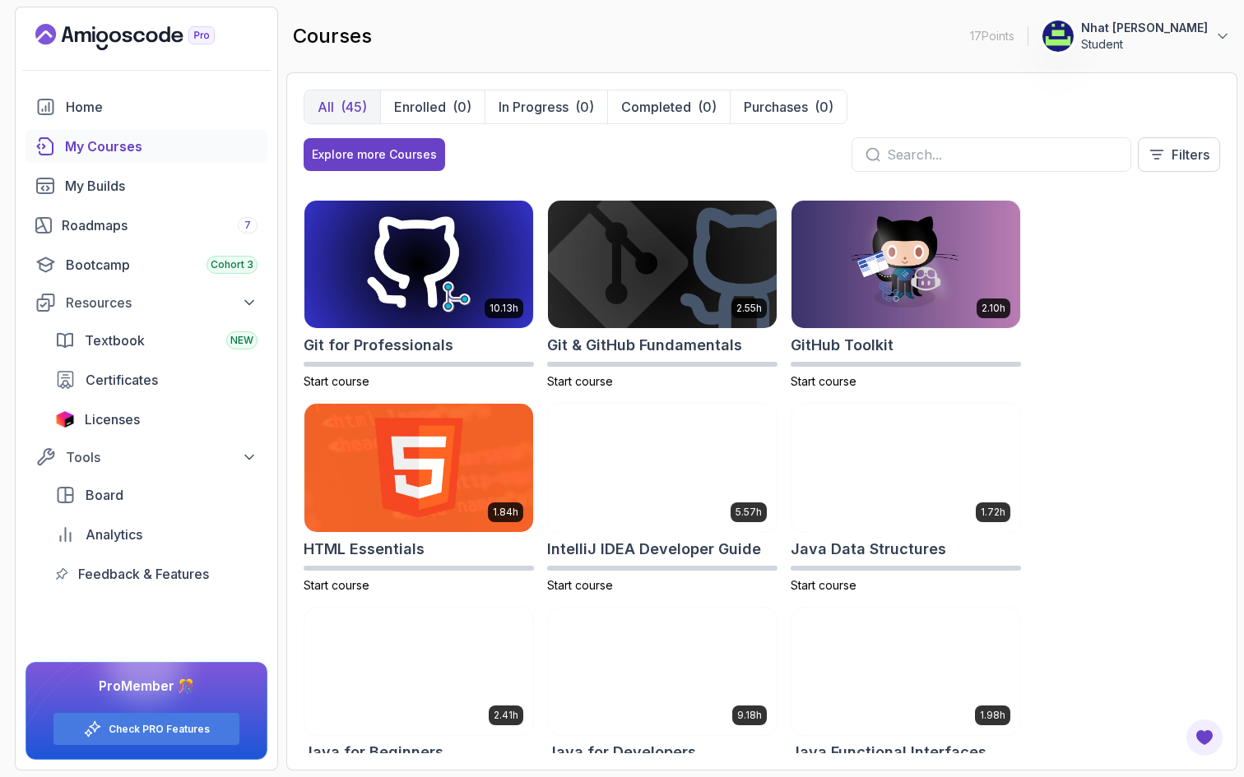
scroll to position [515, 0]
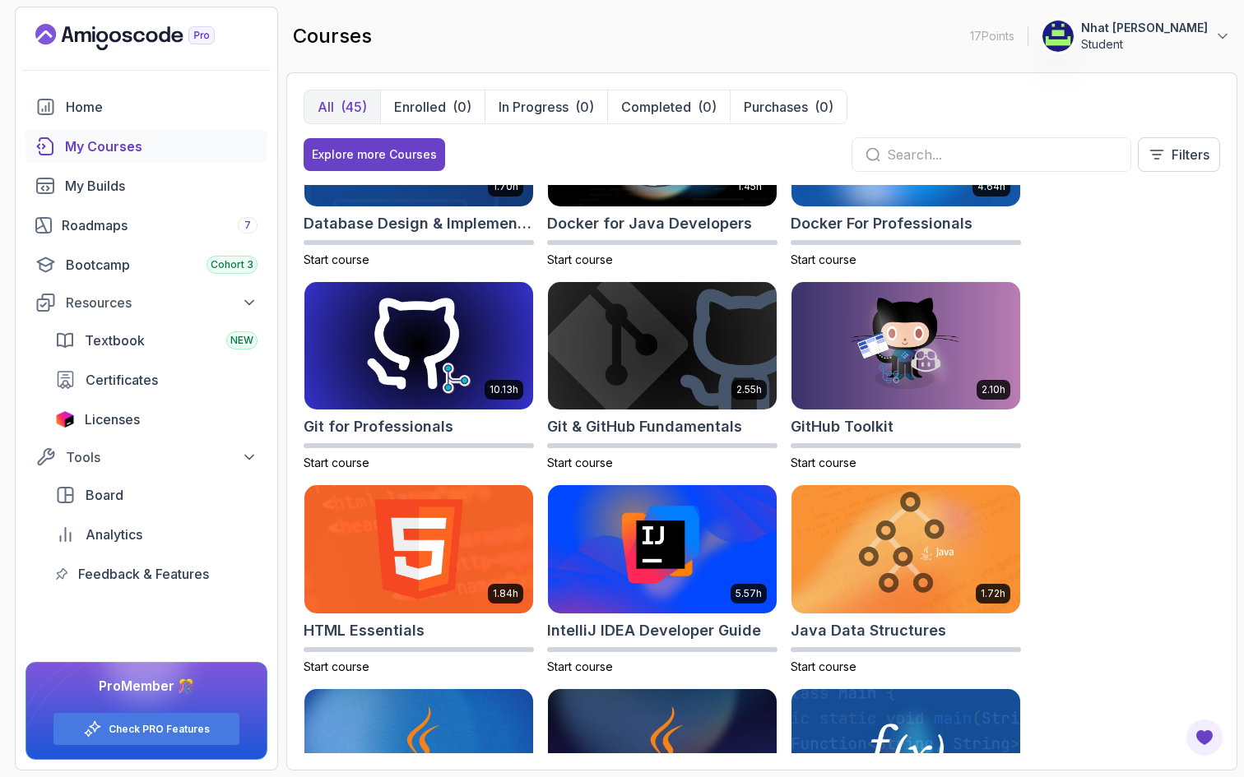
click at [933, 134] on div "All (45) Enrolled (0) In Progress (0) Completed (0) Purchases (0) Explore more …" at bounding box center [762, 137] width 916 height 95
click at [933, 154] on input "text" at bounding box center [1002, 155] width 230 height 20
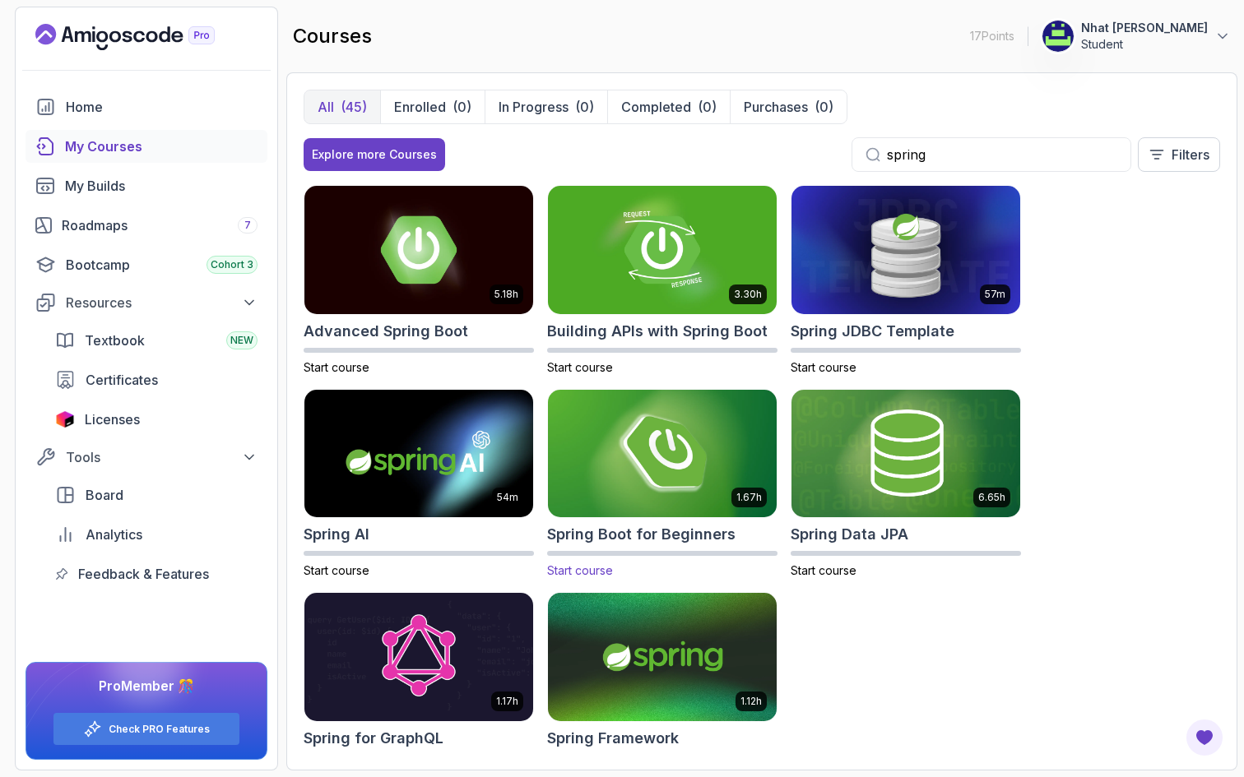
type input "spring"
click at [633, 465] on img at bounding box center [662, 454] width 240 height 134
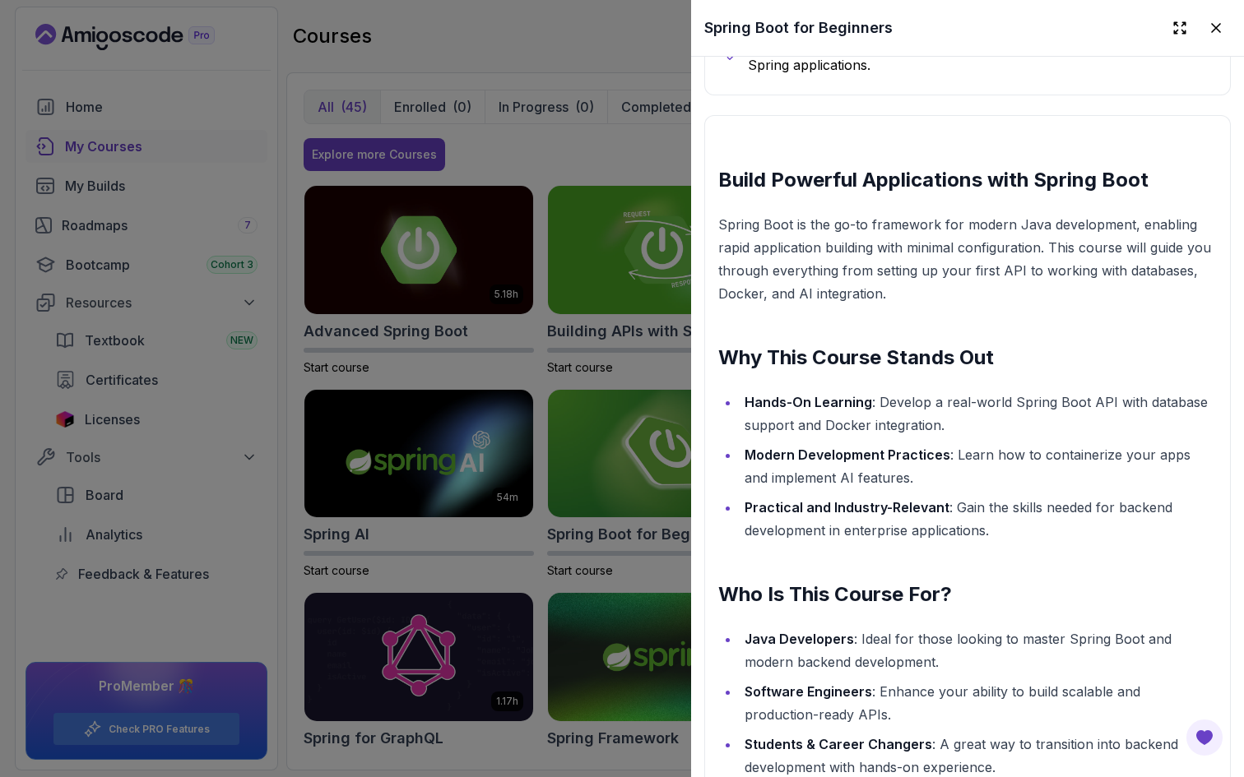
scroll to position [1611, 0]
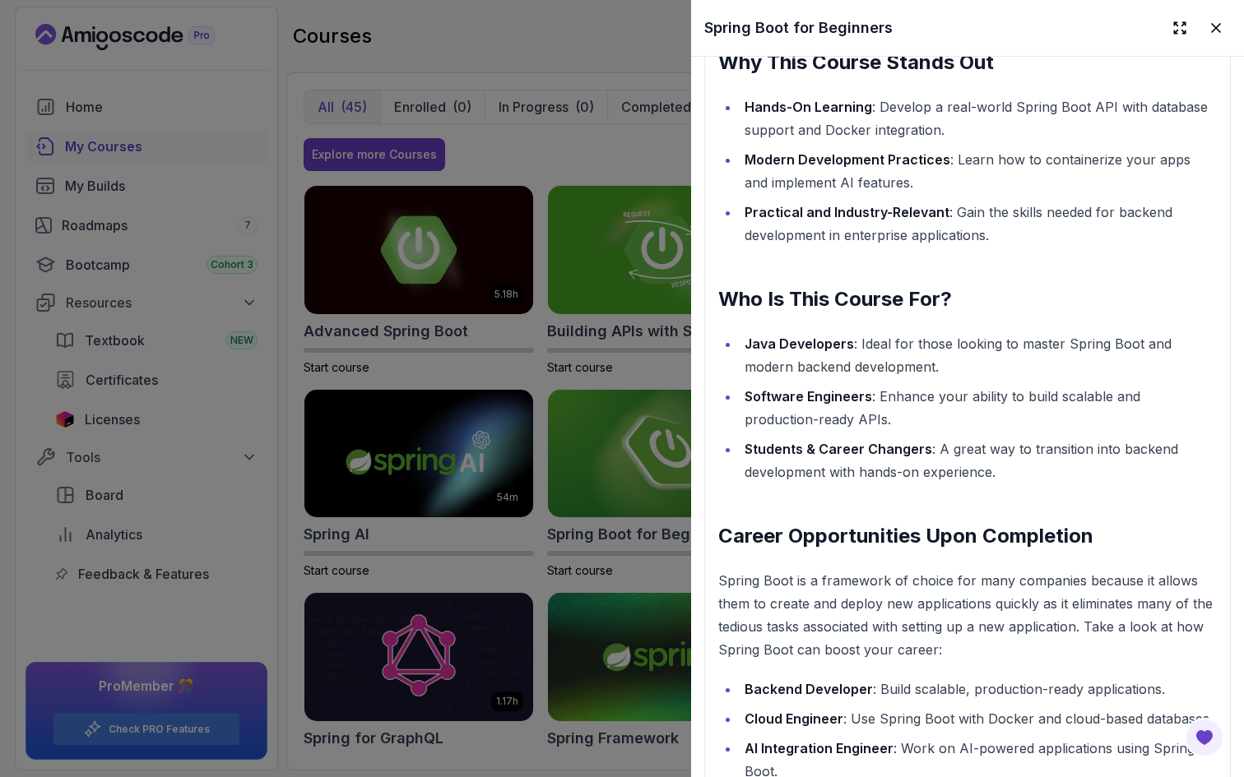
click at [600, 564] on div at bounding box center [622, 388] width 1244 height 777
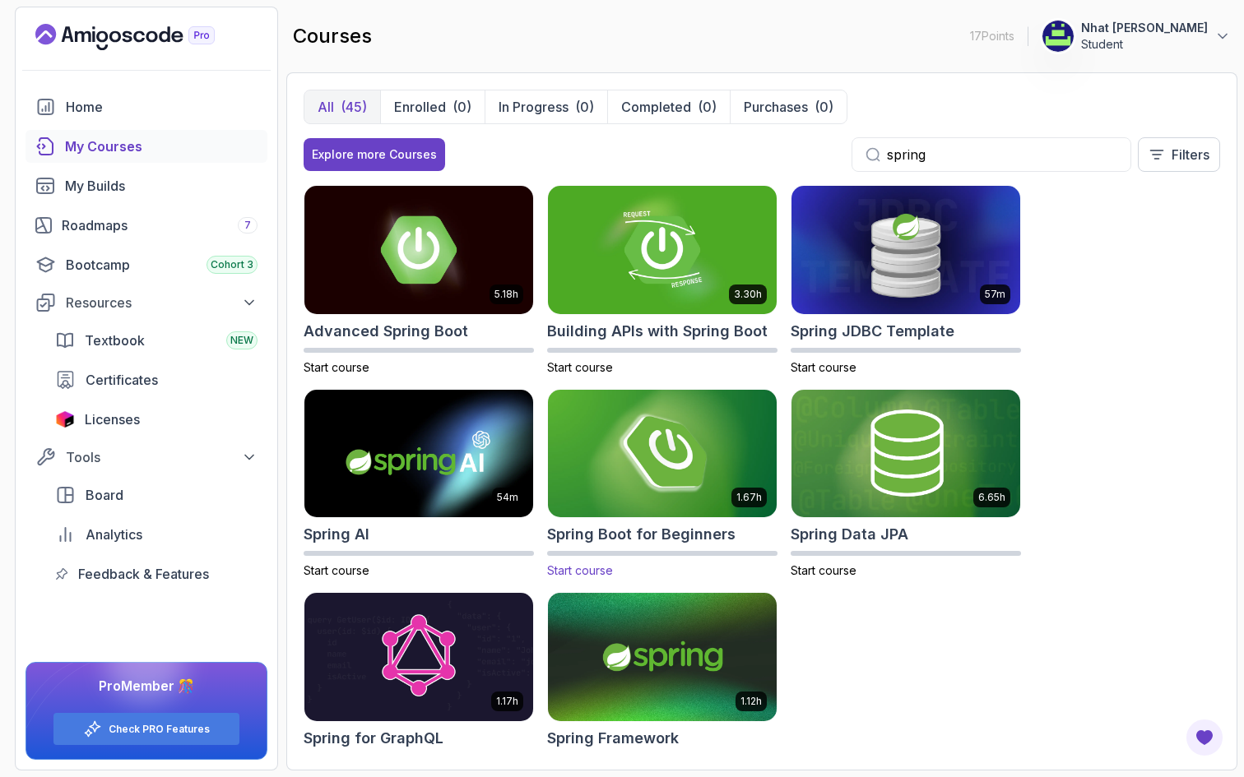
click at [589, 570] on span "Start course" at bounding box center [580, 571] width 66 height 14
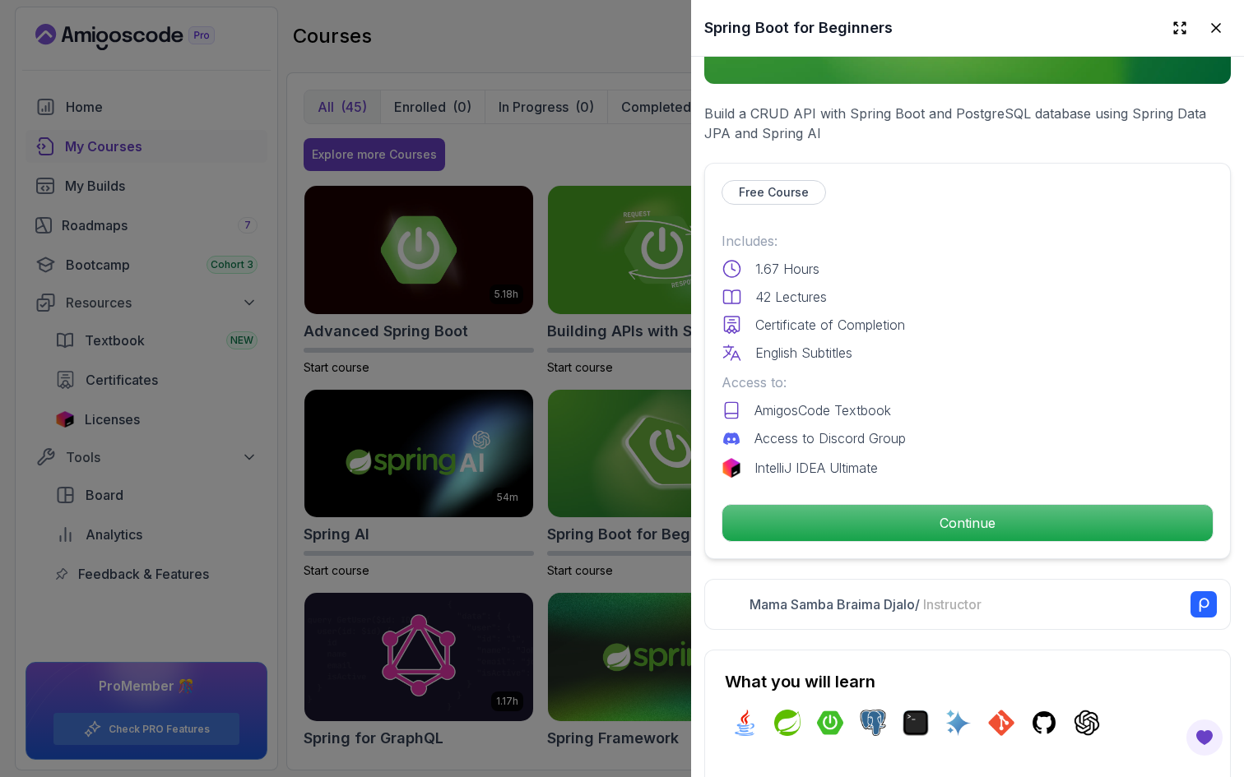
scroll to position [295, 0]
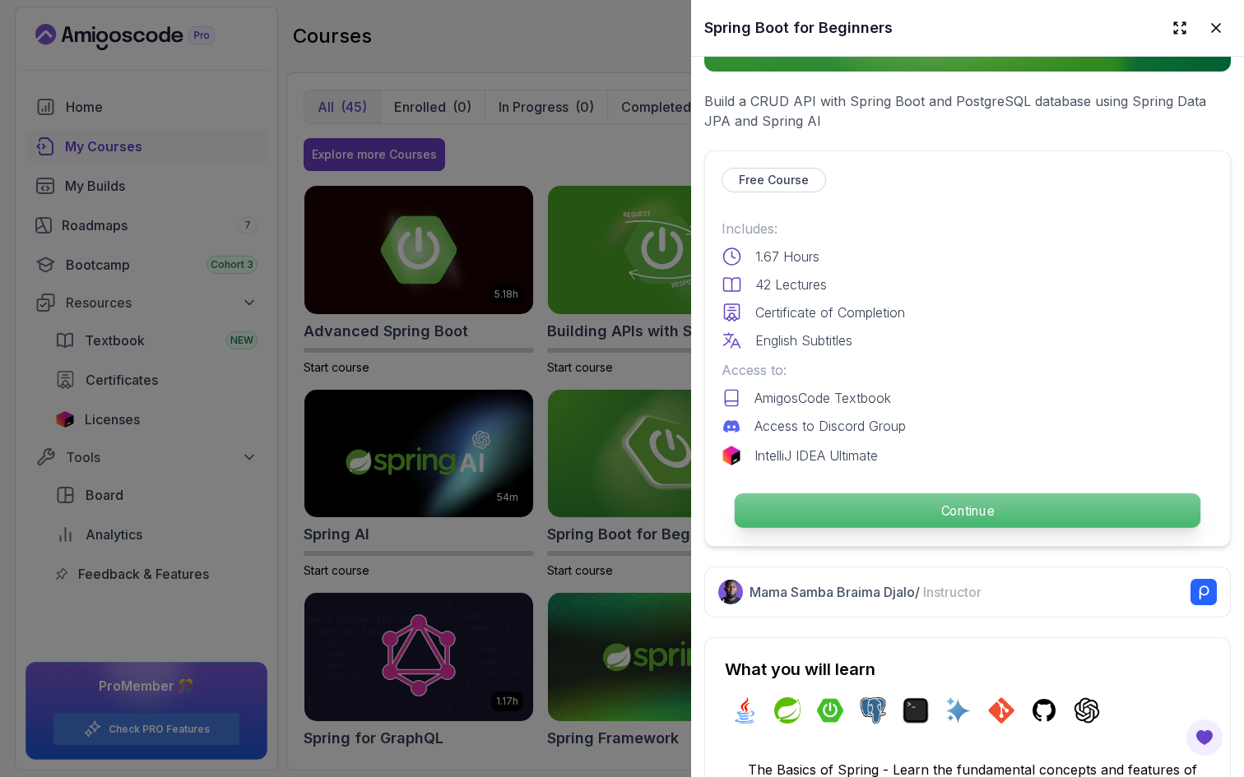
click at [866, 524] on p "Continue" at bounding box center [968, 511] width 466 height 35
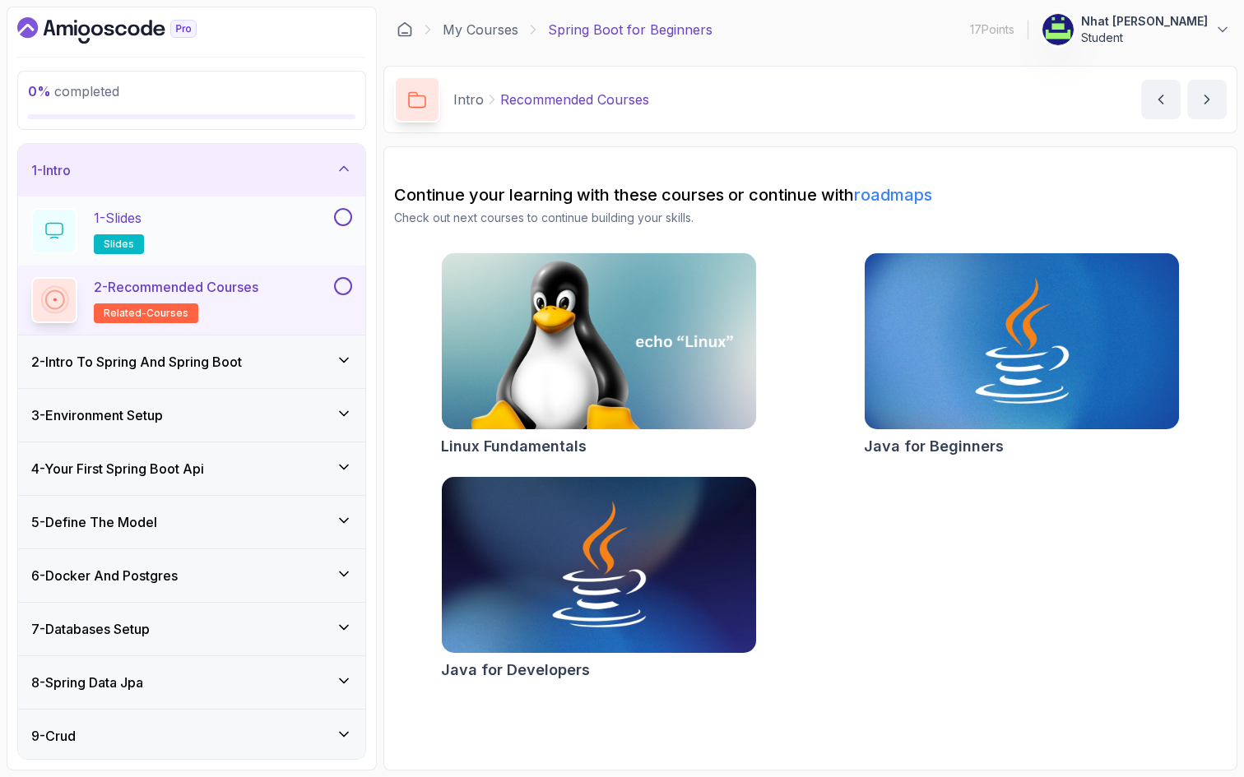
click at [197, 220] on div "1 - Slides slides" at bounding box center [180, 231] width 299 height 46
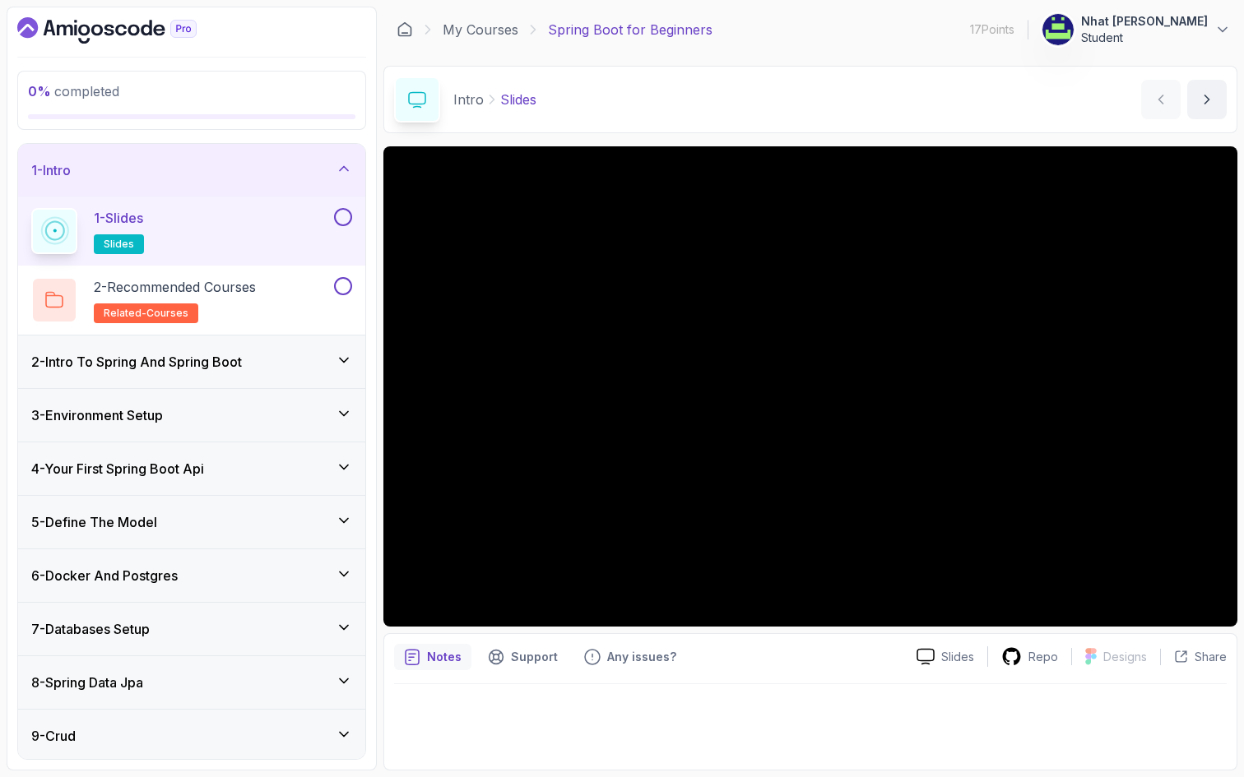
click at [218, 352] on h3 "2 - Intro To Spring And Spring Boot" at bounding box center [136, 362] width 211 height 20
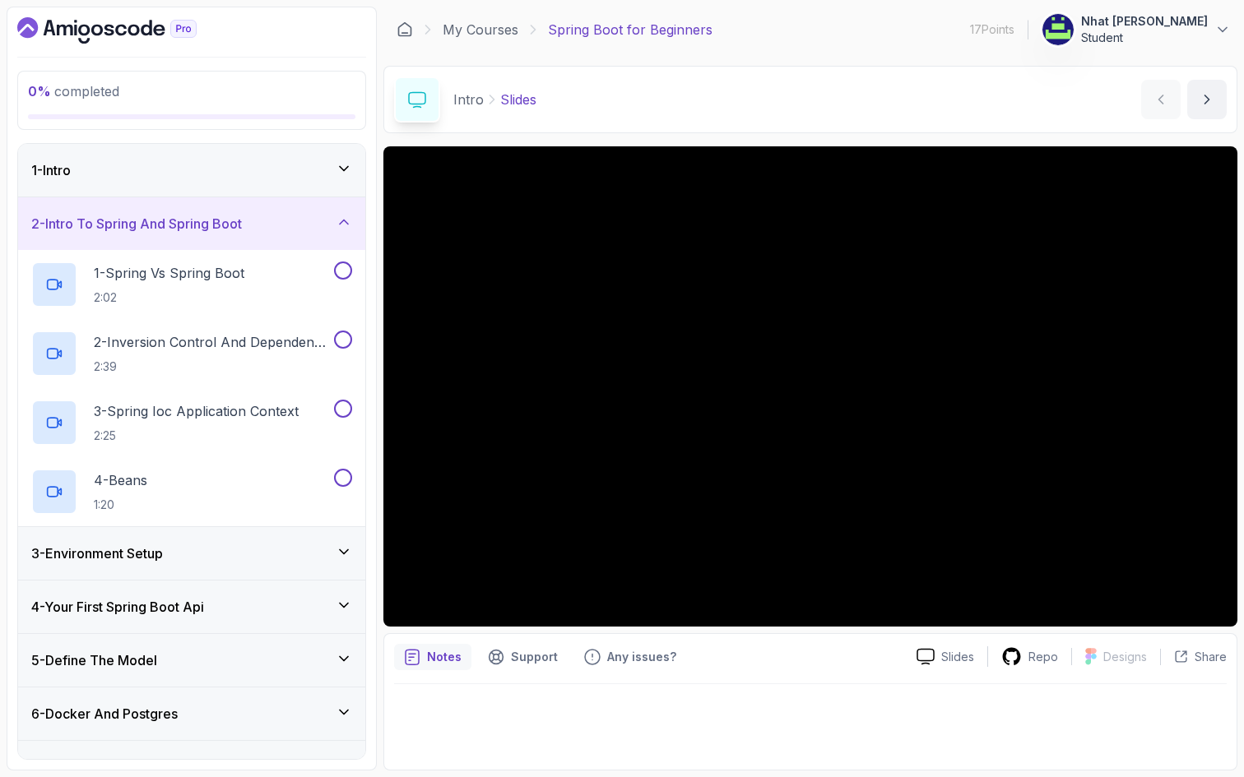
click at [262, 185] on div "1 - Intro" at bounding box center [191, 170] width 347 height 53
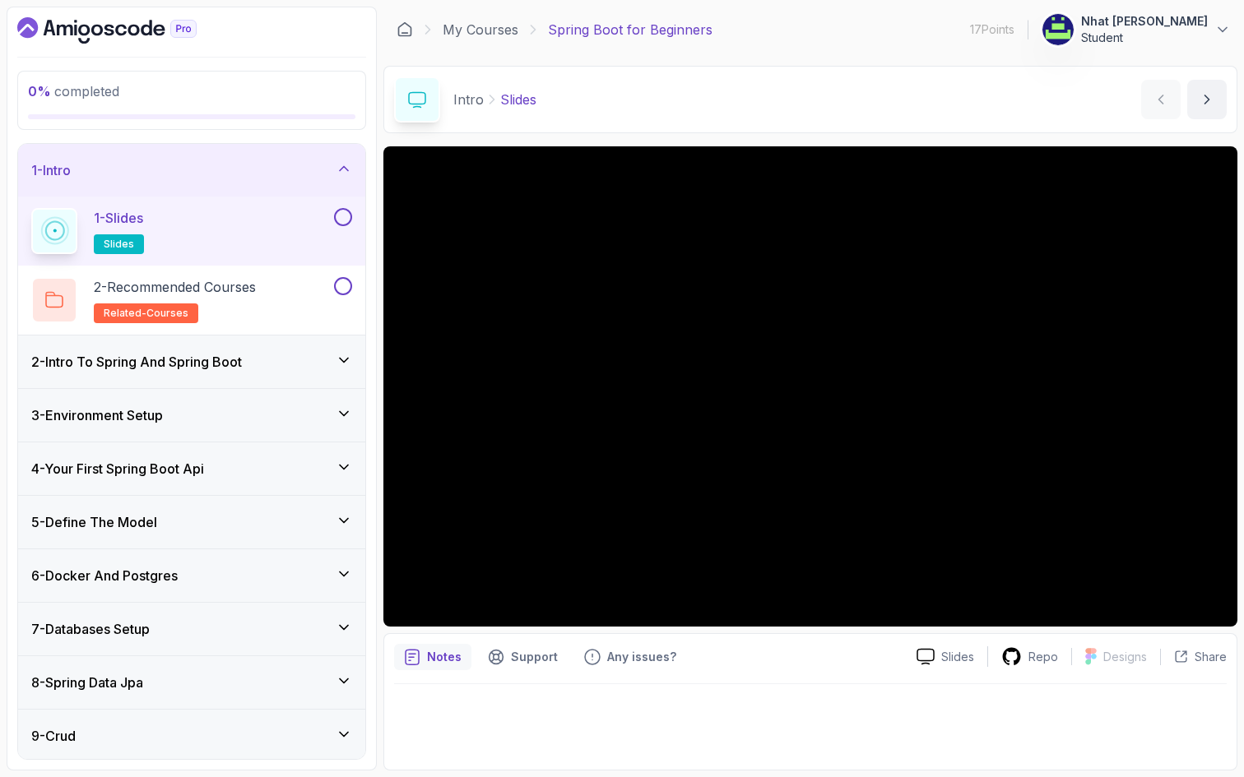
click at [208, 369] on h3 "2 - Intro To Spring And Spring Boot" at bounding box center [136, 362] width 211 height 20
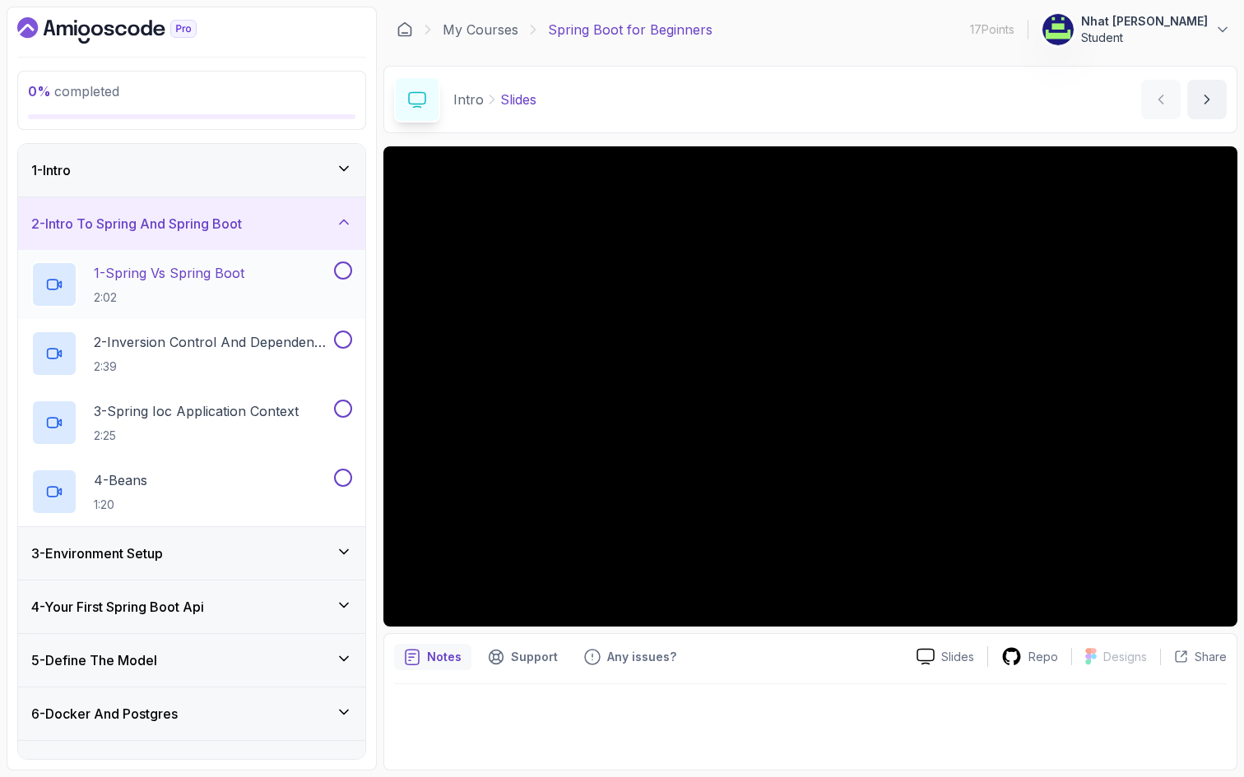
click at [262, 284] on div "1 - Spring Vs Spring Boot 2:02" at bounding box center [180, 285] width 299 height 46
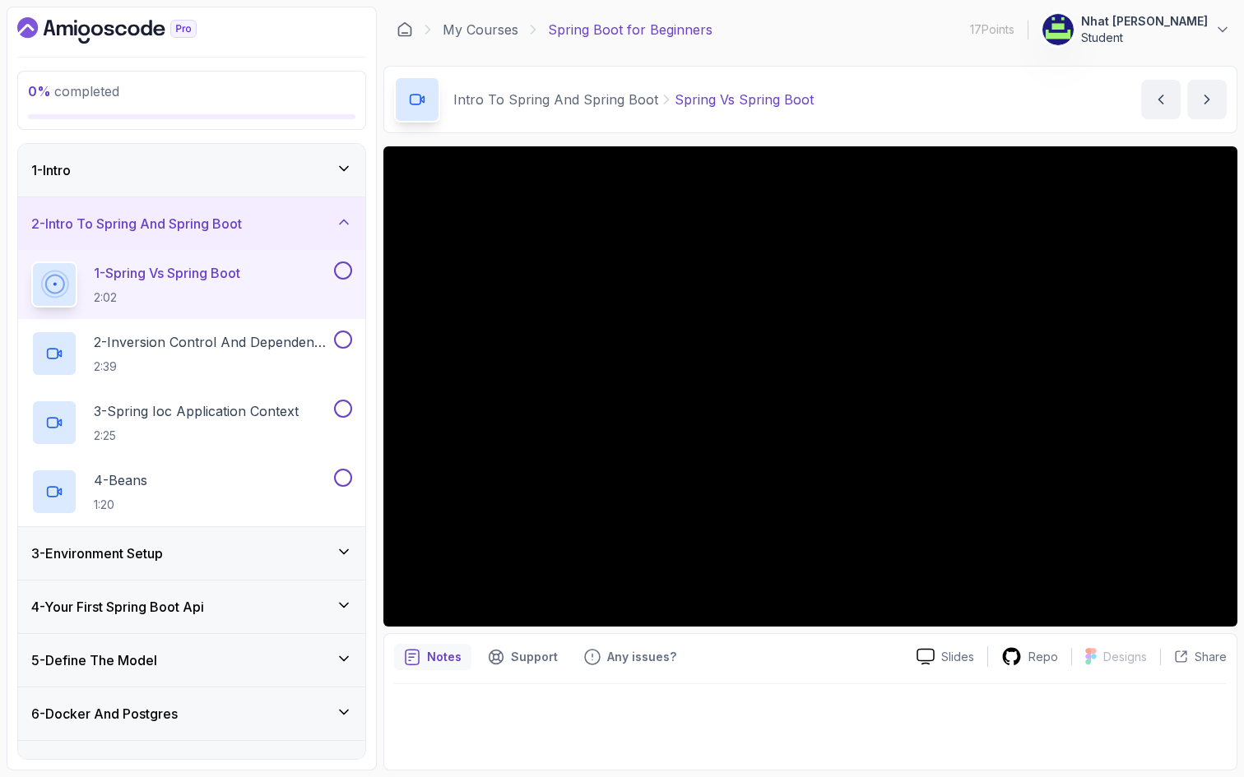
click at [228, 175] on div "1 - Intro" at bounding box center [191, 170] width 321 height 20
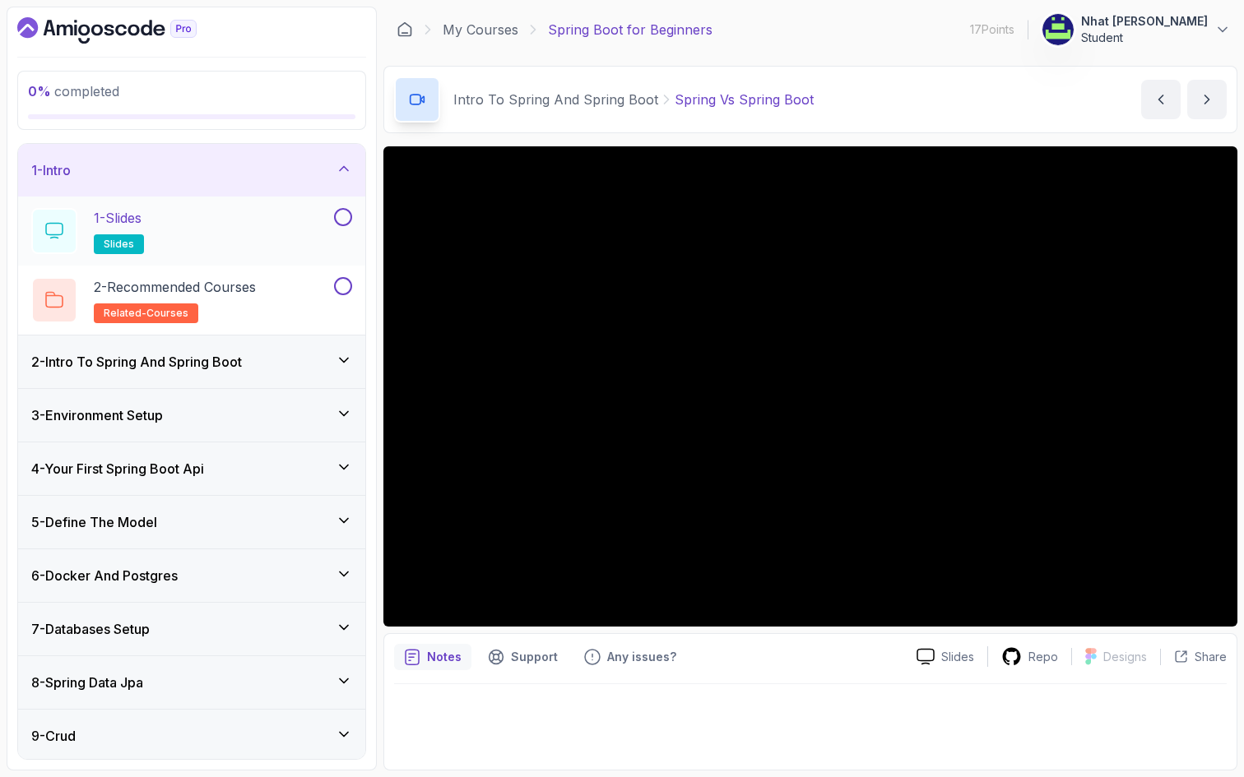
click at [220, 243] on div "1 - Slides slides" at bounding box center [180, 231] width 299 height 46
